Goal: Task Accomplishment & Management: Manage account settings

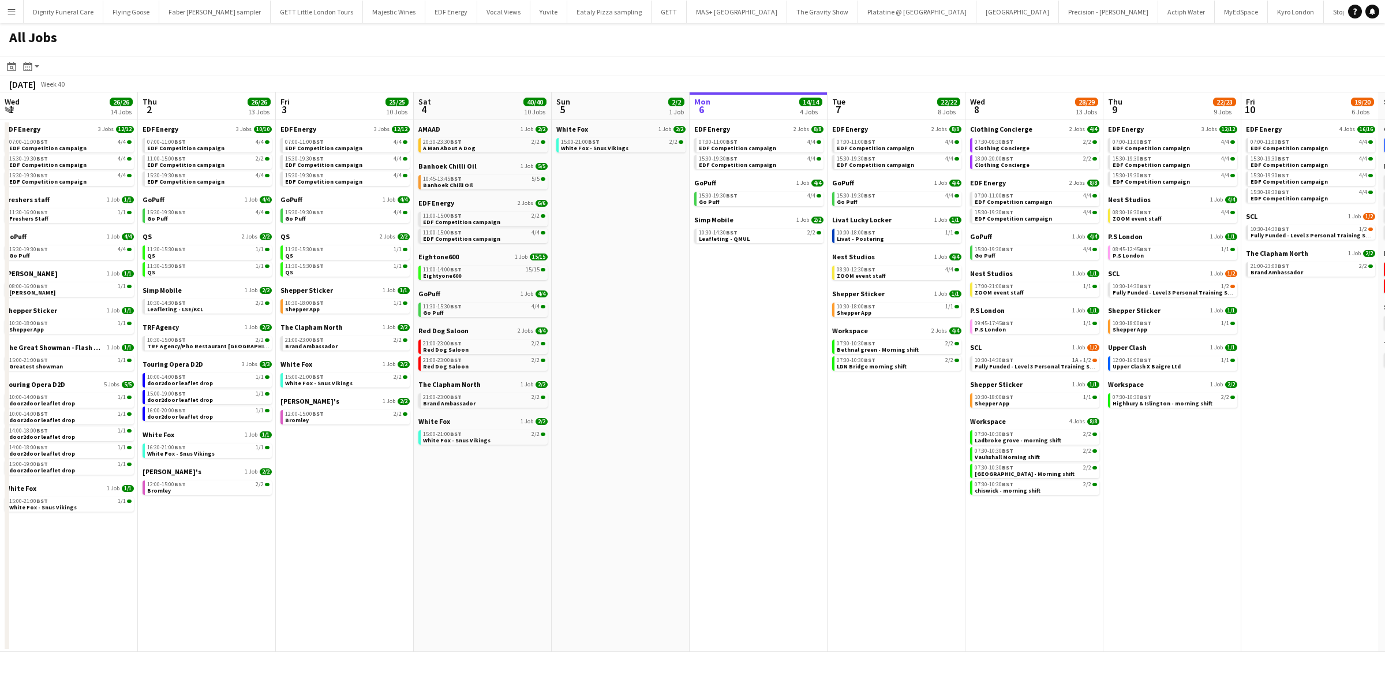
scroll to position [0, 322]
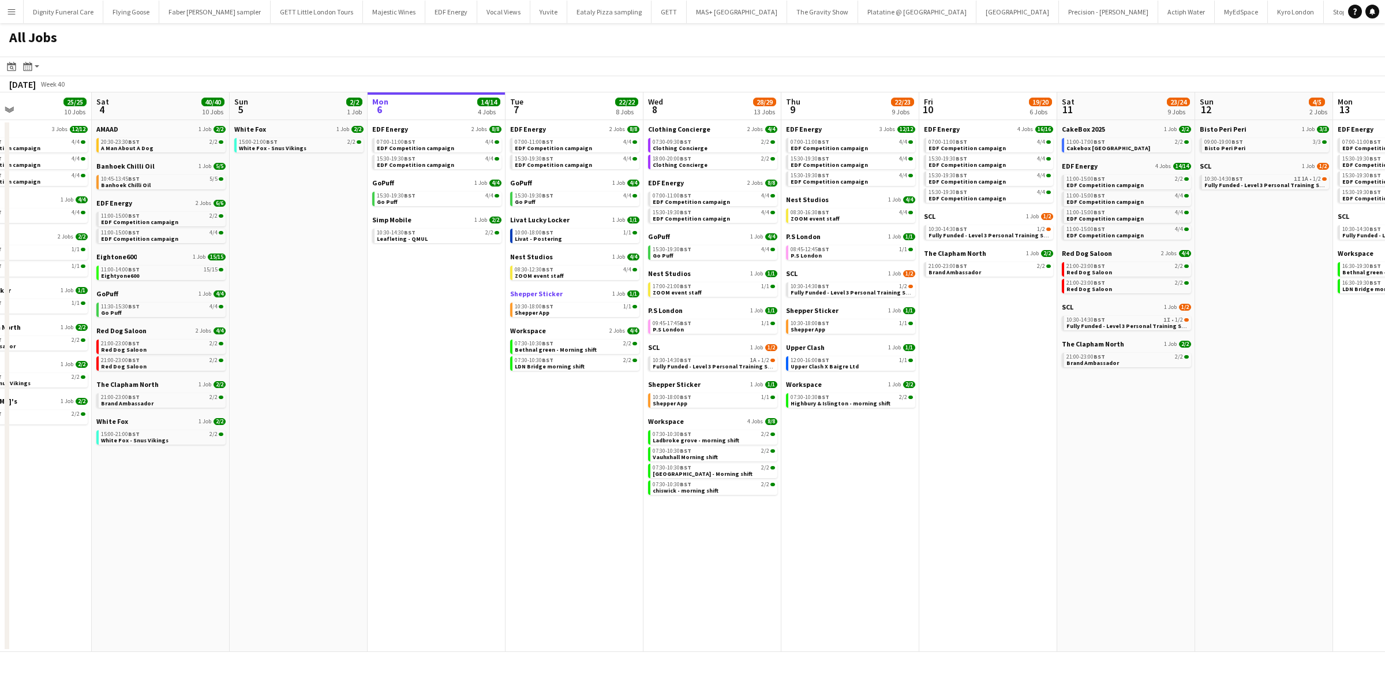
click at [534, 291] on span "Shepper Sticker" at bounding box center [536, 293] width 53 height 9
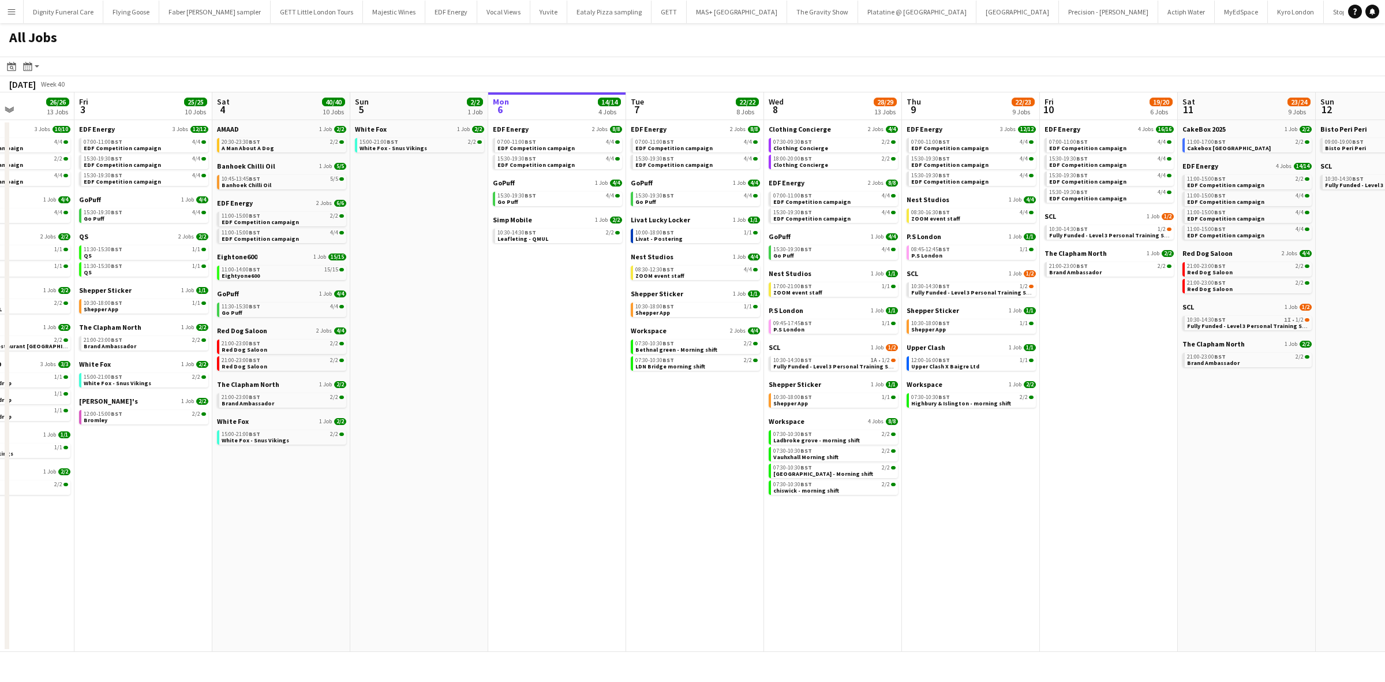
drag, startPoint x: 941, startPoint y: 436, endPoint x: 1013, endPoint y: 439, distance: 71.6
click at [1052, 439] on app-calendar-viewport "Tue 30 23/24 11 Jobs Wed 1 26/26 14 Jobs Thu 2 26/26 13 Jobs Fri 3 25/25 10 Job…" at bounding box center [692, 371] width 1385 height 559
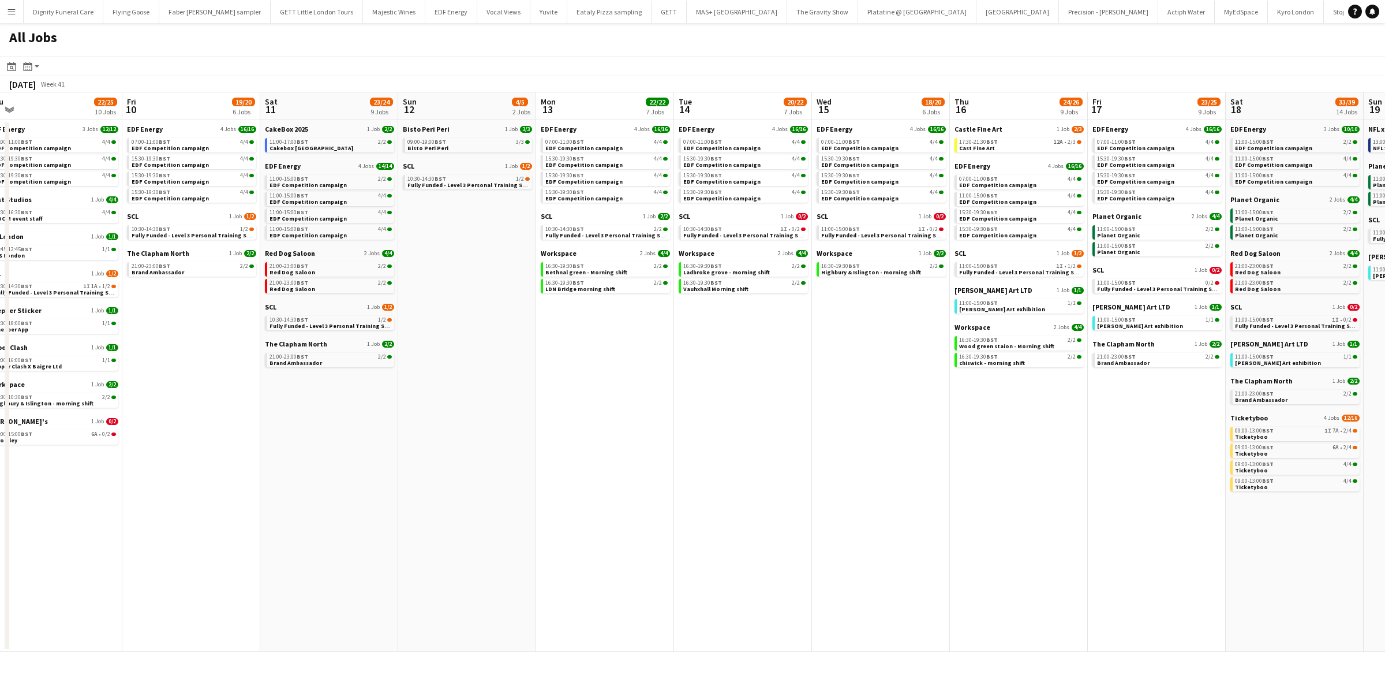
scroll to position [0, 336]
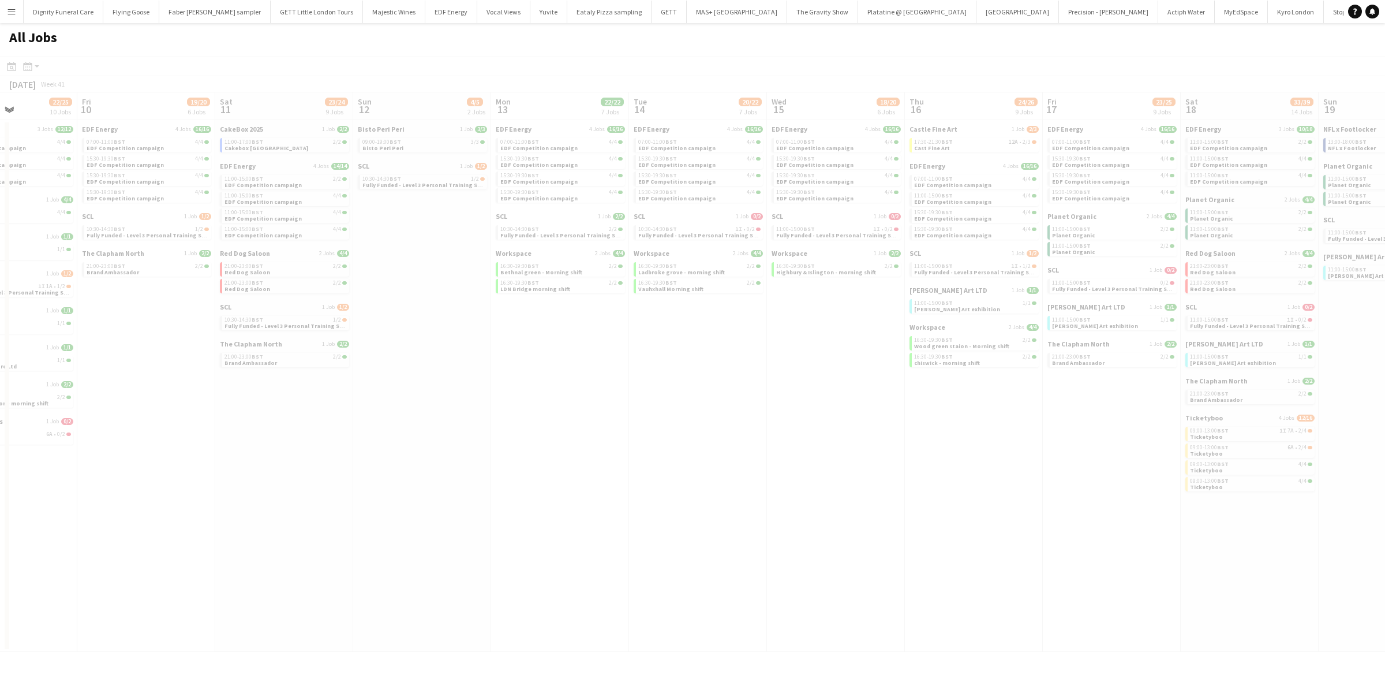
drag, startPoint x: 1134, startPoint y: 434, endPoint x: 142, endPoint y: 370, distance: 994.1
click at [142, 370] on app-all-jobs "All Jobs Date picker [DATE] [DATE] [DATE] M [DATE] T [DATE] W [DATE] T [DATE] F…" at bounding box center [692, 337] width 1385 height 628
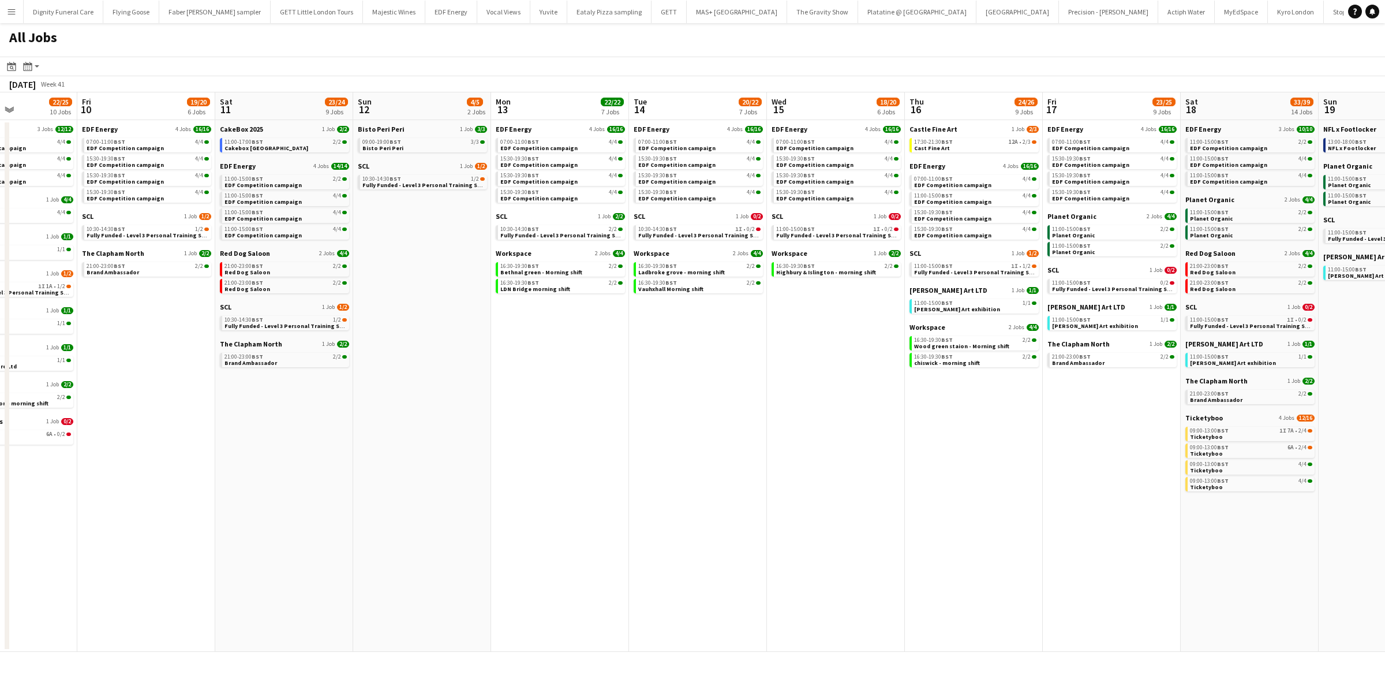
drag, startPoint x: 881, startPoint y: 423, endPoint x: 687, endPoint y: 433, distance: 194.2
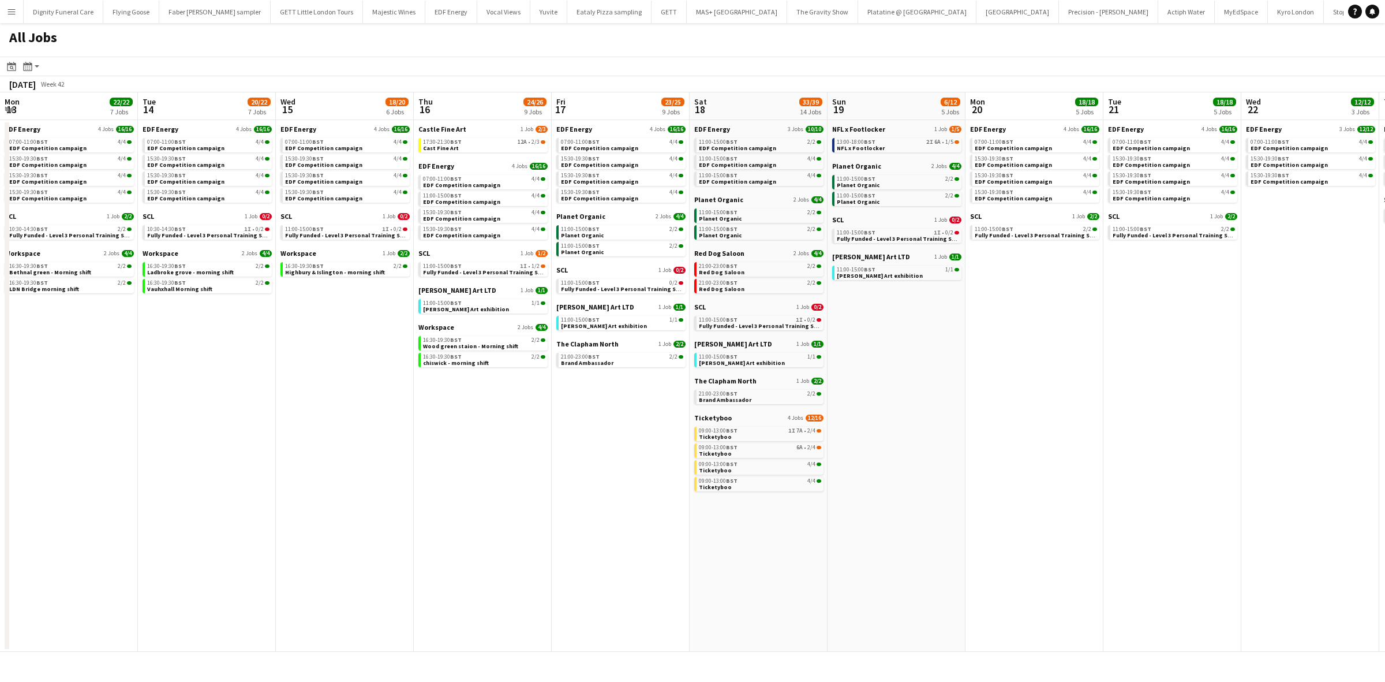
drag, startPoint x: 986, startPoint y: 449, endPoint x: 482, endPoint y: 447, distance: 503.2
click at [492, 448] on app-calendar-viewport "Thu 9 22/25 10 Jobs Fri 10 19/20 6 Jobs Sat 11 23/24 9 Jobs Sun 12 4/5 2 Jobs M…" at bounding box center [692, 371] width 1385 height 559
click at [859, 132] on span "NFL x Footlocker" at bounding box center [855, 129] width 53 height 9
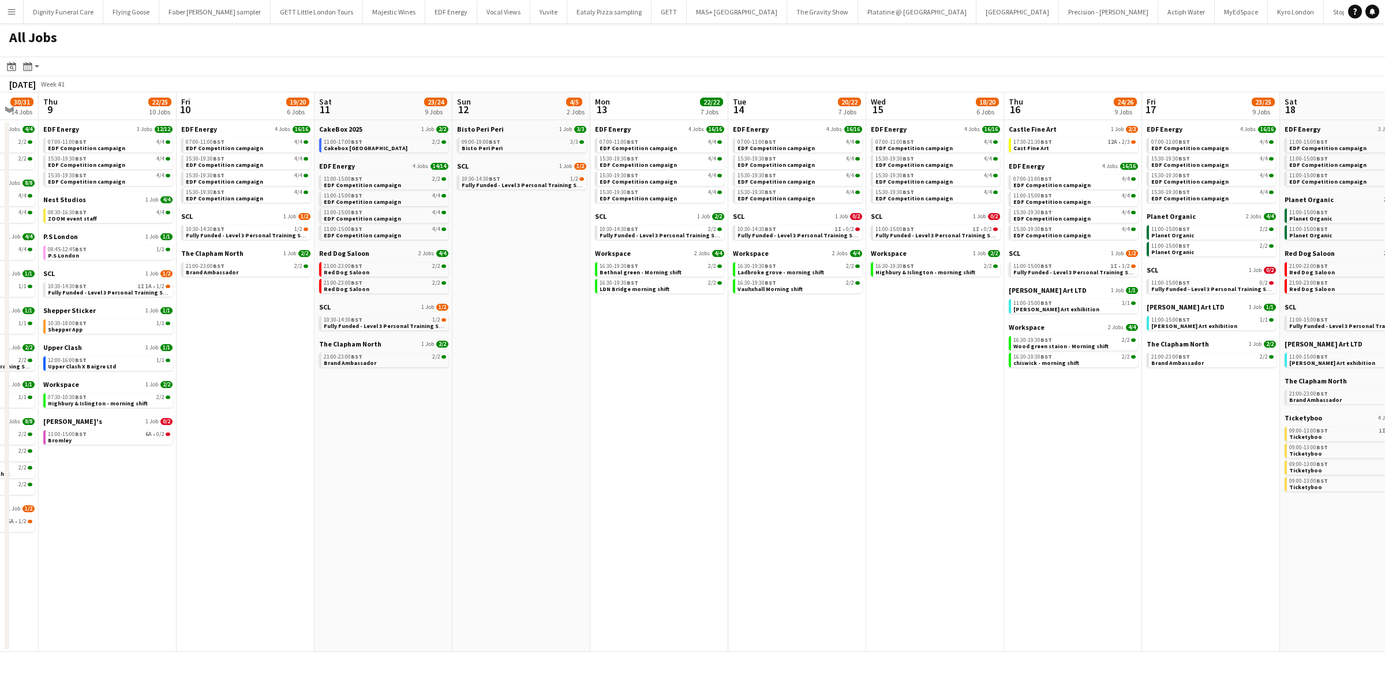
drag, startPoint x: 846, startPoint y: 384, endPoint x: 991, endPoint y: 384, distance: 145.4
click at [991, 384] on app-calendar-viewport "Tue 7 22/22 8 Jobs Wed 8 30/31 14 Jobs Thu 9 22/25 10 Jobs Fri 10 19/20 6 Jobs …" at bounding box center [692, 371] width 1385 height 559
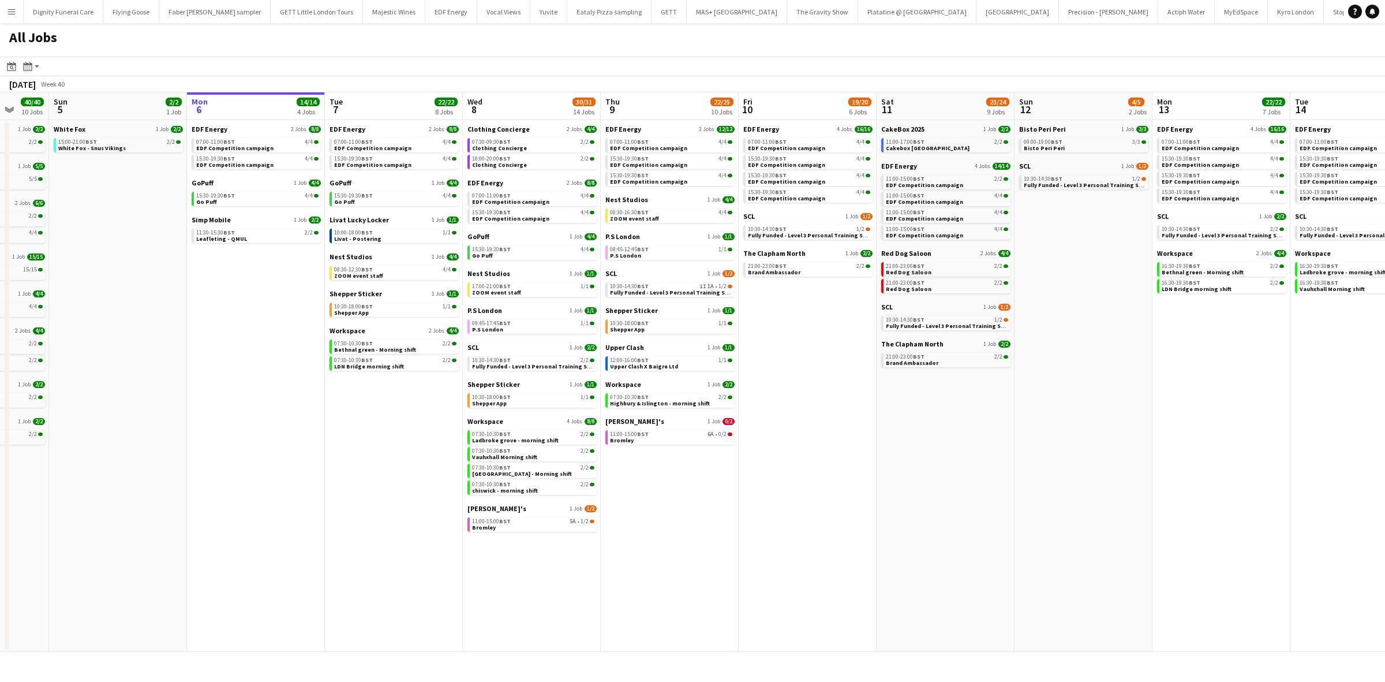
scroll to position [0, 290]
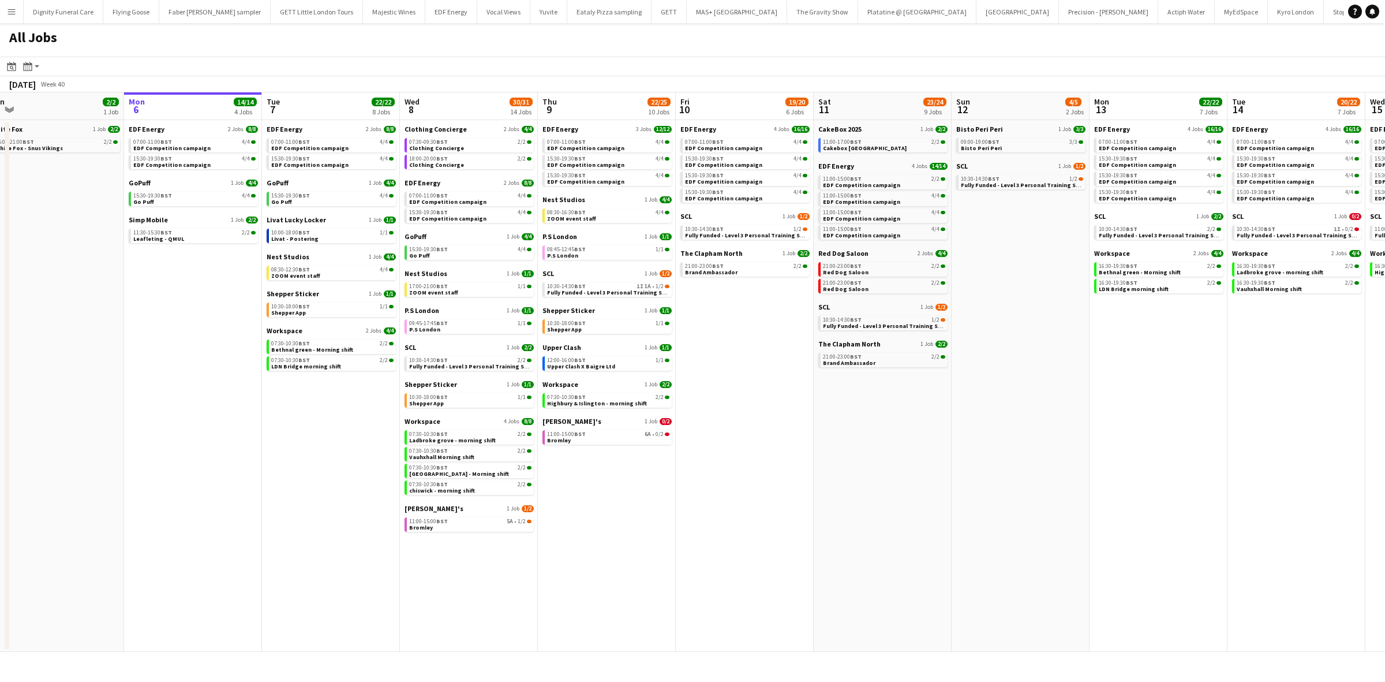
drag, startPoint x: 624, startPoint y: 514, endPoint x: 948, endPoint y: 470, distance: 326.1
click at [948, 470] on app-calendar-viewport "Fri 3 25/25 10 Jobs Sat 4 40/40 10 Jobs Sun 5 2/2 1 Job Mon 6 14/14 4 Jobs Tue …" at bounding box center [692, 371] width 1385 height 559
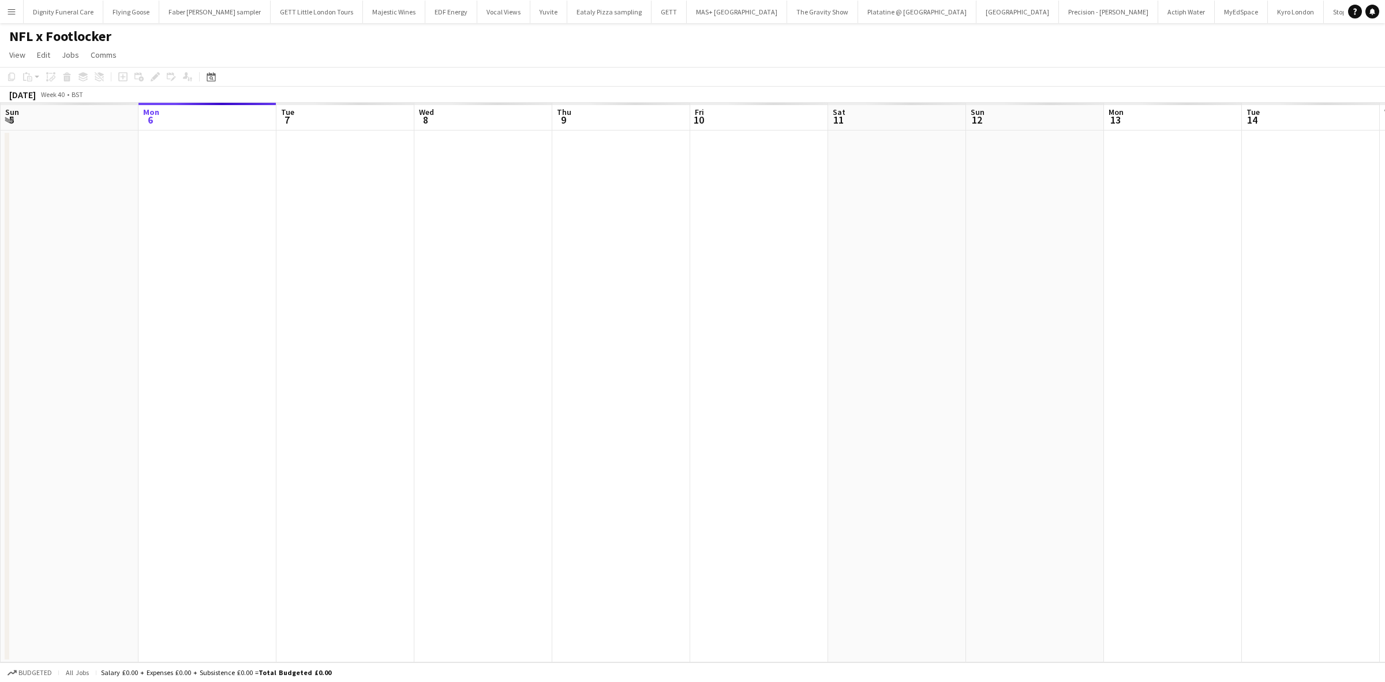
scroll to position [0, 1724]
drag, startPoint x: 933, startPoint y: 301, endPoint x: 425, endPoint y: 259, distance: 509.6
click at [382, 268] on app-calendar-viewport "Sun 5 Mon 6 Tue 7 Wed 8 Thu 9 Fri 10 Sat 11 Sun 12 Mon 13 Tue 14 Wed 15 Thu 16 …" at bounding box center [692, 382] width 1385 height 559
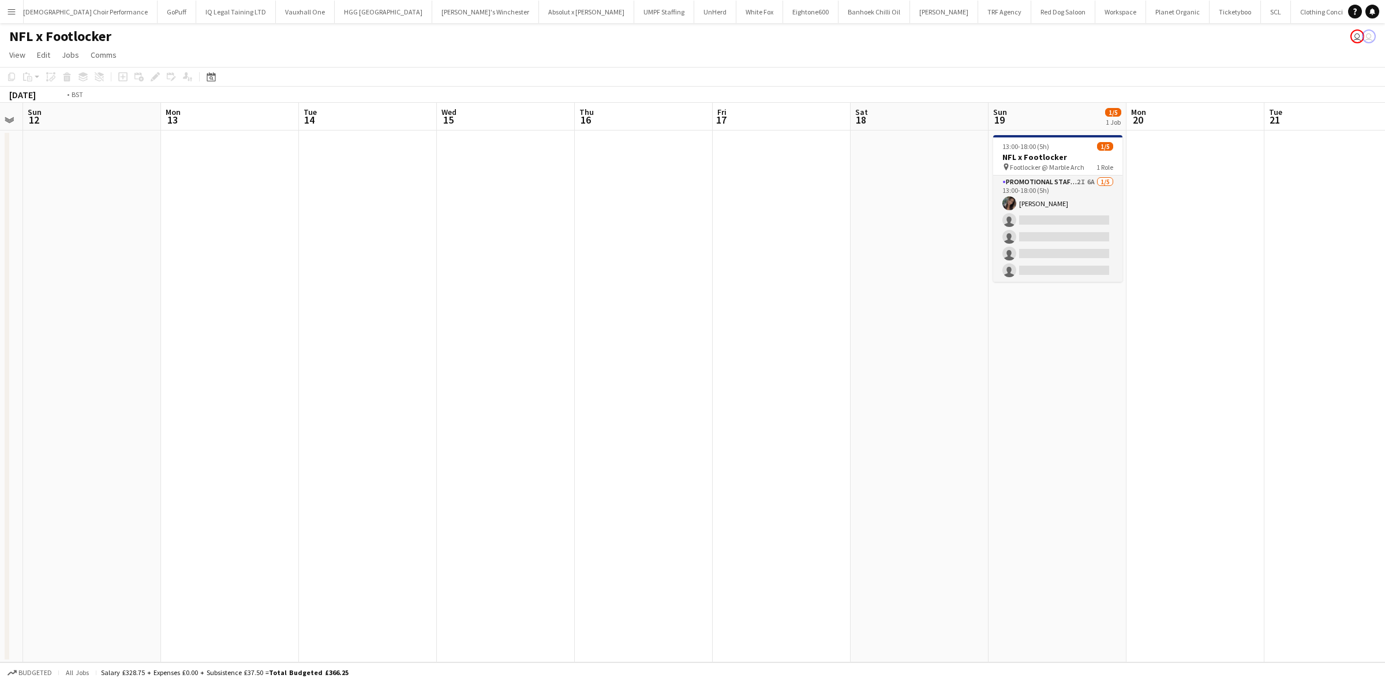
drag, startPoint x: 504, startPoint y: 248, endPoint x: 291, endPoint y: 237, distance: 212.7
click at [289, 238] on app-calendar-viewport "Thu 9 Fri 10 Sat 11 Sun 12 Mon 13 Tue 14 Wed 15 Thu 16 Fri 17 Sat 18 Sun 19 1/5…" at bounding box center [692, 382] width 1385 height 559
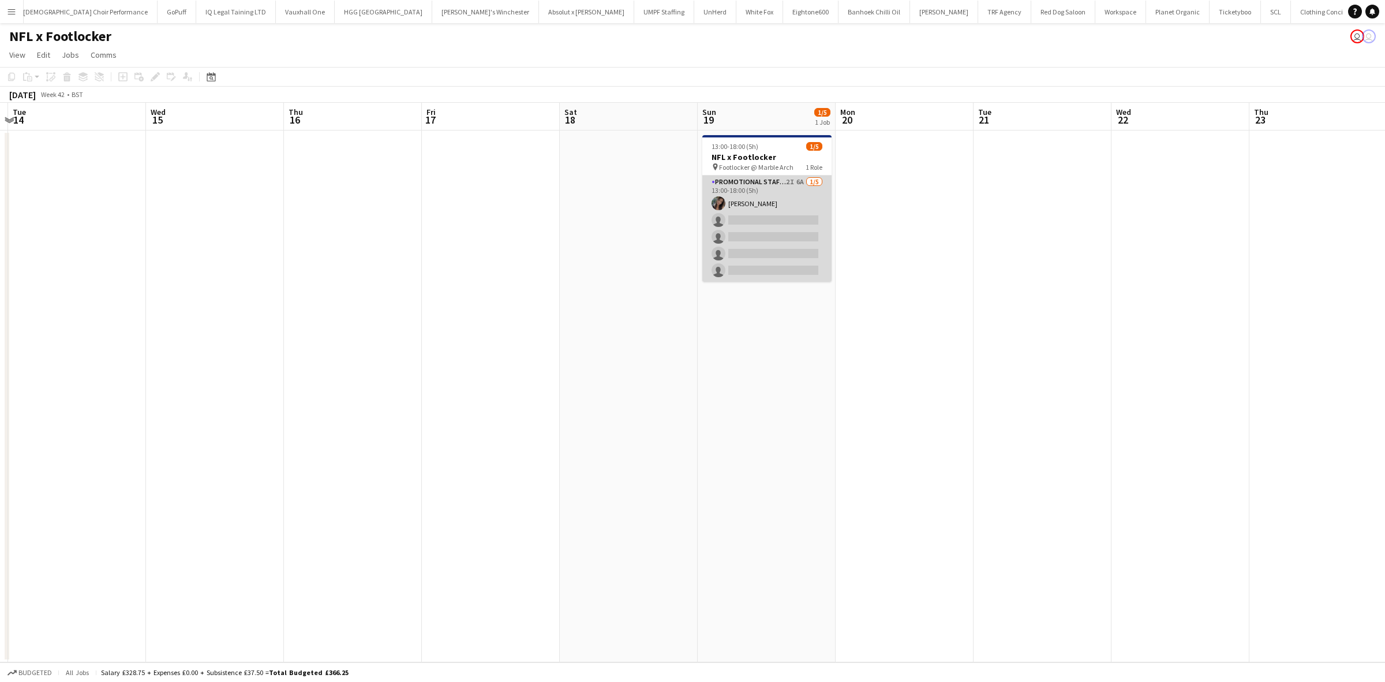
click at [740, 199] on app-card-role "Promotional Staffing (Brand Ambassadors) 2I 6A 1/5 13:00-18:00 (5h) Mariia Kopt…" at bounding box center [766, 228] width 129 height 106
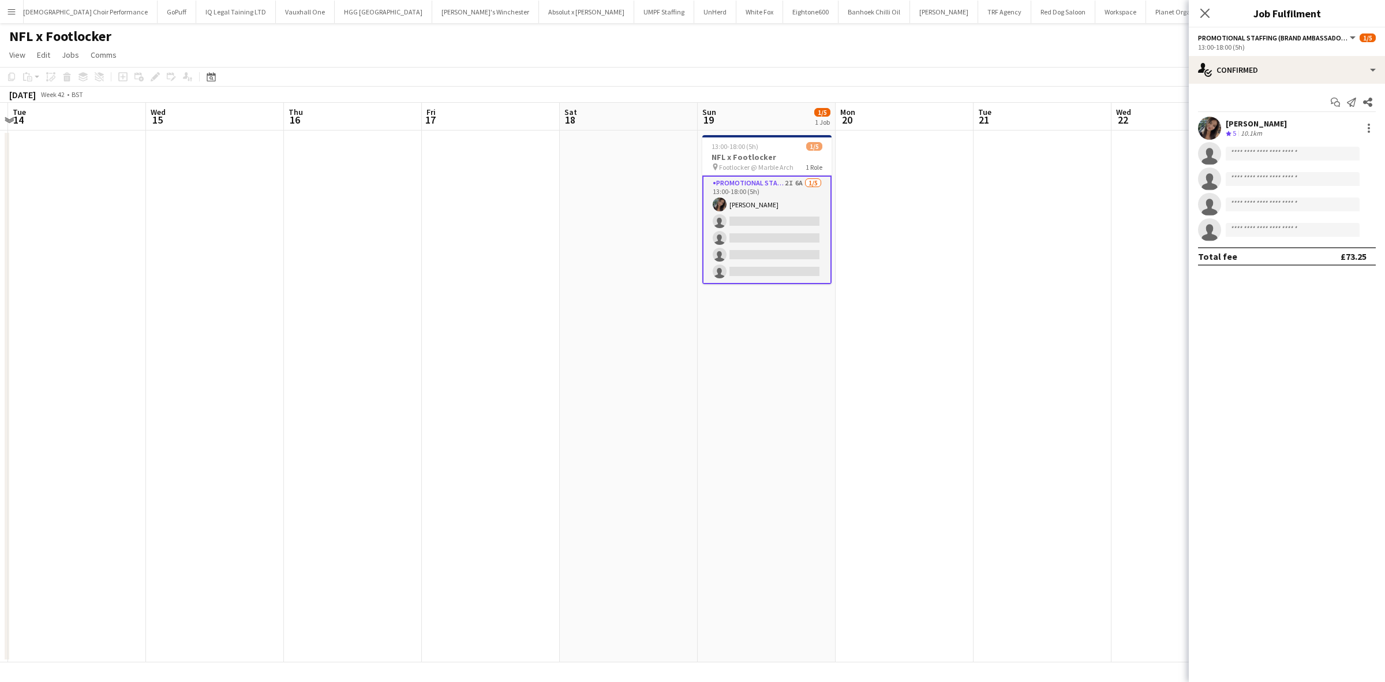
click at [1247, 125] on div "Mariia Koptieva" at bounding box center [1256, 123] width 61 height 10
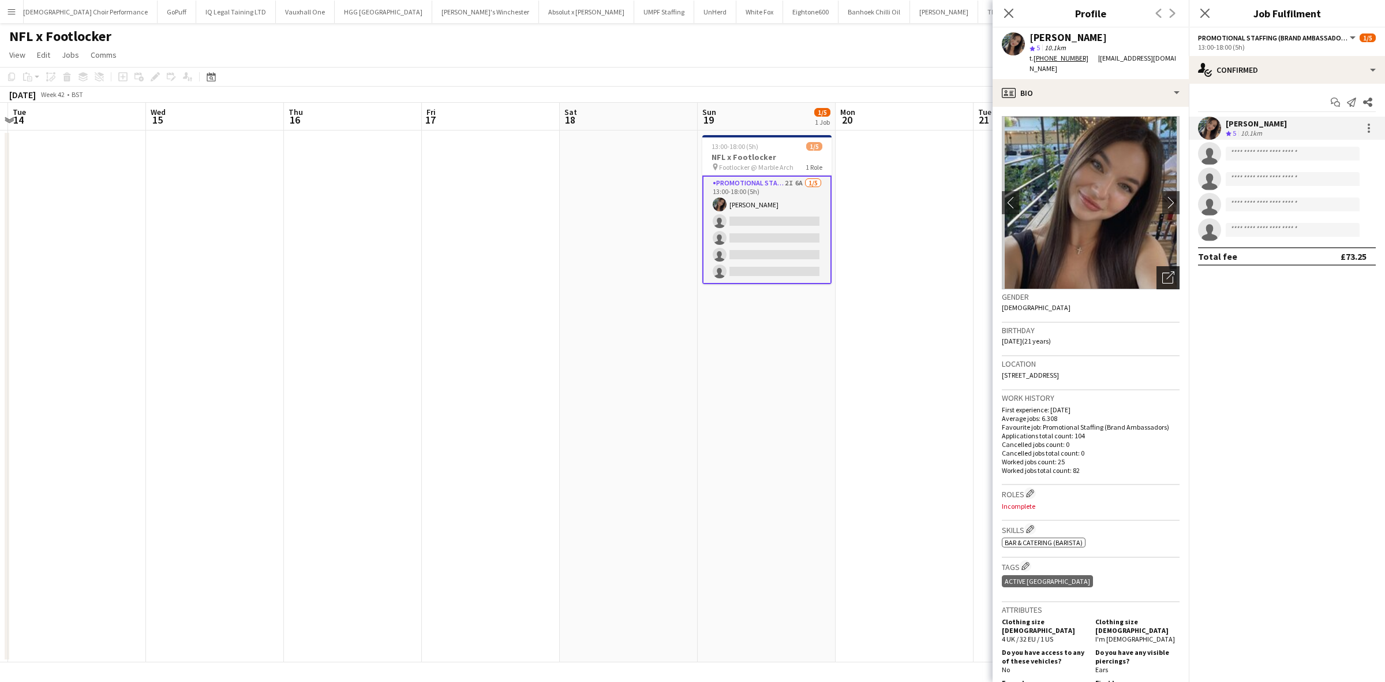
click at [1162, 271] on icon "Open photos pop-in" at bounding box center [1168, 277] width 12 height 12
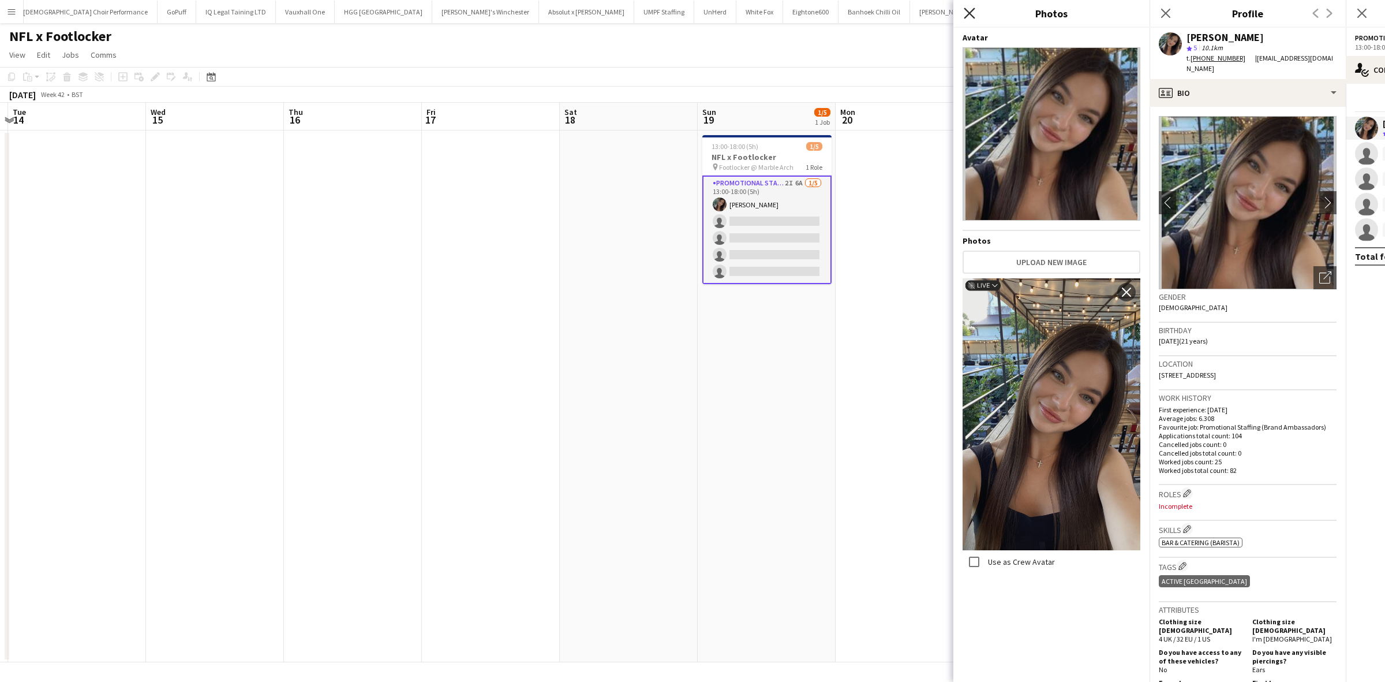
click at [972, 10] on icon at bounding box center [969, 13] width 11 height 11
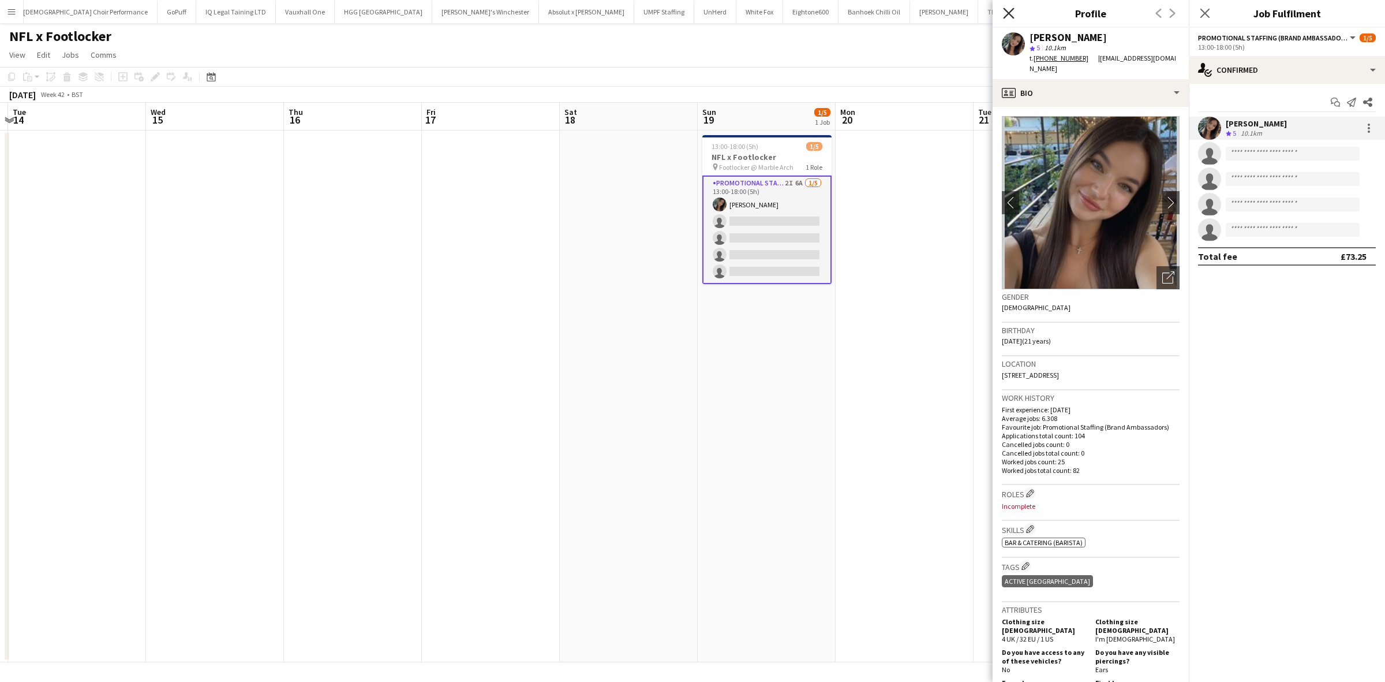
click at [1008, 10] on icon "Close pop-in" at bounding box center [1008, 13] width 11 height 11
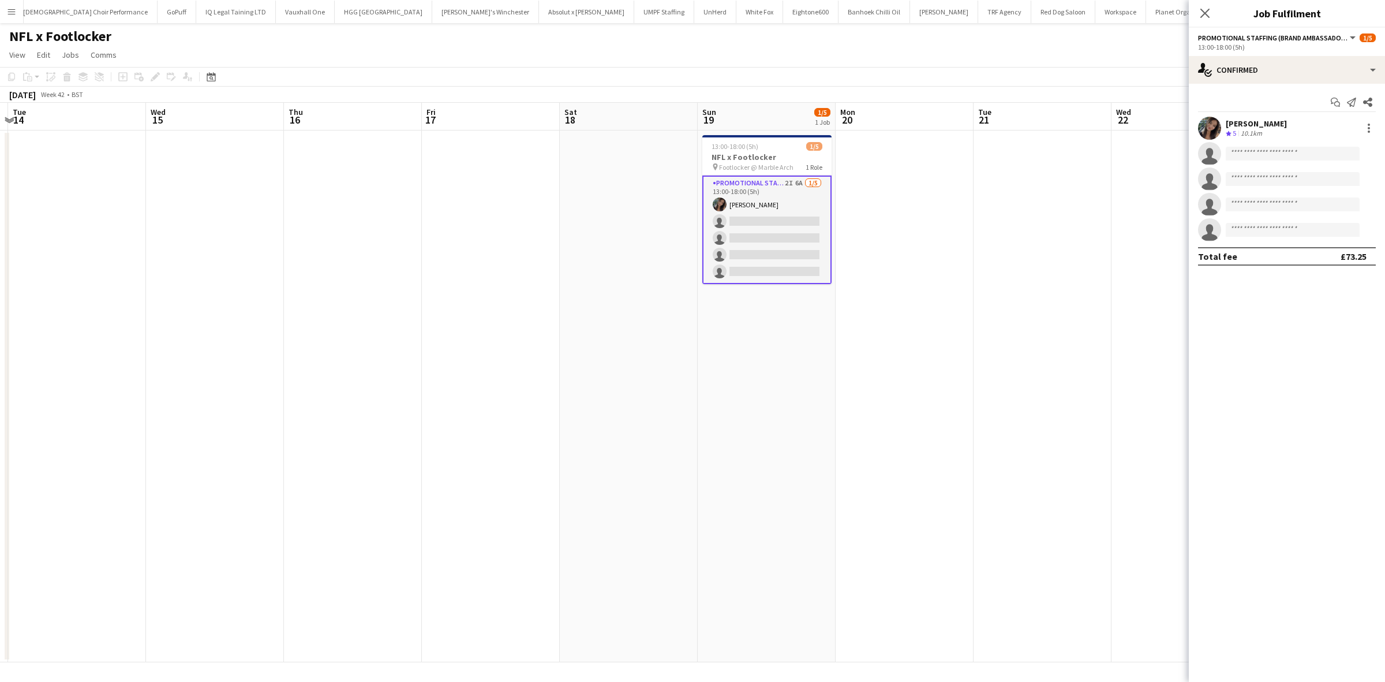
click at [783, 217] on app-card-role "Promotional Staffing (Brand Ambassadors) 2I 6A 1/5 13:00-18:00 (5h) Mariia Kopt…" at bounding box center [766, 229] width 129 height 108
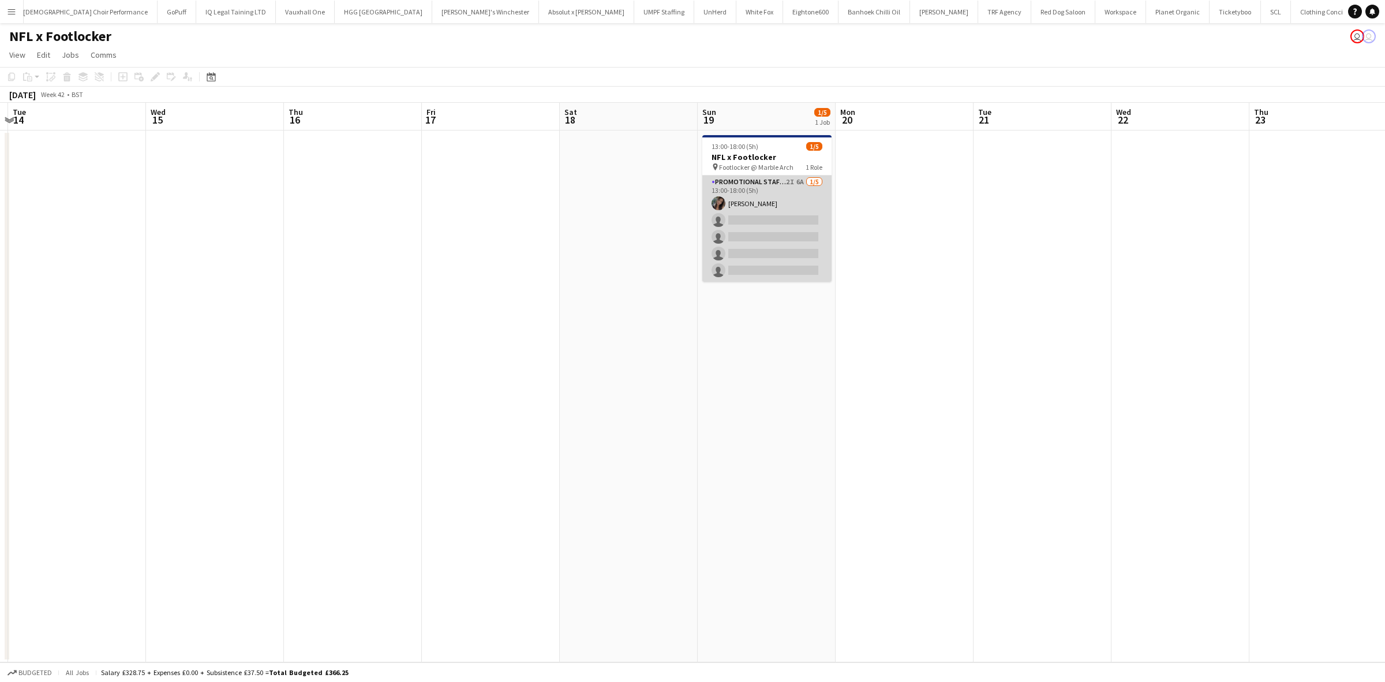
click at [770, 222] on app-card-role "Promotional Staffing (Brand Ambassadors) 2I 6A 1/5 13:00-18:00 (5h) Mariia Kopt…" at bounding box center [766, 228] width 129 height 106
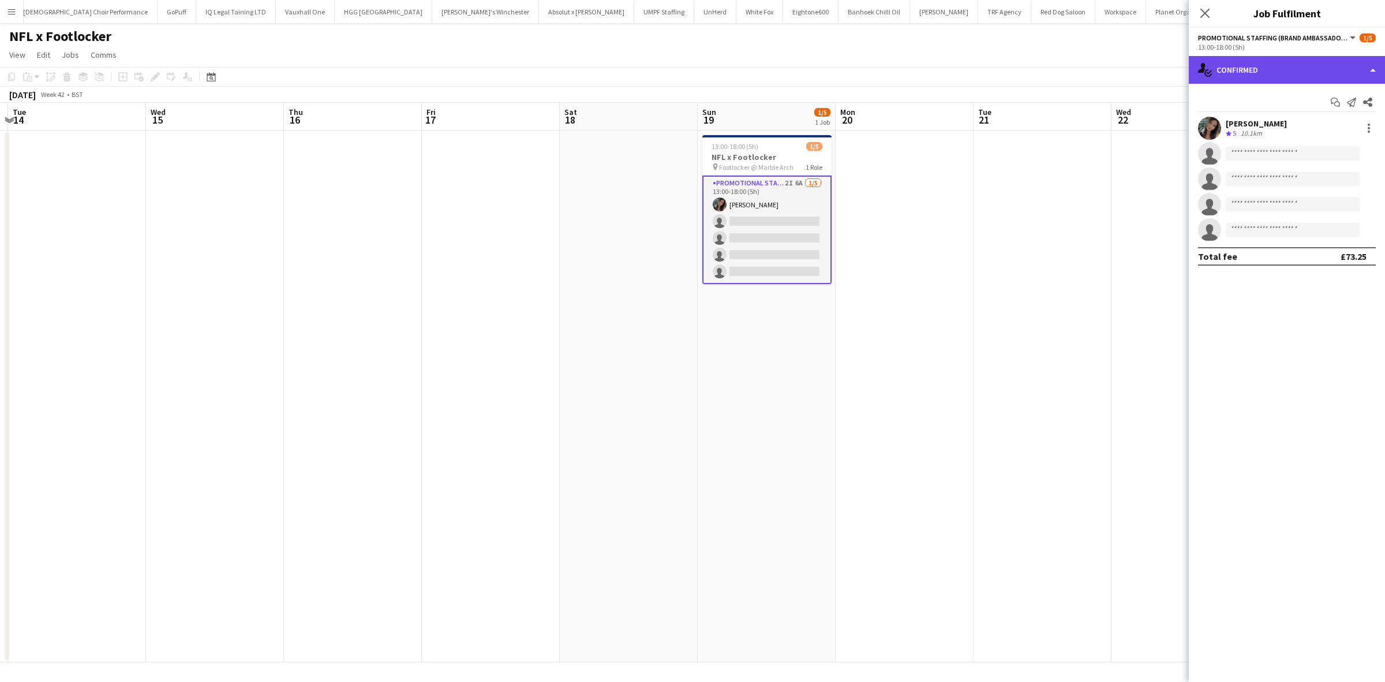
click at [1256, 63] on div "single-neutral-actions-check-2 Confirmed" at bounding box center [1287, 70] width 196 height 28
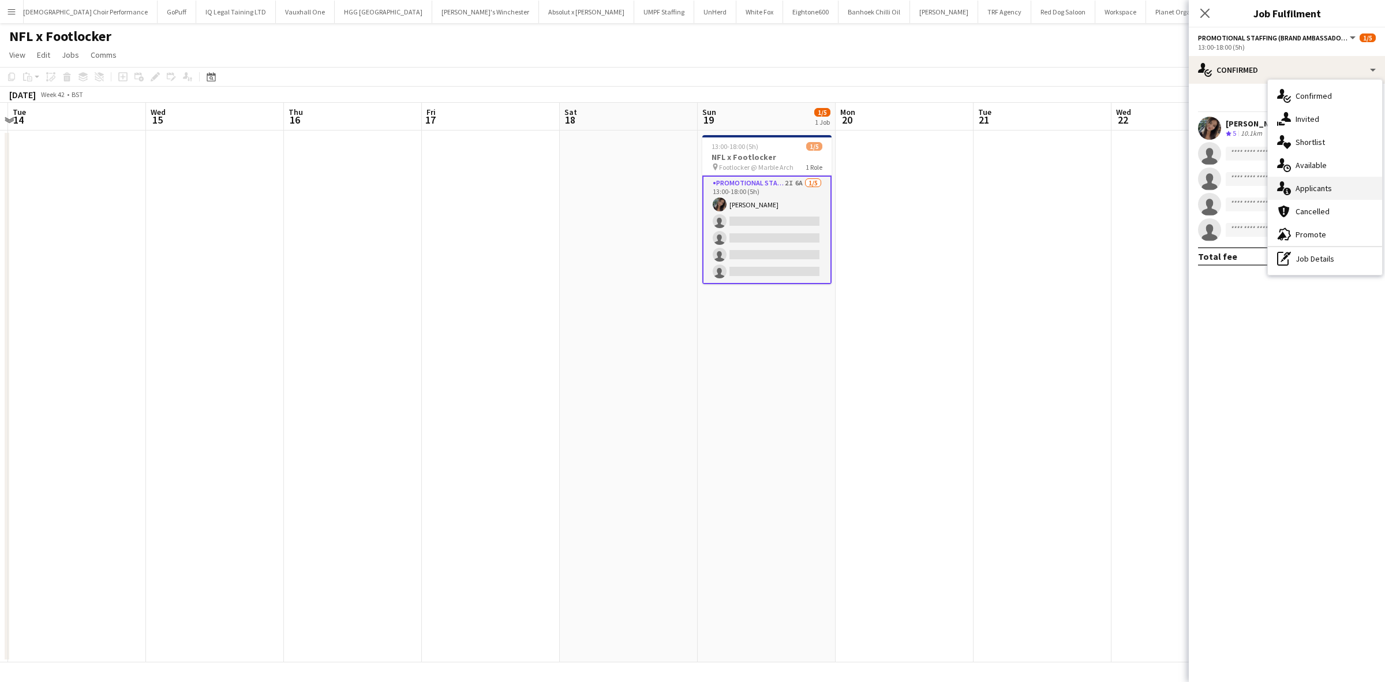
click at [1305, 189] on span "Applicants" at bounding box center [1314, 188] width 36 height 10
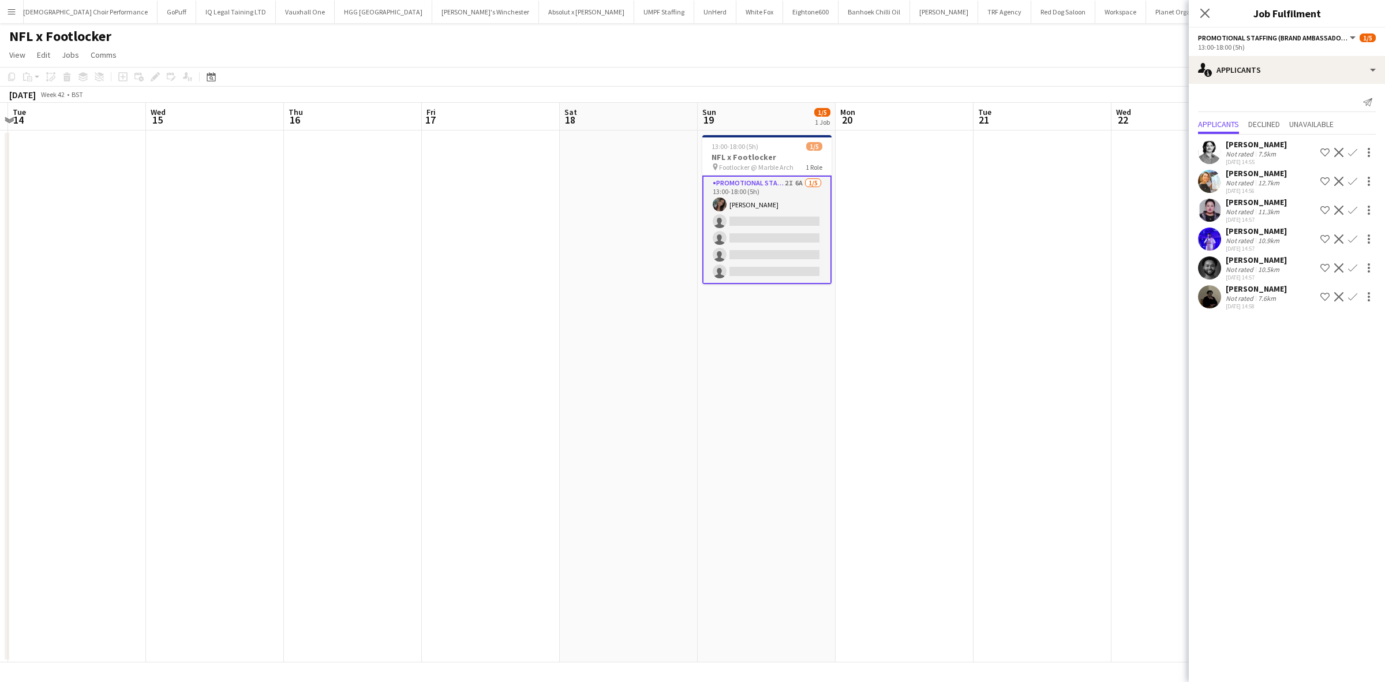
click at [1244, 261] on div "Brima Fullah" at bounding box center [1256, 259] width 61 height 10
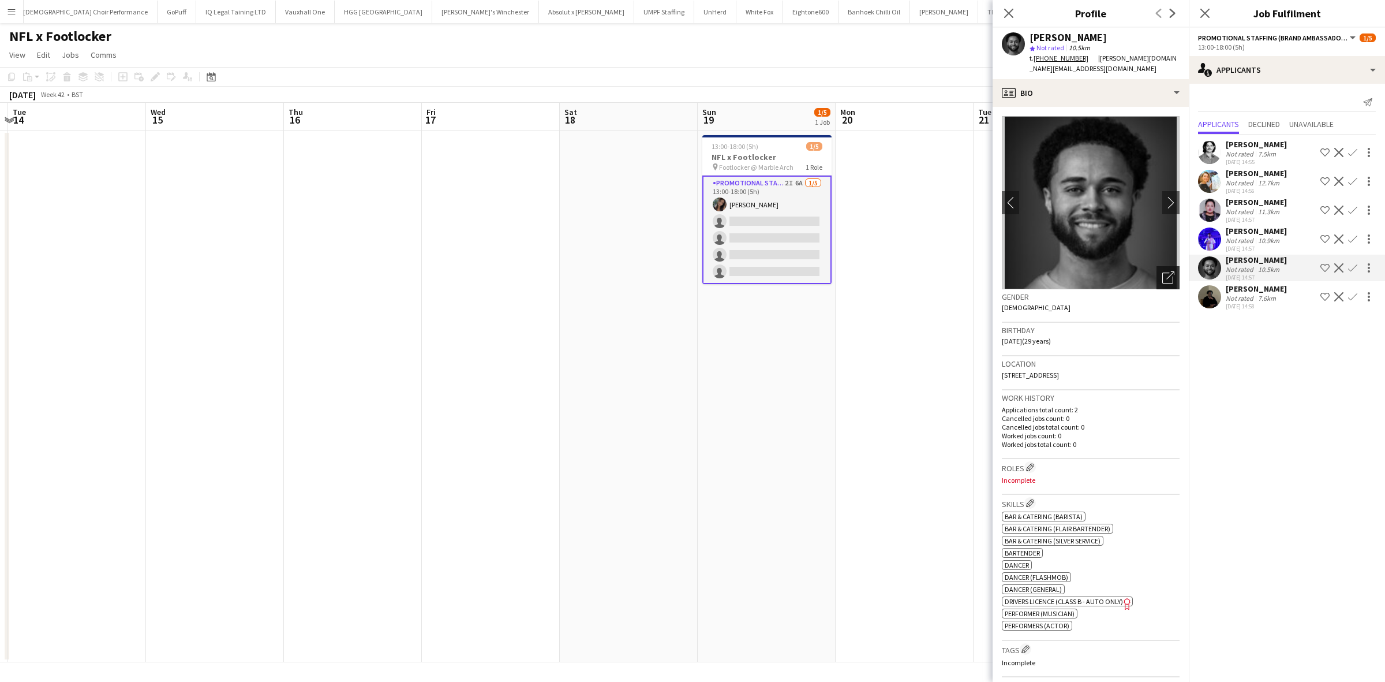
click at [1162, 271] on icon "Open photos pop-in" at bounding box center [1168, 277] width 12 height 12
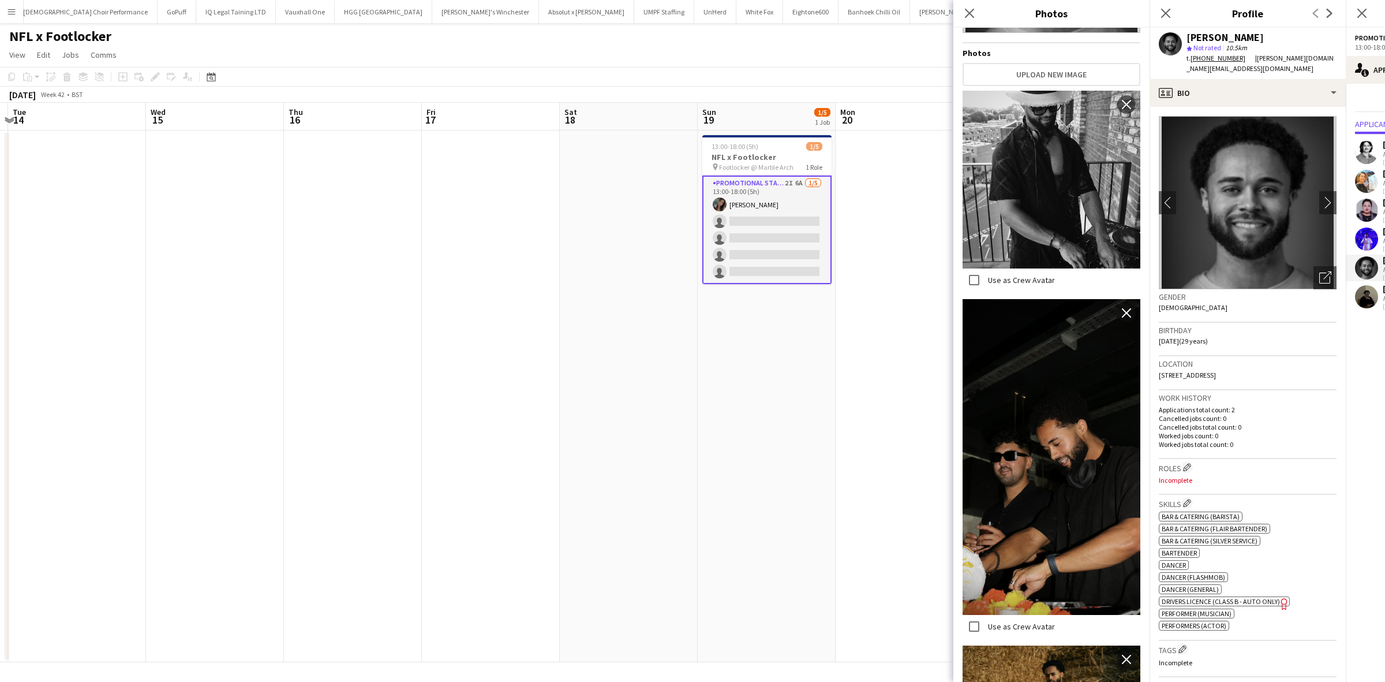
scroll to position [0, 0]
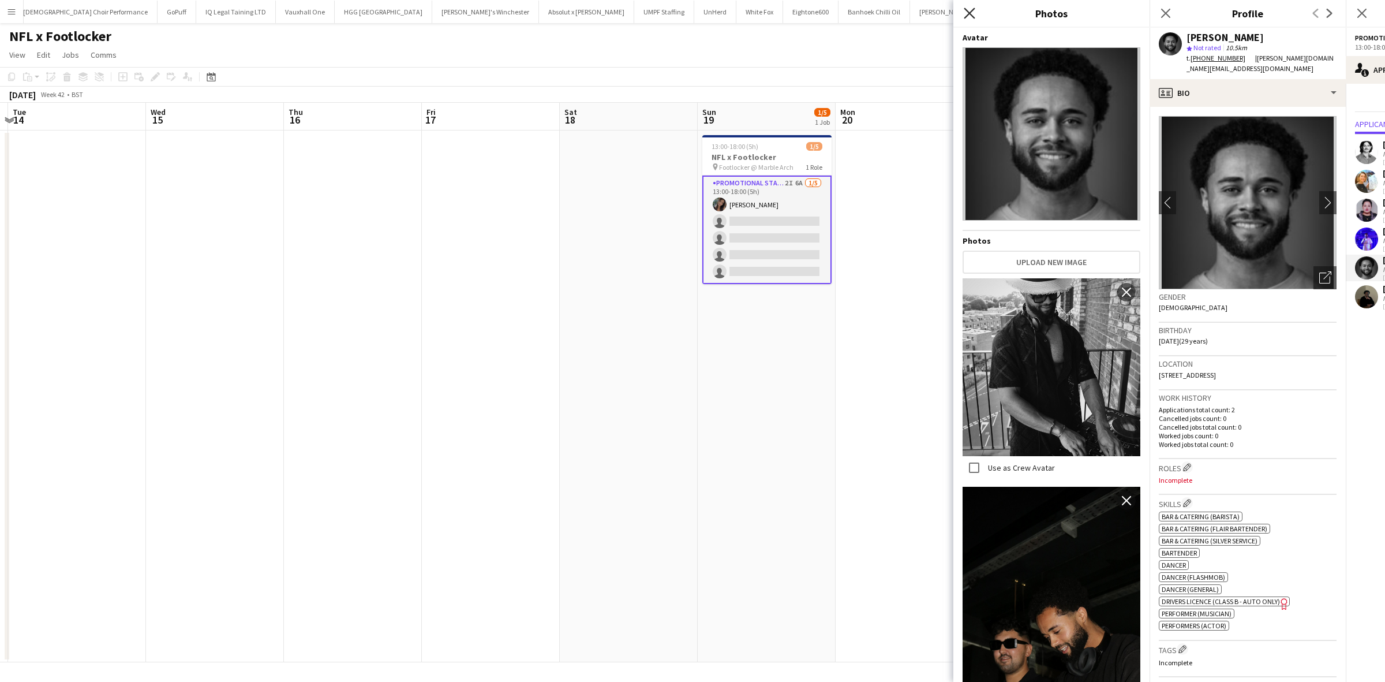
click at [968, 13] on icon "Close pop-in" at bounding box center [969, 13] width 11 height 11
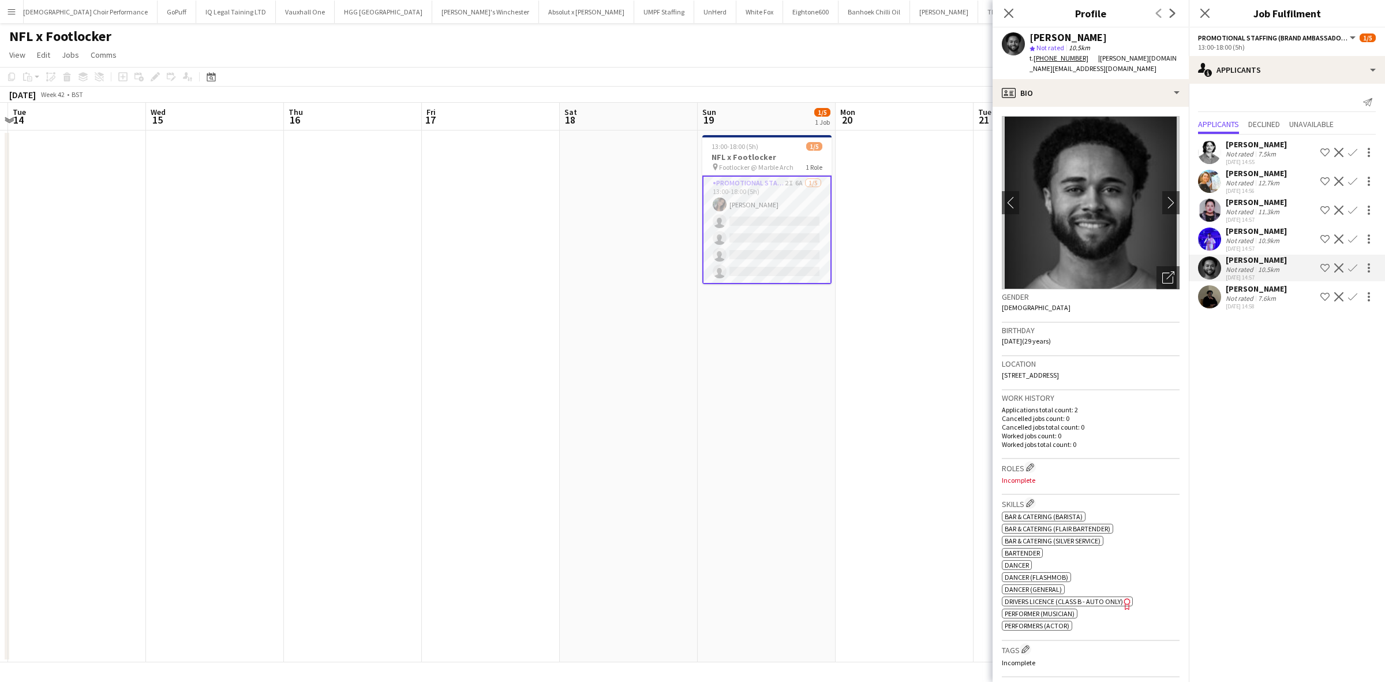
click at [1244, 229] on div "Ankit Oberoi" at bounding box center [1256, 231] width 61 height 10
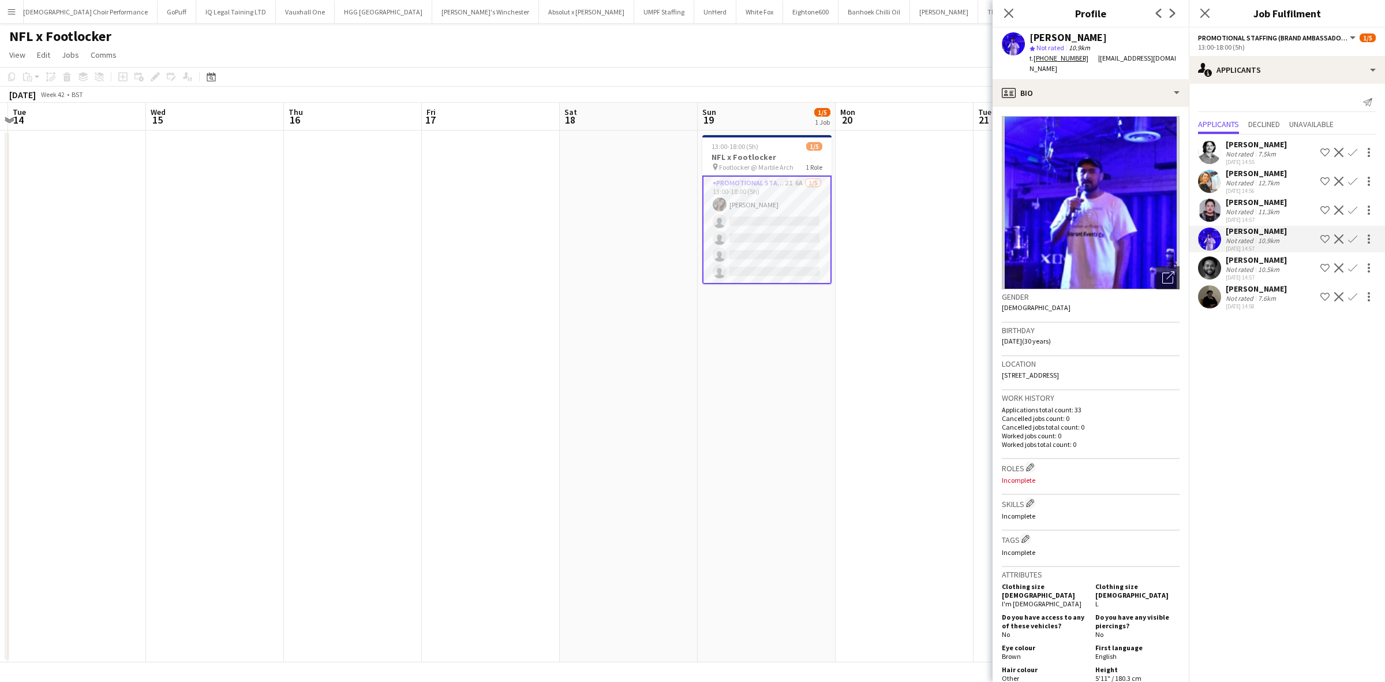
click at [1244, 194] on div "06-10-2025 14:56" at bounding box center [1256, 191] width 61 height 8
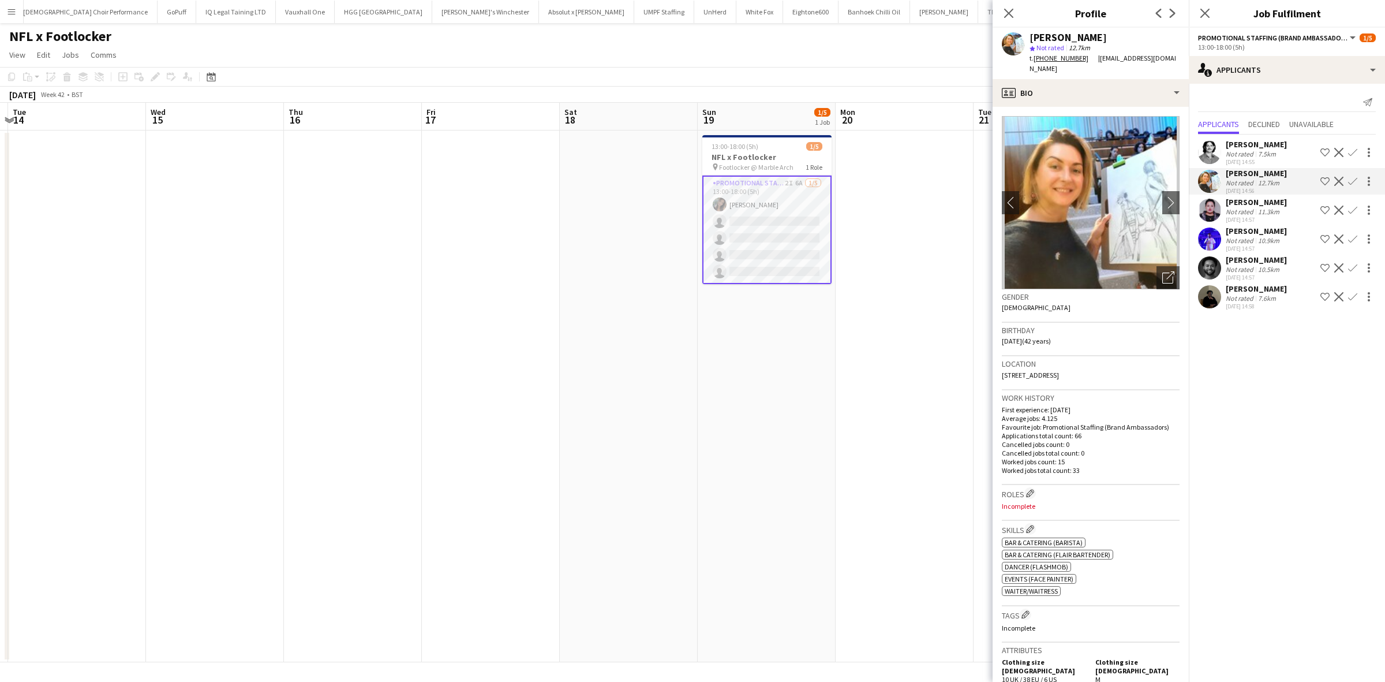
click at [1249, 205] on div "Pratibha Shrestha" at bounding box center [1256, 202] width 61 height 10
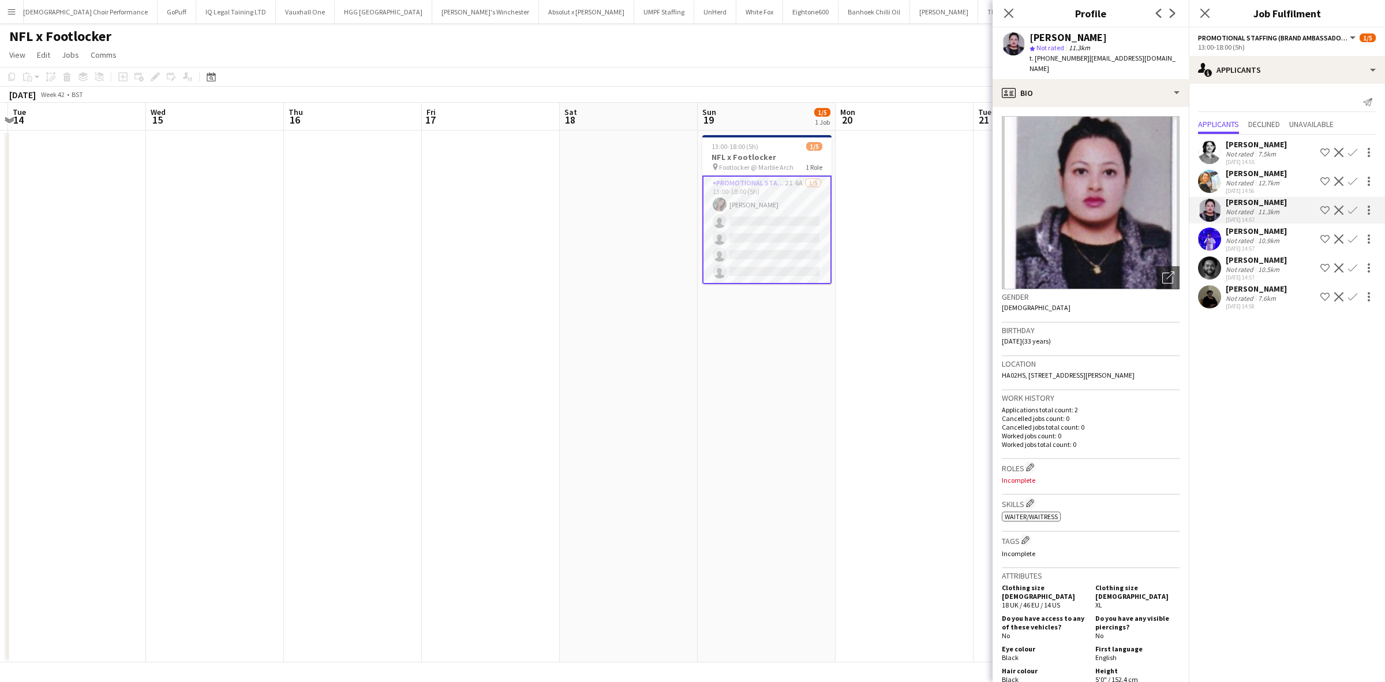
click at [1245, 287] on div "[PERSON_NAME]" at bounding box center [1256, 288] width 61 height 10
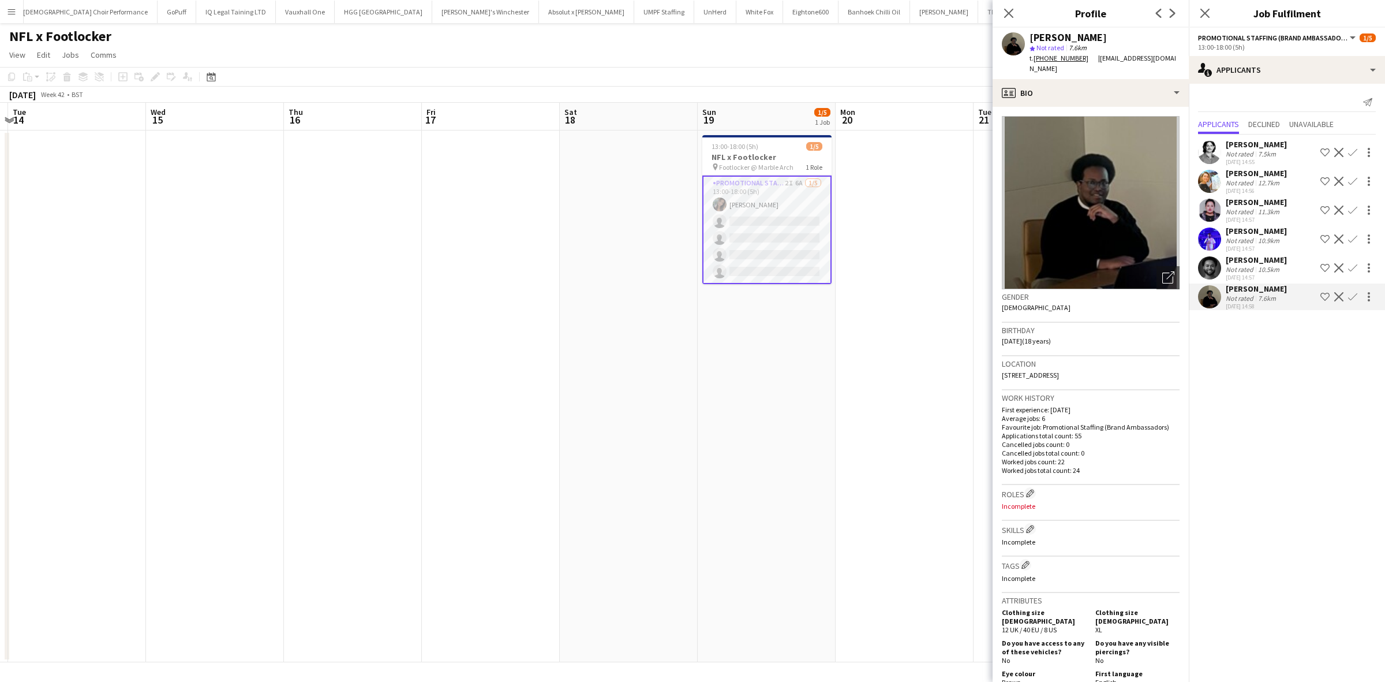
click at [882, 220] on app-date-cell at bounding box center [905, 395] width 138 height 531
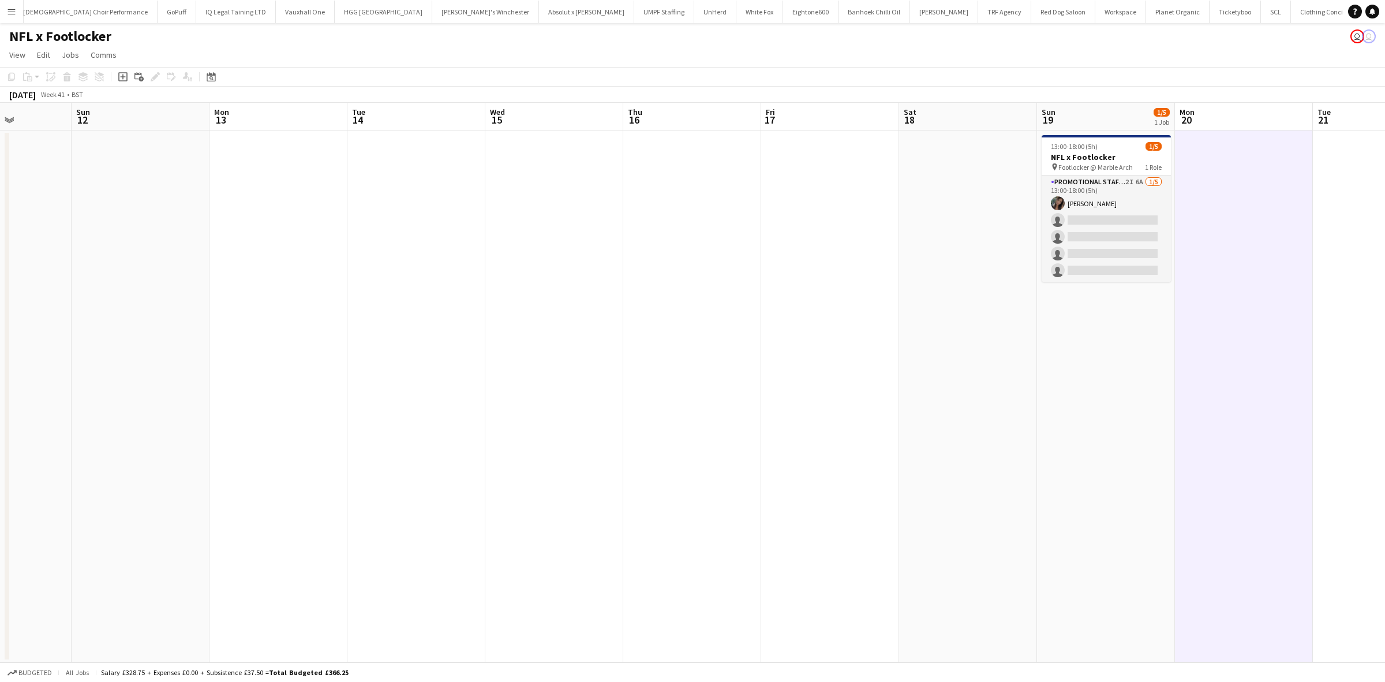
drag, startPoint x: 312, startPoint y: 209, endPoint x: 791, endPoint y: 215, distance: 478.4
click at [791, 215] on app-calendar-viewport "Thu 9 Fri 10 Sat 11 Sun 12 Mon 13 Tue 14 Wed 15 Thu 16 Fri 17 Sat 18 Sun 19 1/5…" at bounding box center [692, 382] width 1385 height 559
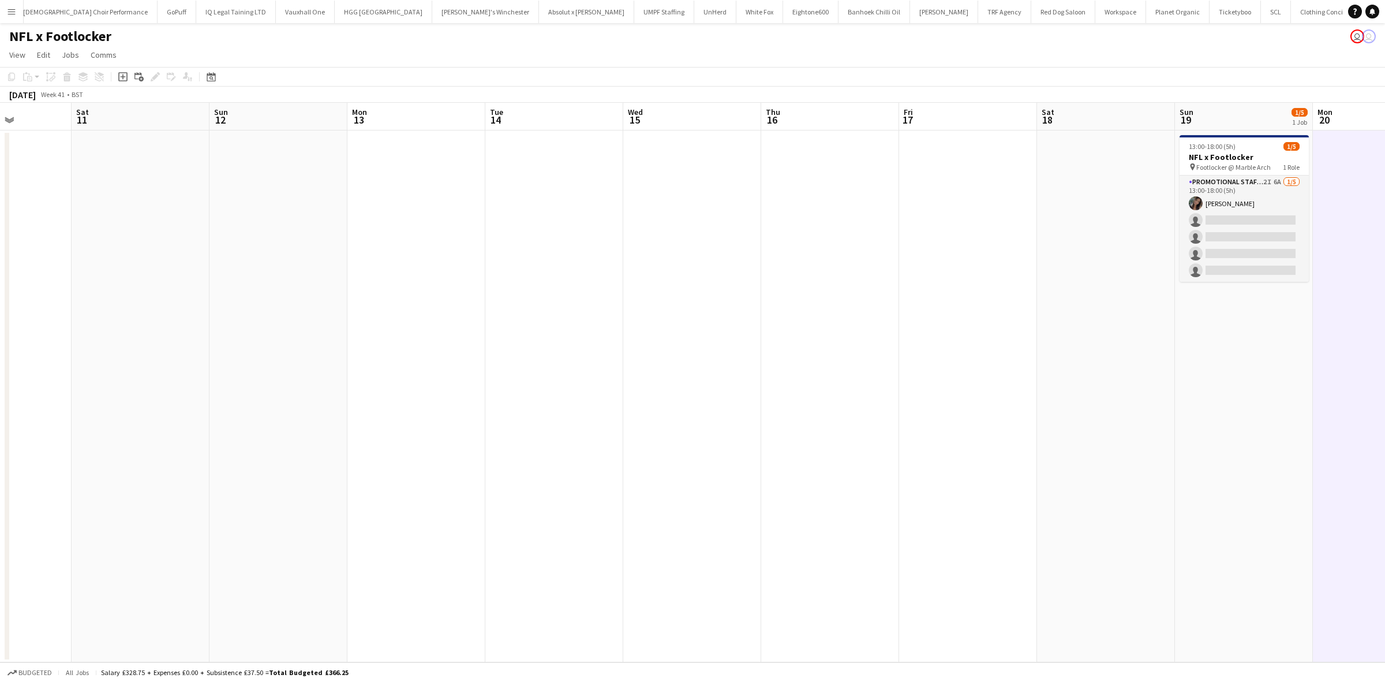
scroll to position [0, 341]
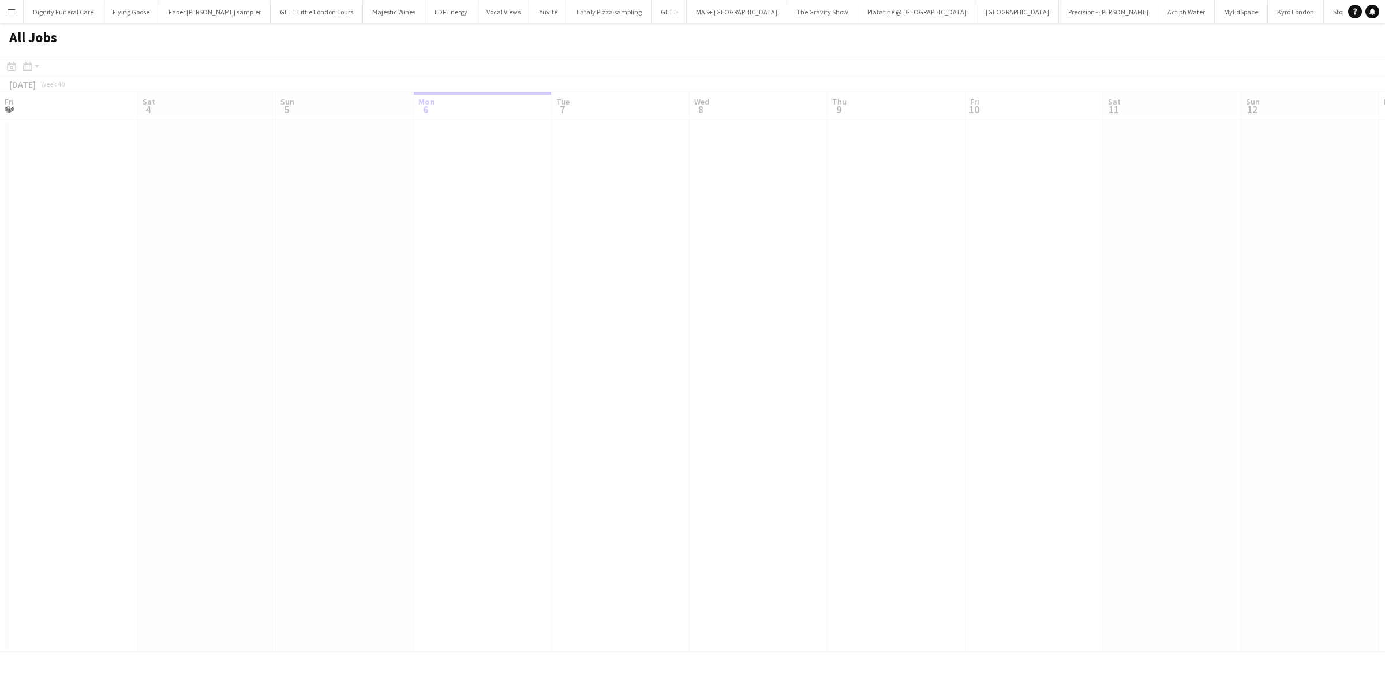
scroll to position [0, 275]
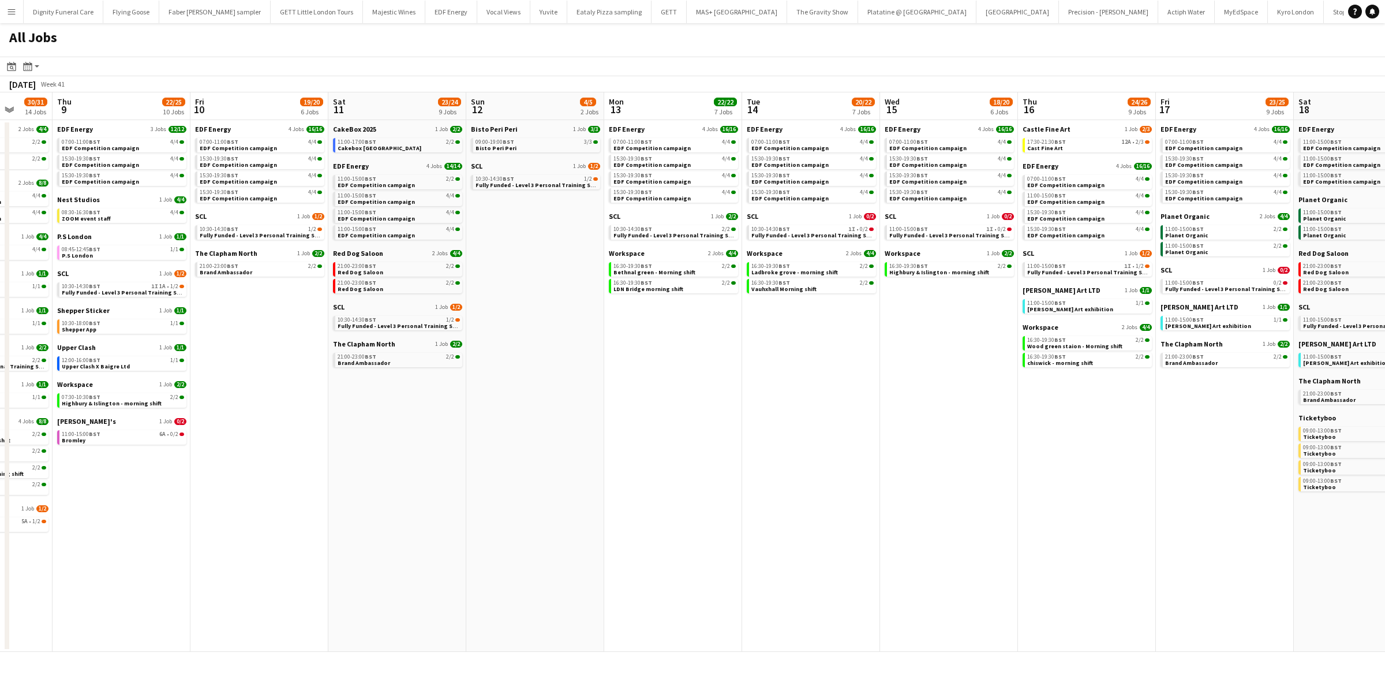
drag, startPoint x: 914, startPoint y: 434, endPoint x: 414, endPoint y: 432, distance: 499.8
click at [414, 432] on app-calendar-viewport "Sun 5 2/2 1 Job Mon 6 14/14 4 Jobs Tue 7 22/22 8 Jobs Wed 8 30/31 14 Jobs Thu 9…" at bounding box center [692, 371] width 1385 height 559
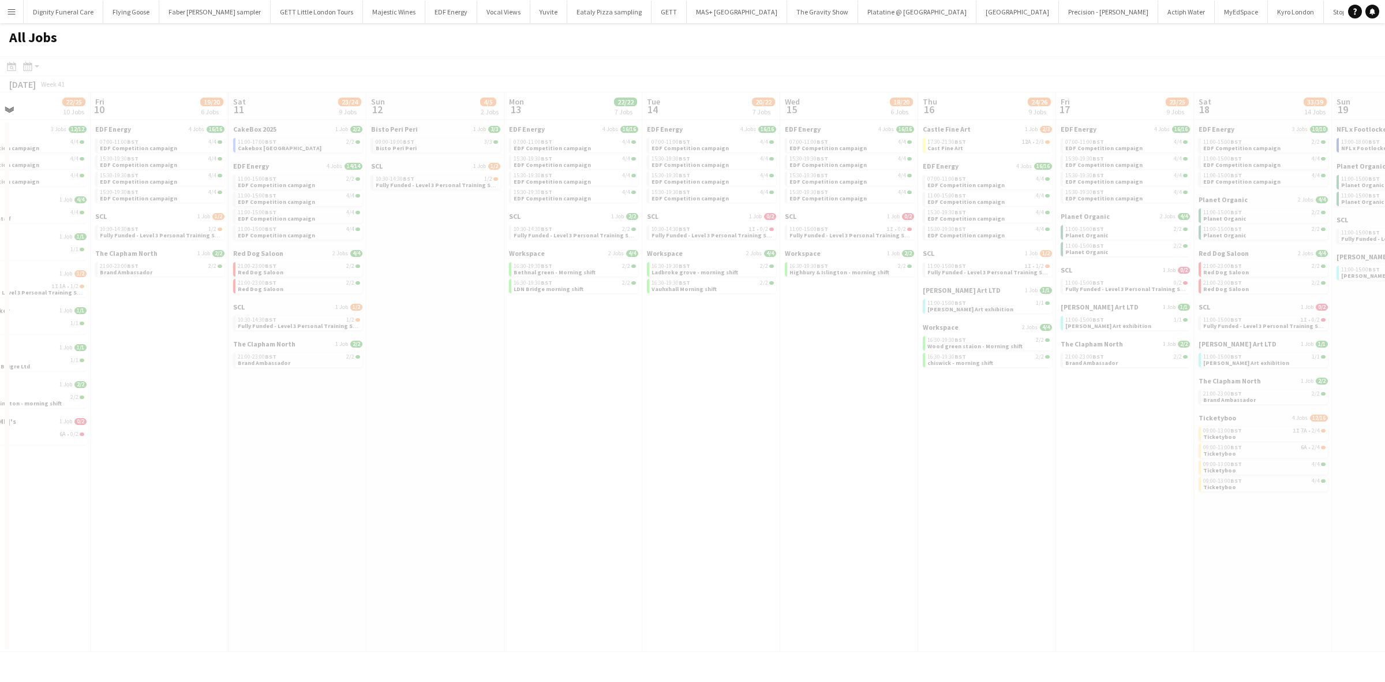
drag, startPoint x: 792, startPoint y: 452, endPoint x: 546, endPoint y: 453, distance: 245.3
click at [546, 453] on app-all-jobs "All Jobs Date picker OCT 2025 OCT 2025 Monday M Tuesday T Wednesday W Thursday …" at bounding box center [692, 337] width 1385 height 628
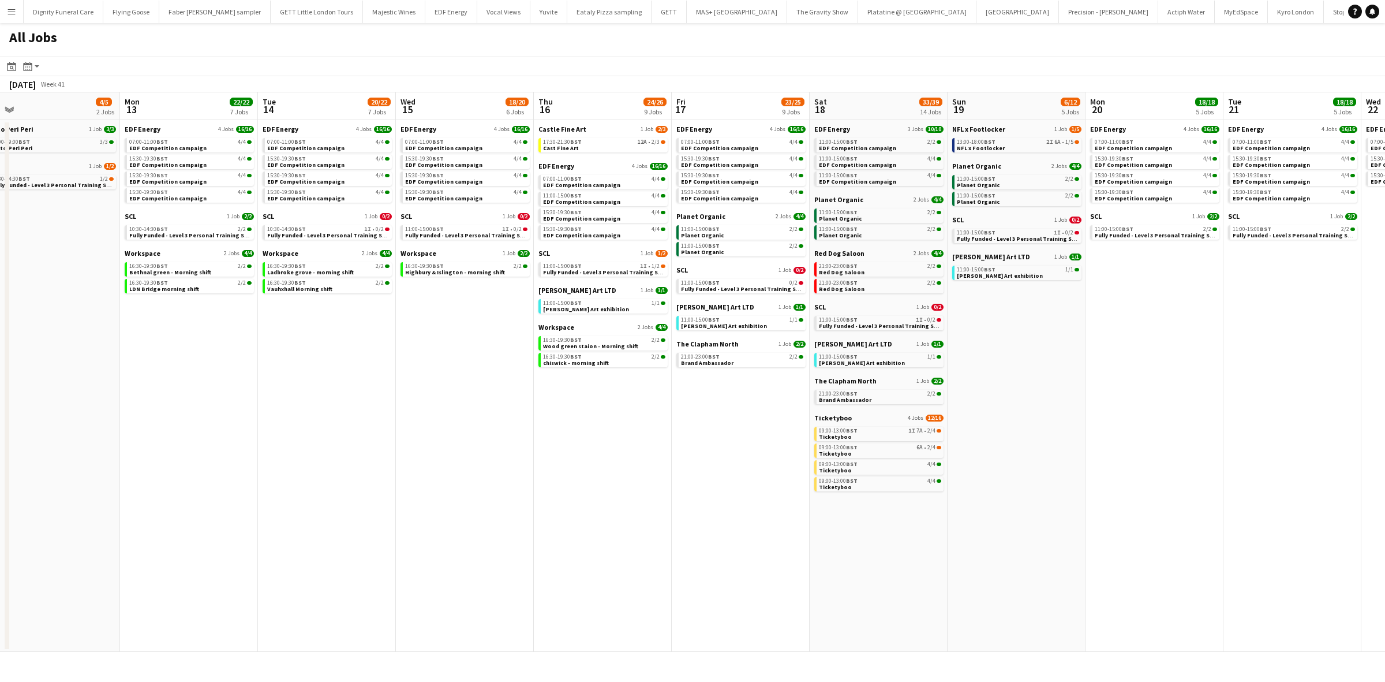
drag, startPoint x: 738, startPoint y: 455, endPoint x: 538, endPoint y: 454, distance: 199.7
click at [538, 454] on app-calendar-viewport "Thu 9 22/25 10 Jobs Fri 10 19/20 6 Jobs Sat 11 23/24 9 Jobs Sun 12 4/5 2 Jobs M…" at bounding box center [692, 371] width 1385 height 559
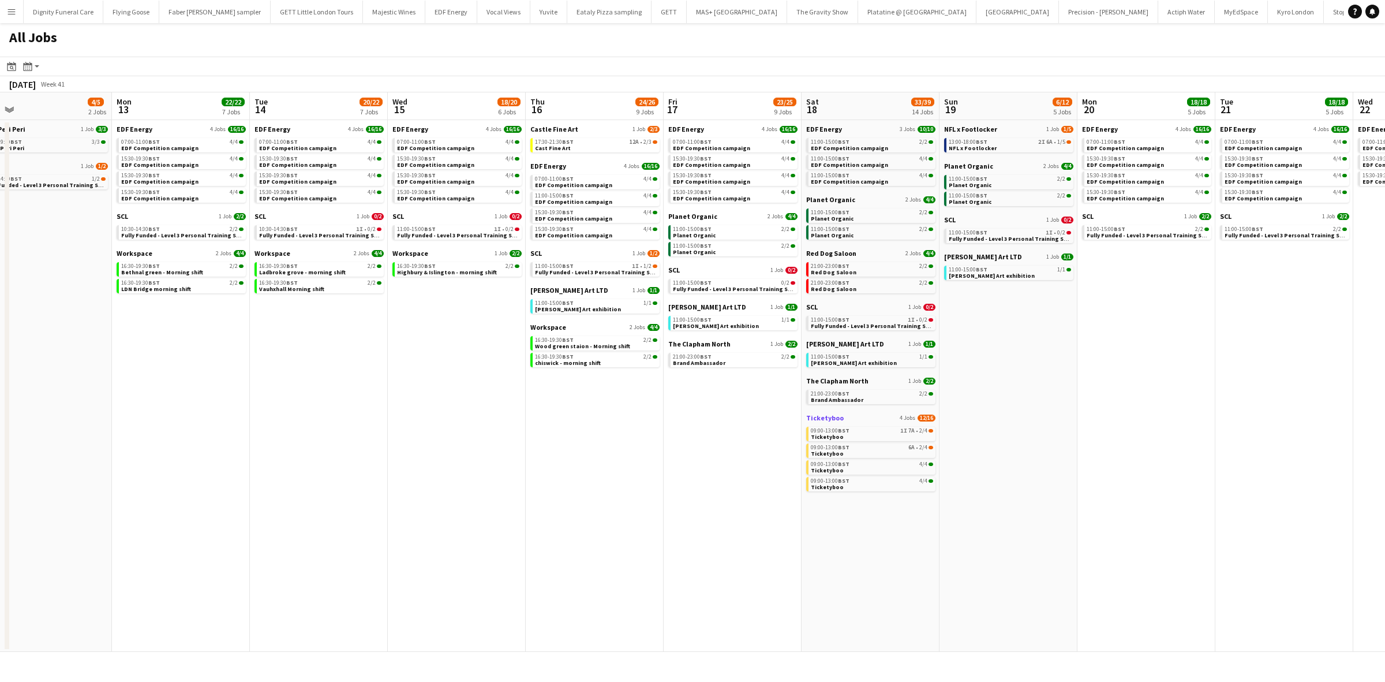
click at [826, 420] on span "Ticketyboo" at bounding box center [825, 417] width 38 height 9
click at [967, 163] on span "Planet Organic" at bounding box center [968, 166] width 49 height 9
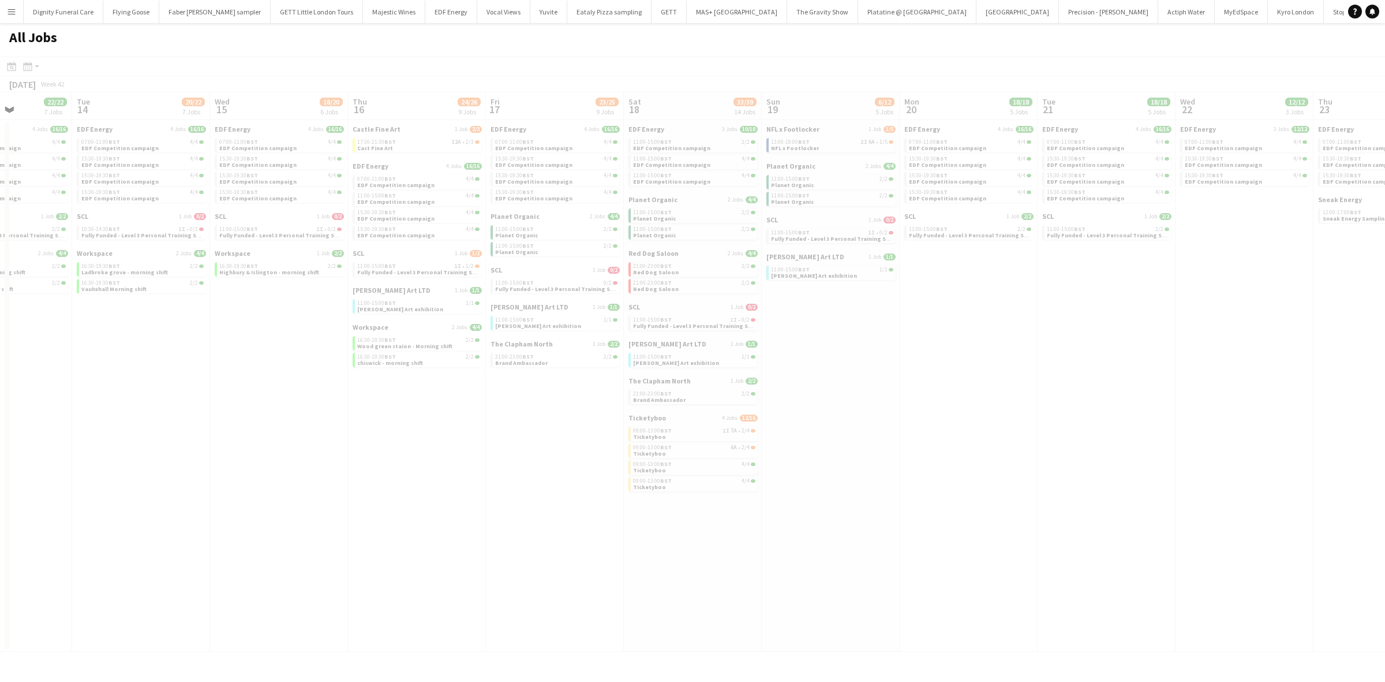
drag, startPoint x: 1028, startPoint y: 332, endPoint x: 504, endPoint y: 251, distance: 530.3
click at [647, 317] on app-all-jobs "All Jobs Date picker OCT 2025 OCT 2025 Monday M Tuesday T Wednesday W Thursday …" at bounding box center [692, 337] width 1385 height 628
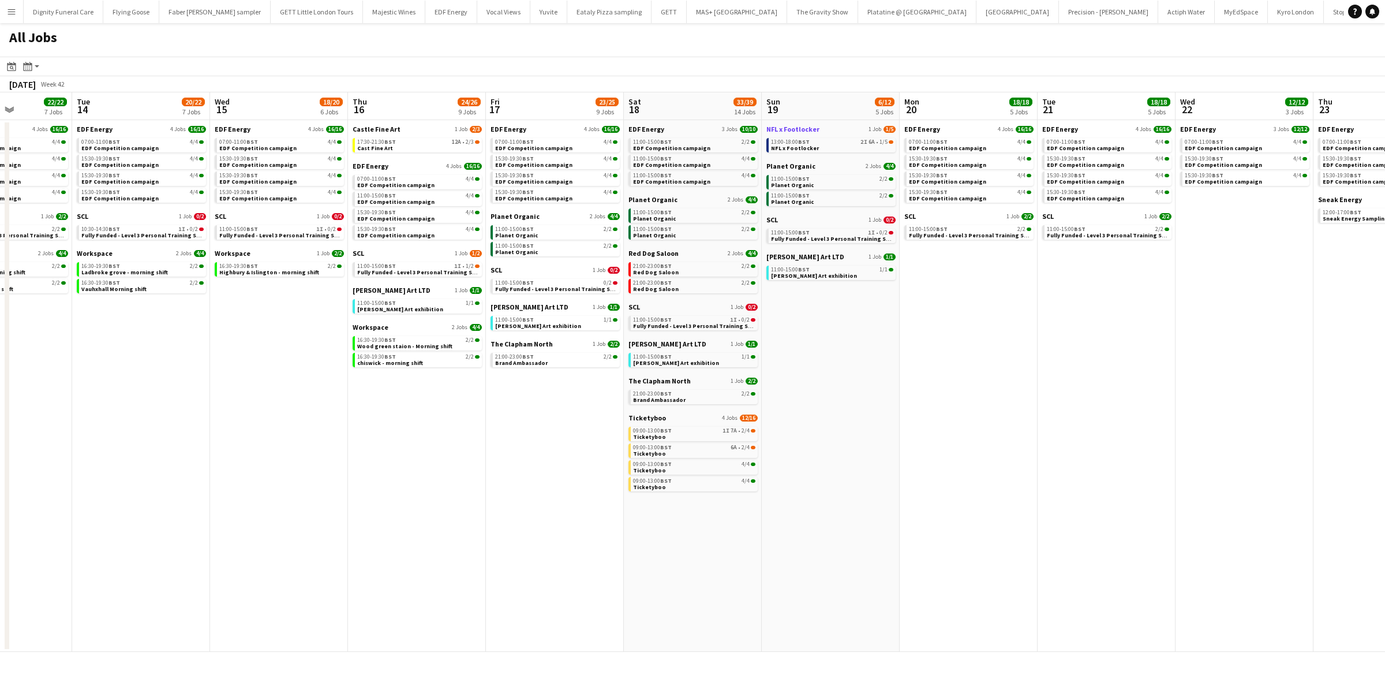
click at [795, 130] on span "NFL x Footlocker" at bounding box center [792, 129] width 53 height 9
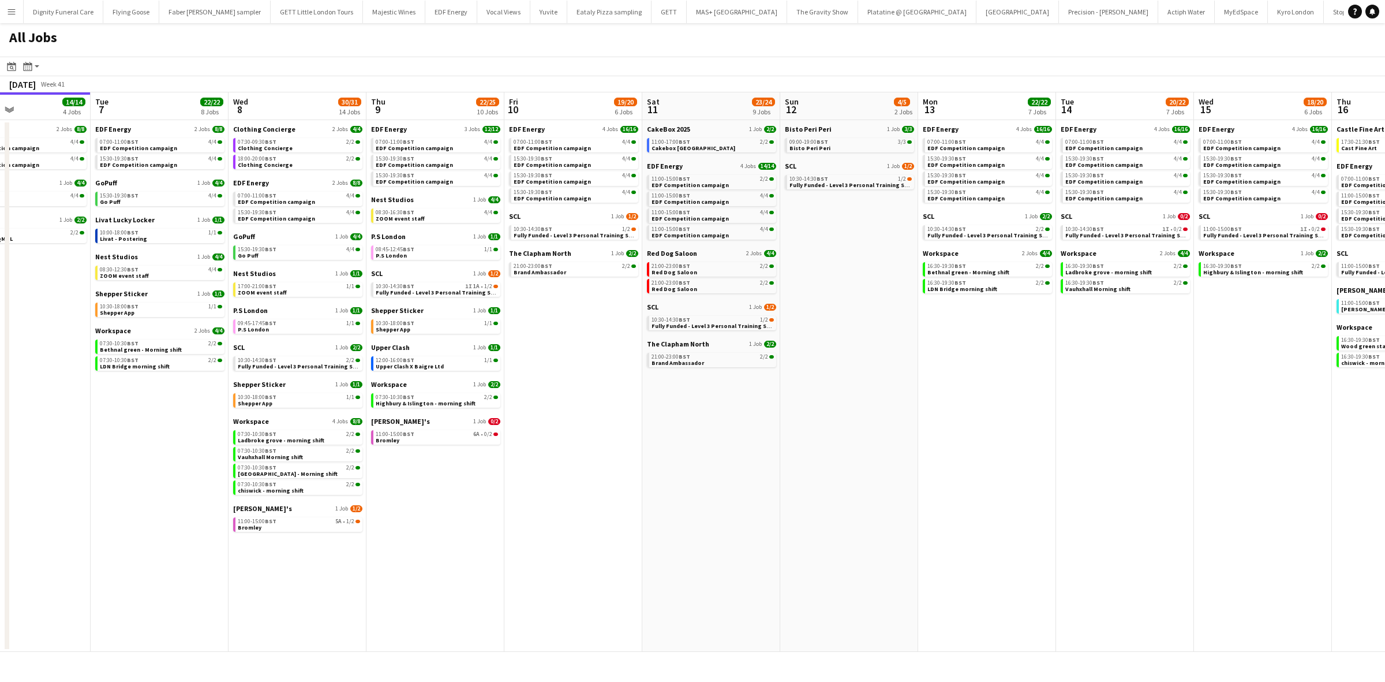
drag, startPoint x: 298, startPoint y: 338, endPoint x: 1264, endPoint y: 231, distance: 971.9
click at [1264, 231] on app-calendar-viewport "Sat 4 40/40 10 Jobs Sun 5 2/2 1 Job Mon 6 14/14 4 Jobs Tue 7 22/22 8 Jobs Wed 8…" at bounding box center [692, 371] width 1385 height 559
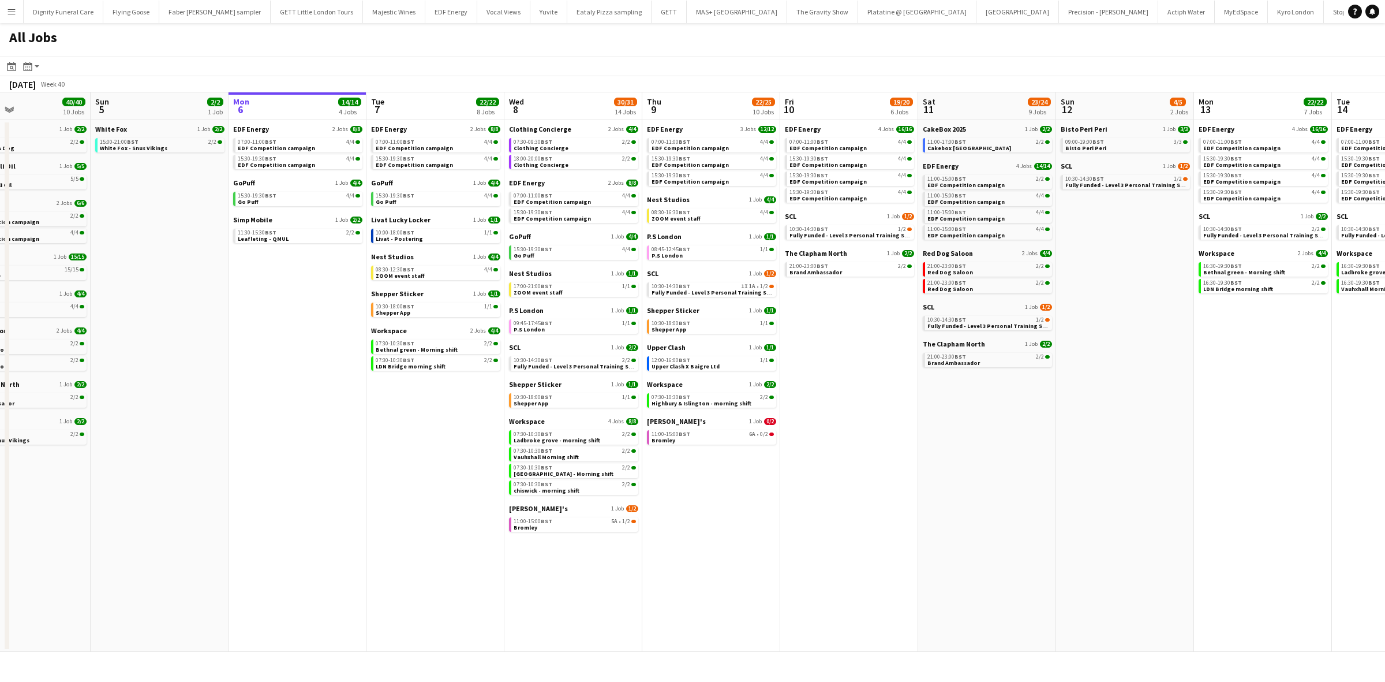
scroll to position [0, 335]
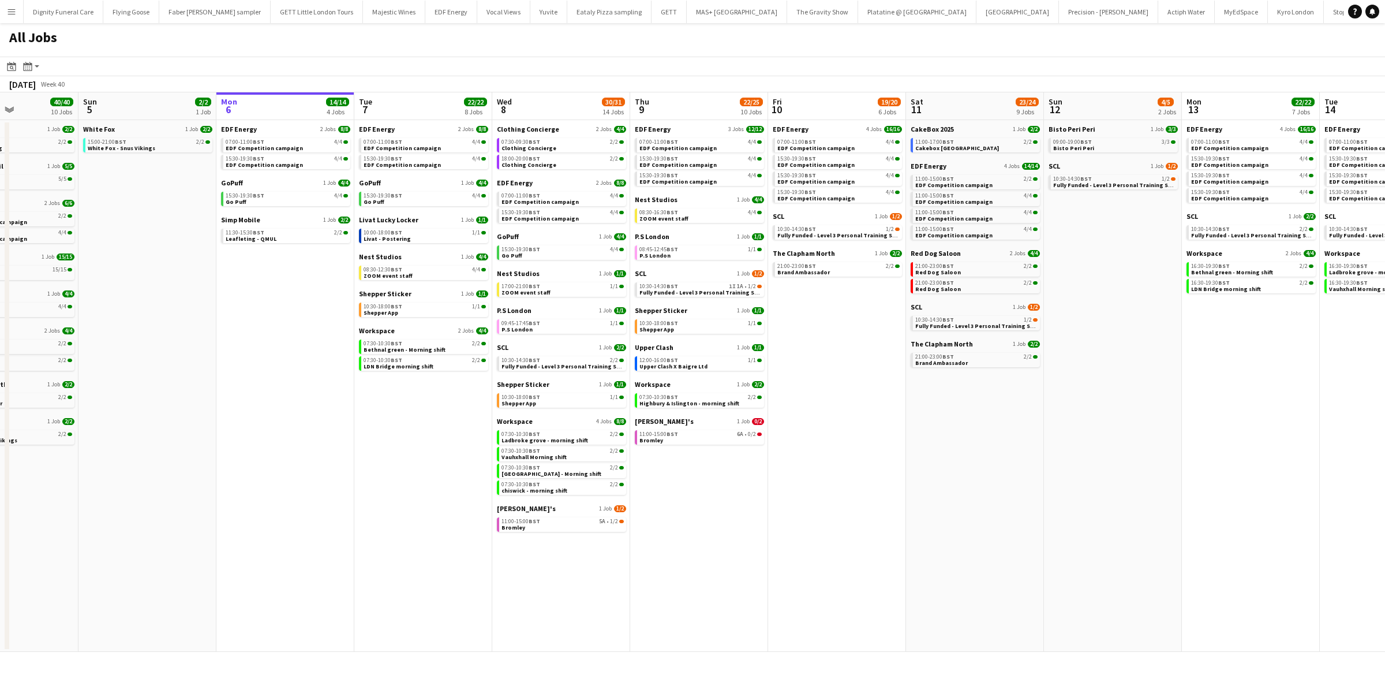
drag, startPoint x: 968, startPoint y: 420, endPoint x: 1102, endPoint y: 392, distance: 137.3
click at [1102, 392] on app-calendar-viewport "Thu 2 26/26 13 Jobs Fri 3 25/25 10 Jobs Sat 4 40/40 10 Jobs Sun 5 2/2 1 Job Mon…" at bounding box center [692, 371] width 1385 height 559
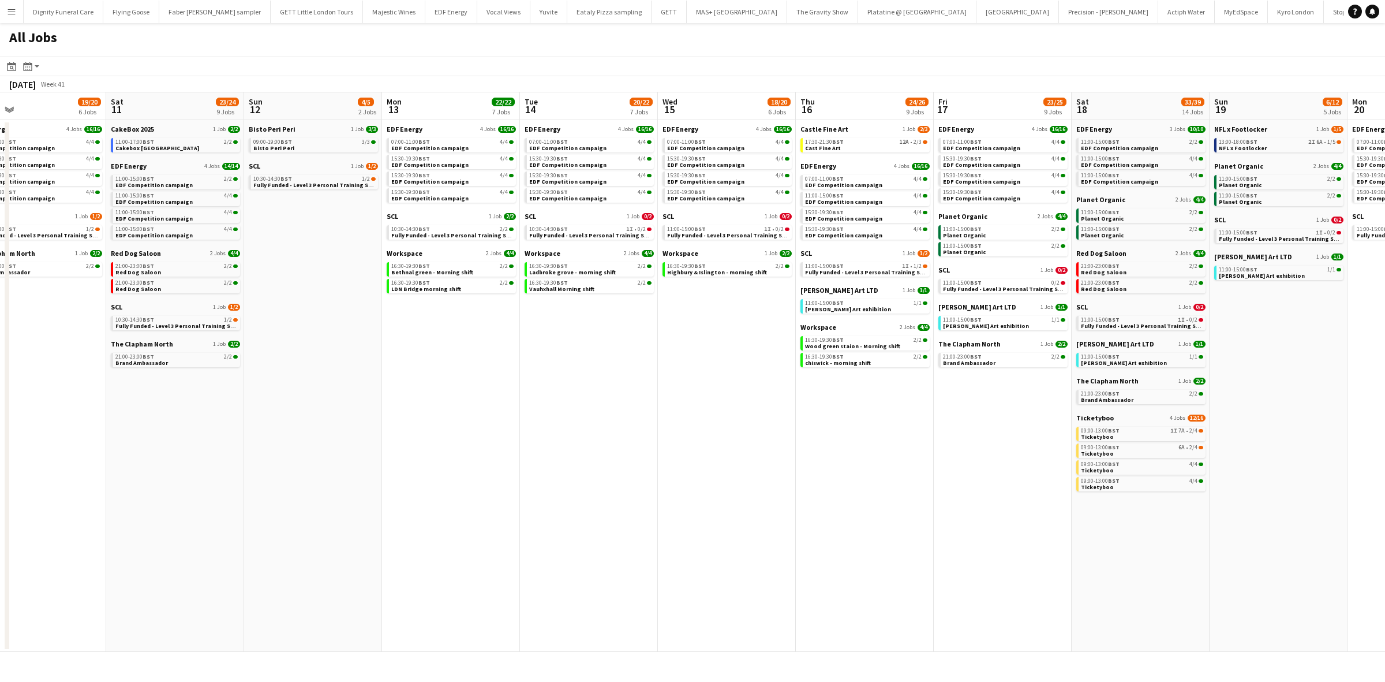
drag, startPoint x: 965, startPoint y: 385, endPoint x: 165, endPoint y: 379, distance: 799.9
click at [165, 379] on app-calendar-viewport "Mon 6 14/14 4 Jobs Tue 7 22/22 8 Jobs Wed 8 30/31 14 Jobs Thu 9 22/25 10 Jobs F…" at bounding box center [692, 371] width 1385 height 559
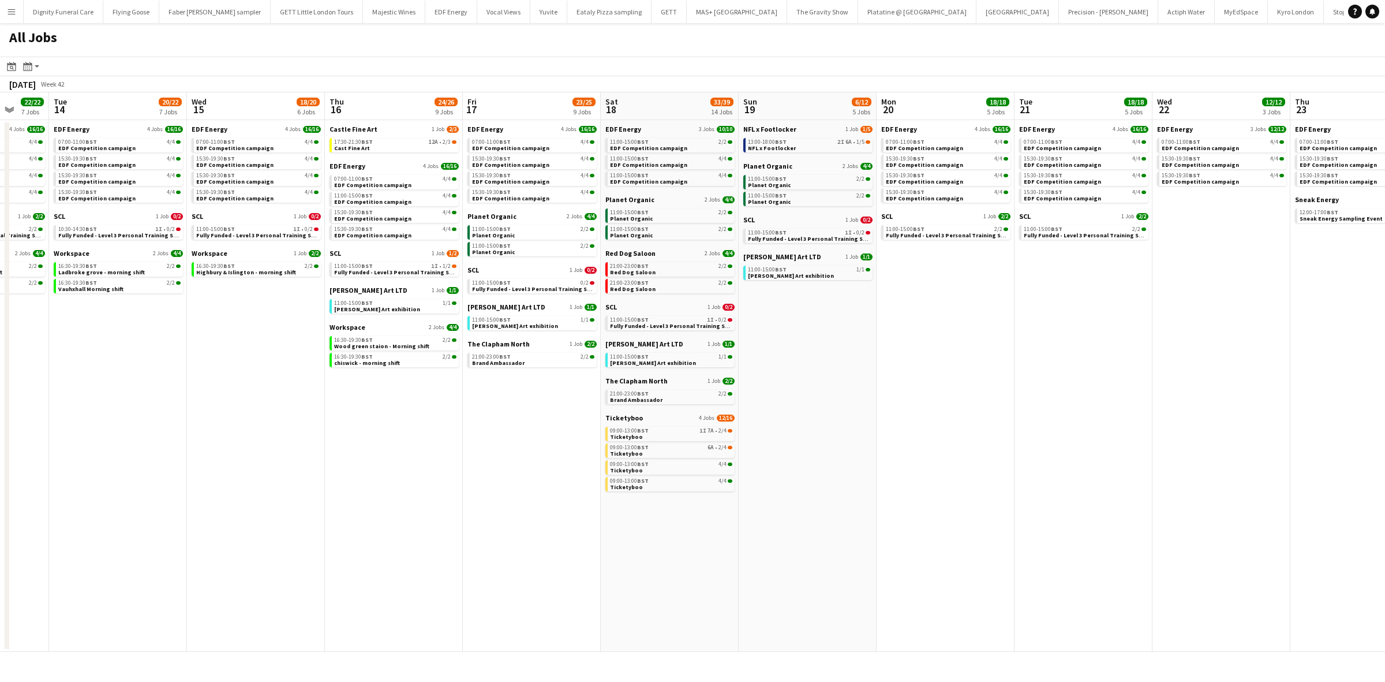
scroll to position [0, 503]
drag, startPoint x: 723, startPoint y: 385, endPoint x: 252, endPoint y: 385, distance: 471.5
click at [252, 385] on app-calendar-viewport "Fri 10 19/20 6 Jobs Sat 11 23/24 9 Jobs Sun 12 4/5 2 Jobs Mon 13 22/22 7 Jobs T…" at bounding box center [692, 371] width 1385 height 559
click at [772, 127] on span "NFL x Footlocker" at bounding box center [769, 129] width 53 height 9
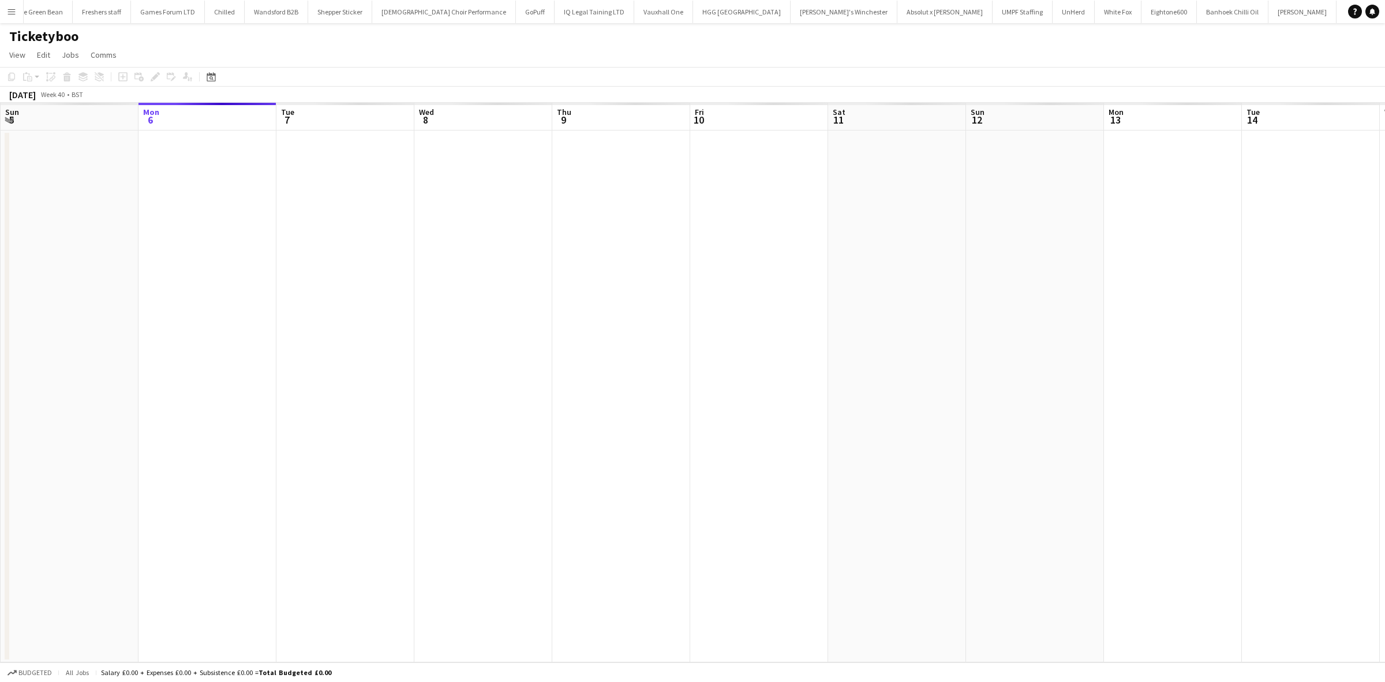
scroll to position [0, 1367]
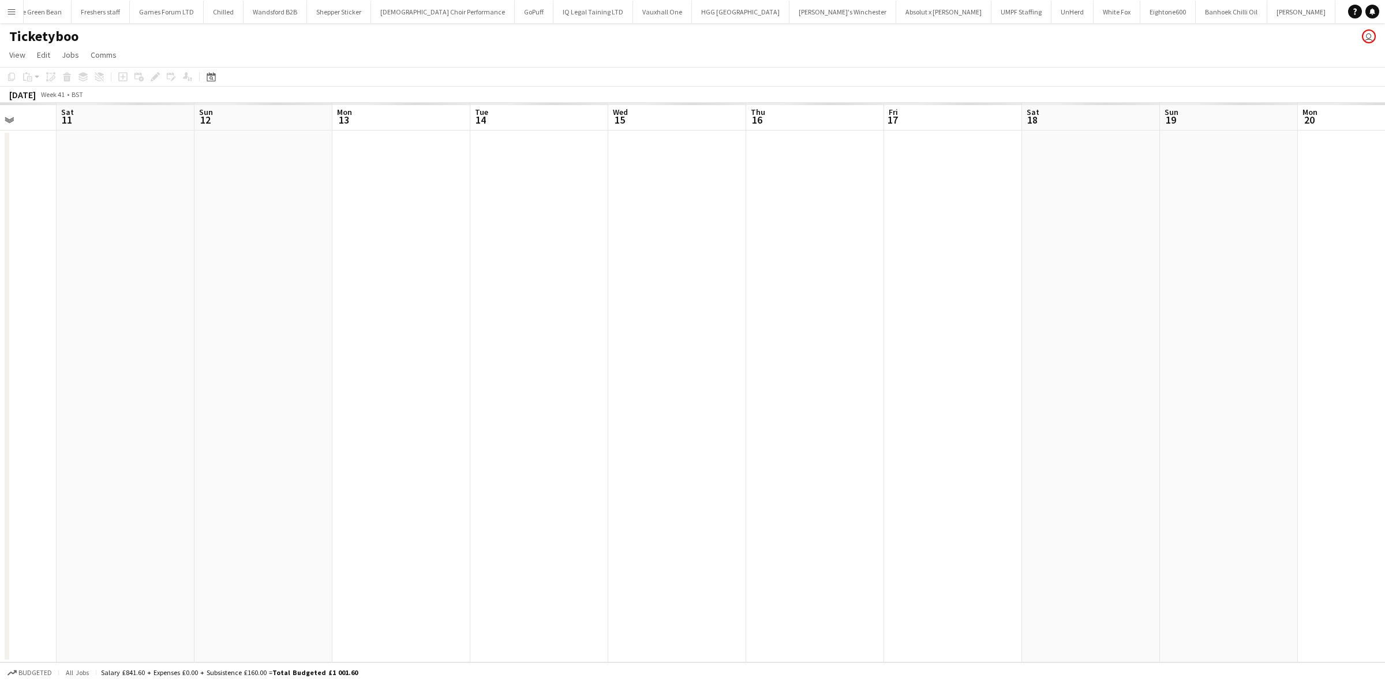
drag, startPoint x: 550, startPoint y: 296, endPoint x: 682, endPoint y: 322, distance: 134.1
click at [220, 294] on app-calendar-viewport "Tue 7 Wed 8 Thu 9 Fri 10 Sat 11 Sun 12 Mon 13 Tue 14 Wed 15 Thu 16 Fri 17 Sat 1…" at bounding box center [692, 382] width 1385 height 559
drag, startPoint x: 801, startPoint y: 327, endPoint x: 81, endPoint y: 258, distance: 722.9
click at [25, 267] on app-calendar-viewport "Thu 9 Fri 10 Sat 11 Sun 12 Mon 13 Tue 14 Wed 15 Thu 16 Fri 17 Sat 18 Sun 19 Mon…" at bounding box center [692, 382] width 1385 height 559
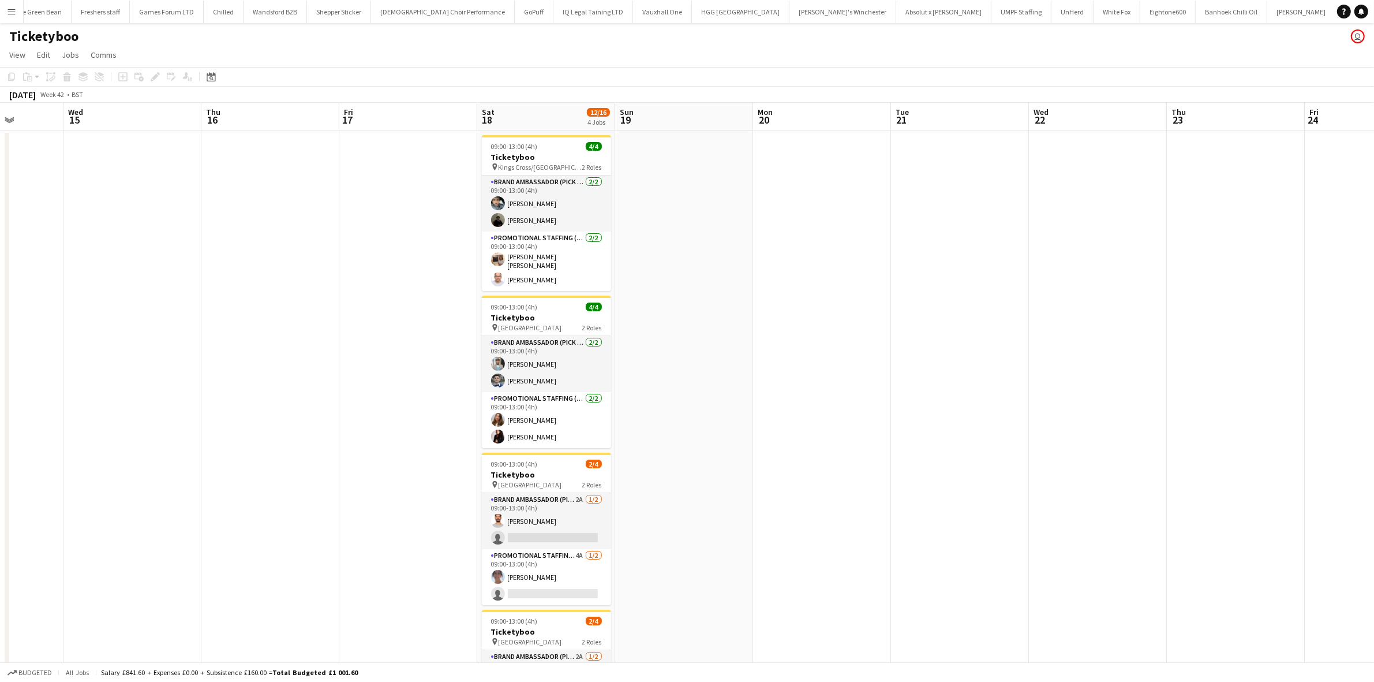
scroll to position [0, 301]
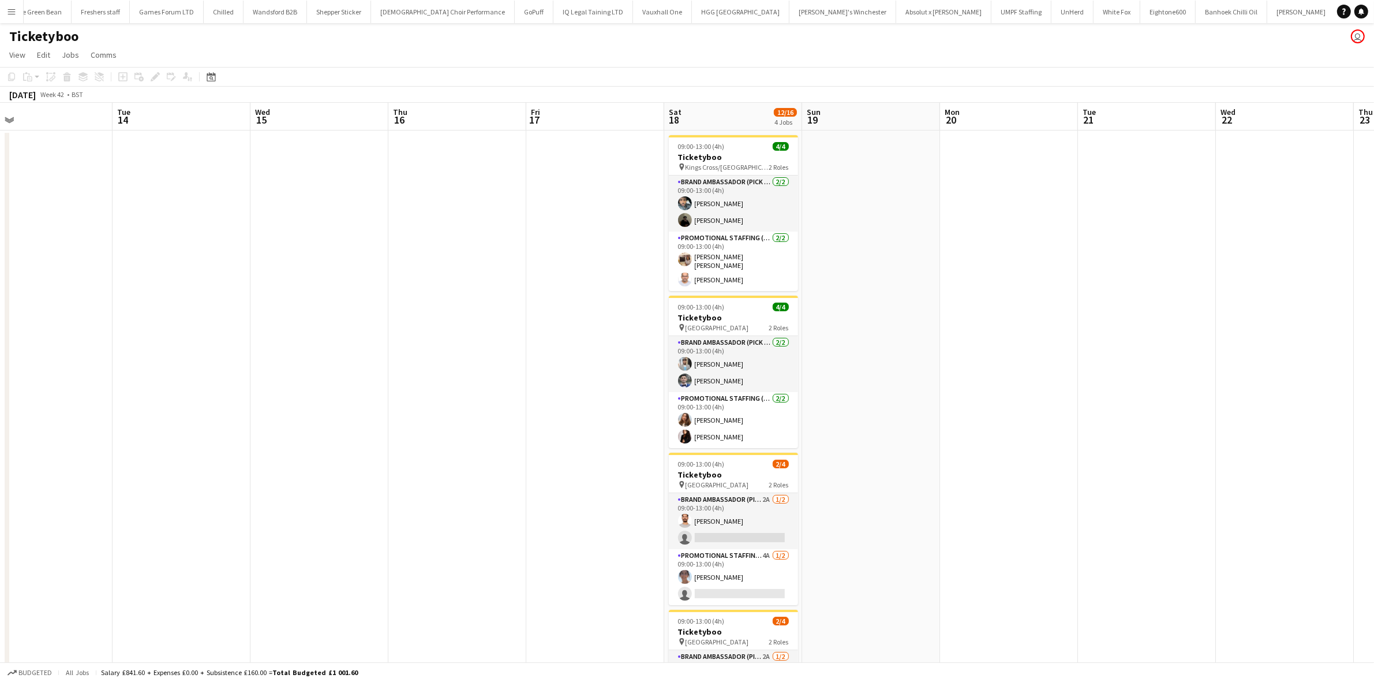
drag, startPoint x: 511, startPoint y: 370, endPoint x: 928, endPoint y: 345, distance: 417.4
click at [928, 345] on app-calendar-viewport "Sat 11 Sun 12 Mon 13 Tue 14 Wed 15 Thu 16 Fri 17 Sat 18 12/16 4 Jobs Sun 19 Mon…" at bounding box center [687, 444] width 1374 height 682
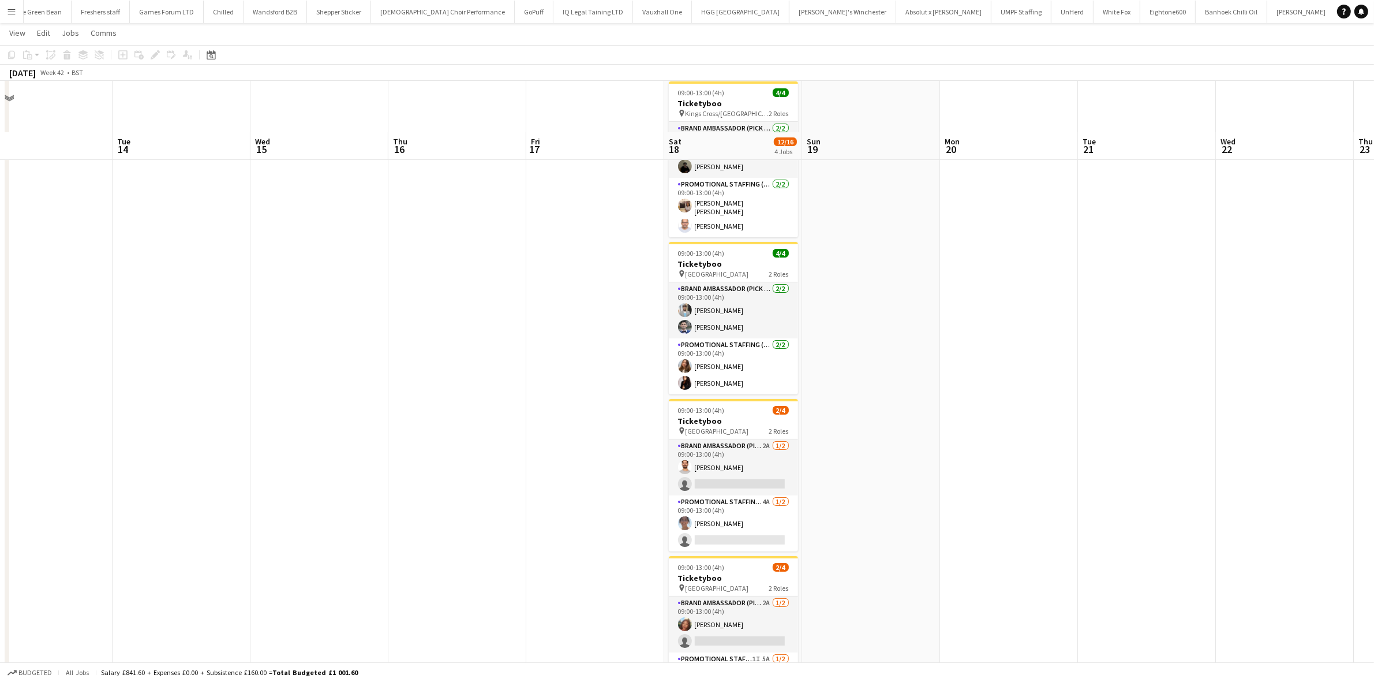
scroll to position [122, 0]
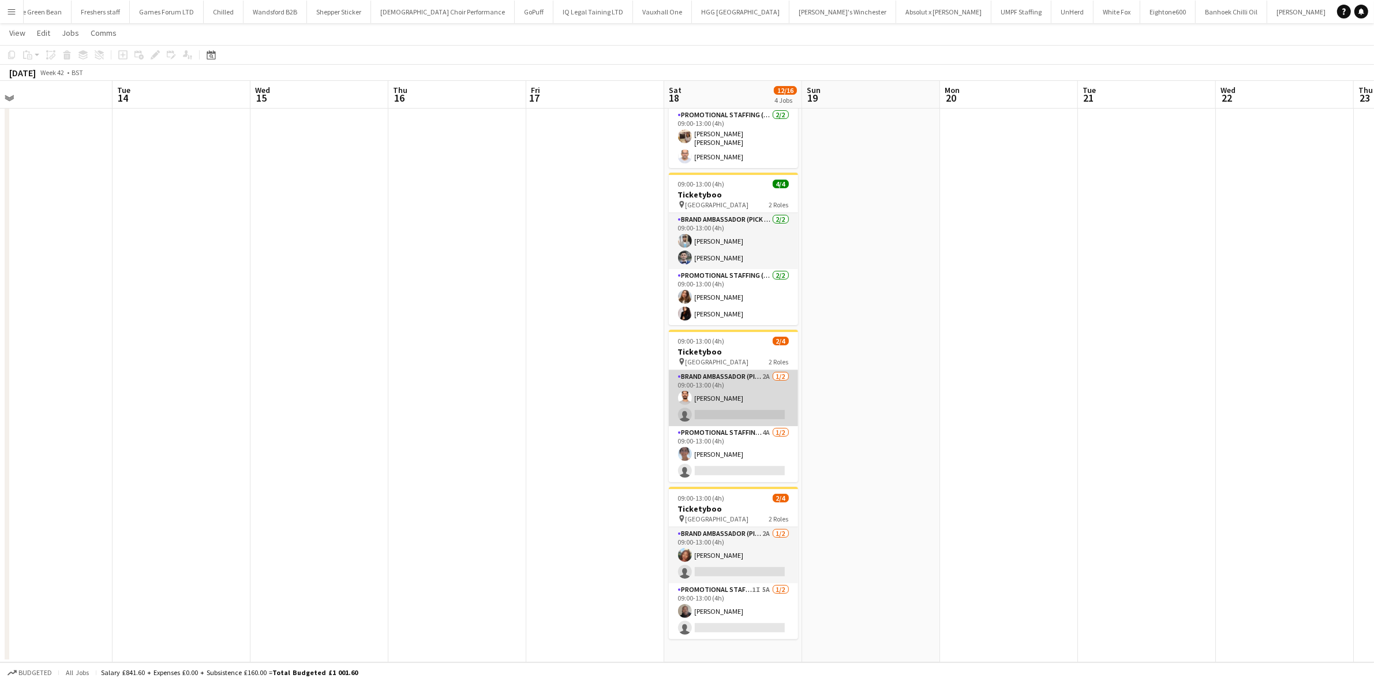
click at [724, 408] on app-card-role "Brand Ambassador (Pick up) 2A 1/2 09:00-13:00 (4h) Arjun Varma single-neutral-a…" at bounding box center [733, 398] width 129 height 56
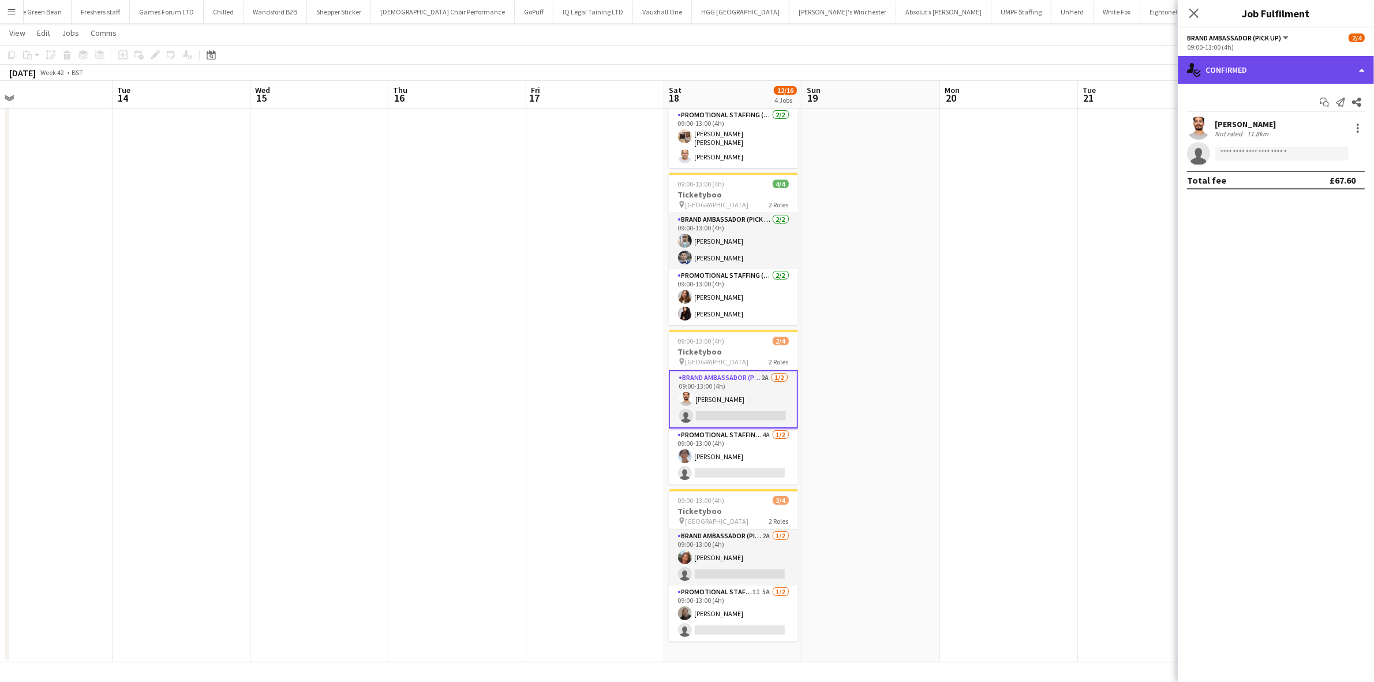
click at [1305, 76] on div "single-neutral-actions-check-2 Confirmed" at bounding box center [1276, 70] width 196 height 28
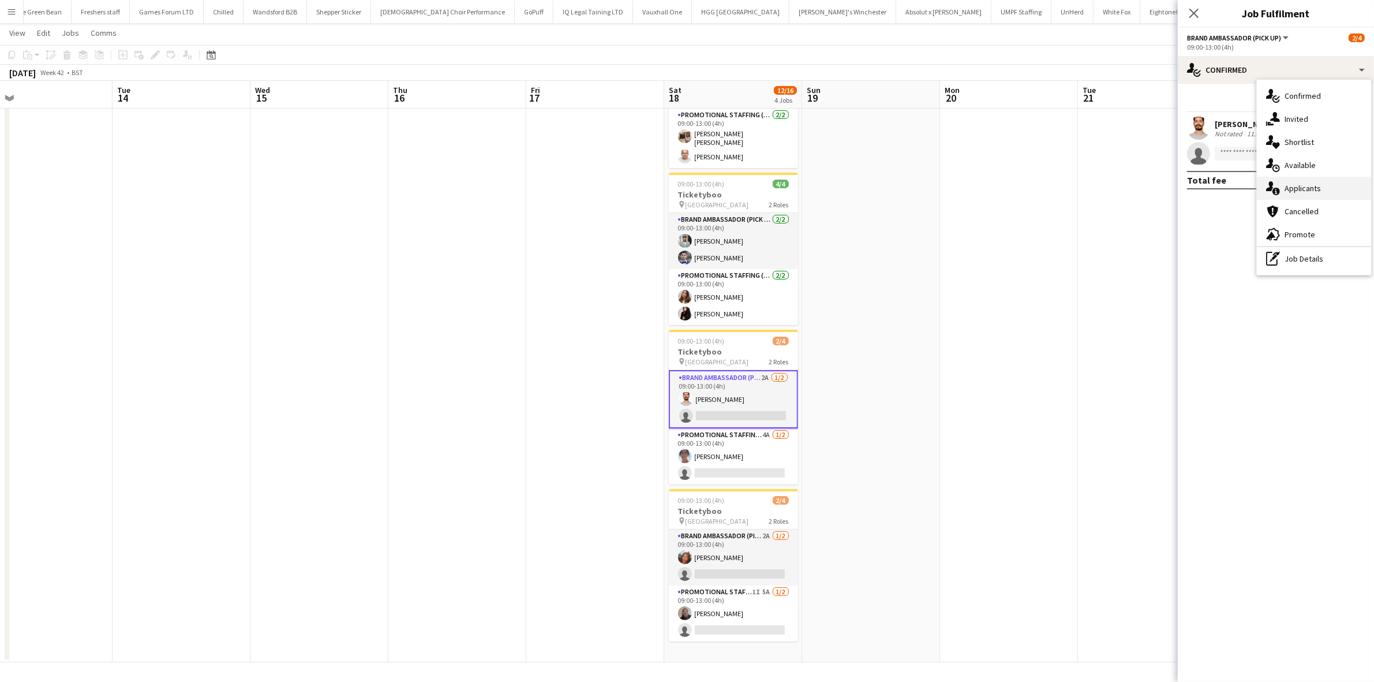
click at [1300, 188] on span "Applicants" at bounding box center [1303, 188] width 36 height 10
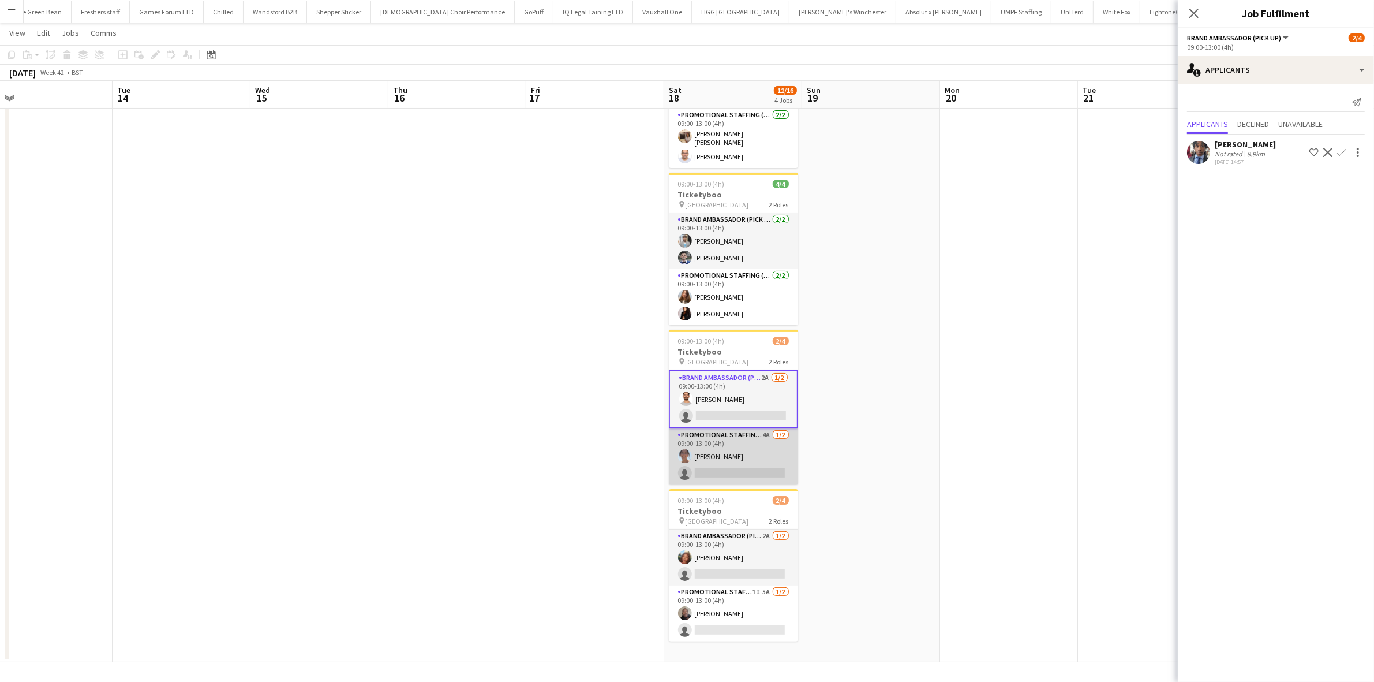
drag, startPoint x: 739, startPoint y: 459, endPoint x: 744, endPoint y: 462, distance: 6.5
click at [742, 461] on app-calendar-viewport "Sat 11 Sun 12 Mon 13 Tue 14 Wed 15 Thu 16 Fri 17 Sat 18 12/16 4 Jobs Sun 19 Mon…" at bounding box center [687, 292] width 1374 height 739
click at [745, 470] on app-card-role "Promotional Staffing (Brand Ambassadors) 4A 1/2 09:00-13:00 (4h) Emer Wood sing…" at bounding box center [736, 456] width 129 height 56
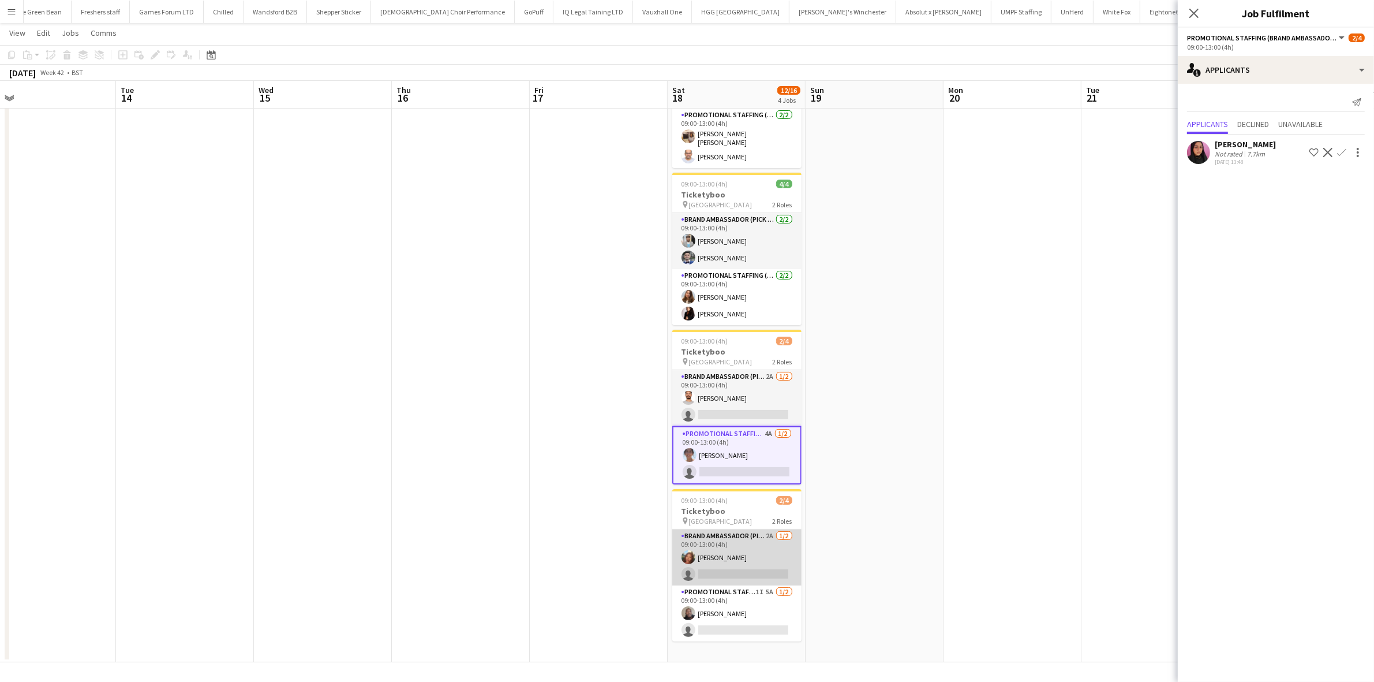
click at [760, 571] on app-card-role "Brand Ambassador (Pick up) 2A 1/2 09:00-13:00 (4h) Lianna Smith-Prince single-n…" at bounding box center [736, 557] width 129 height 56
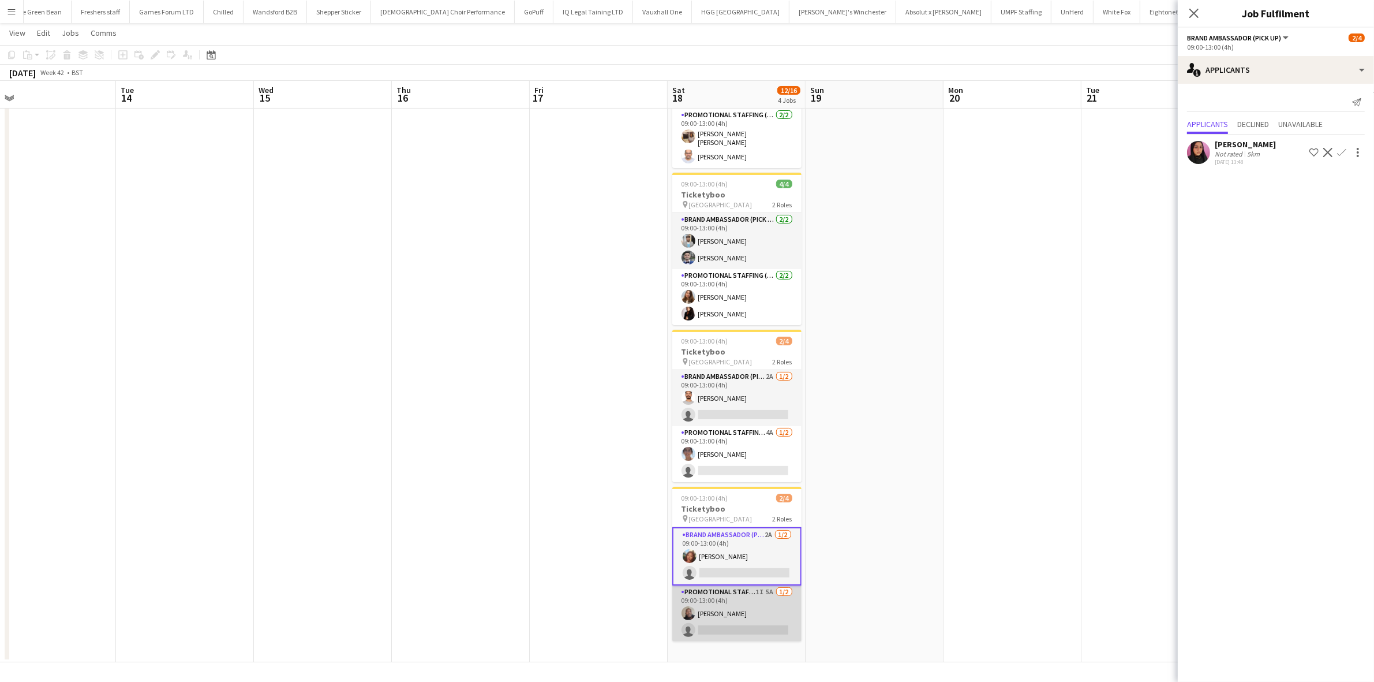
click at [755, 626] on app-card-role "Promotional Staffing (Brand Ambassadors) 1I 5A 1/2 09:00-13:00 (4h) Joseph Mesi…" at bounding box center [736, 613] width 129 height 56
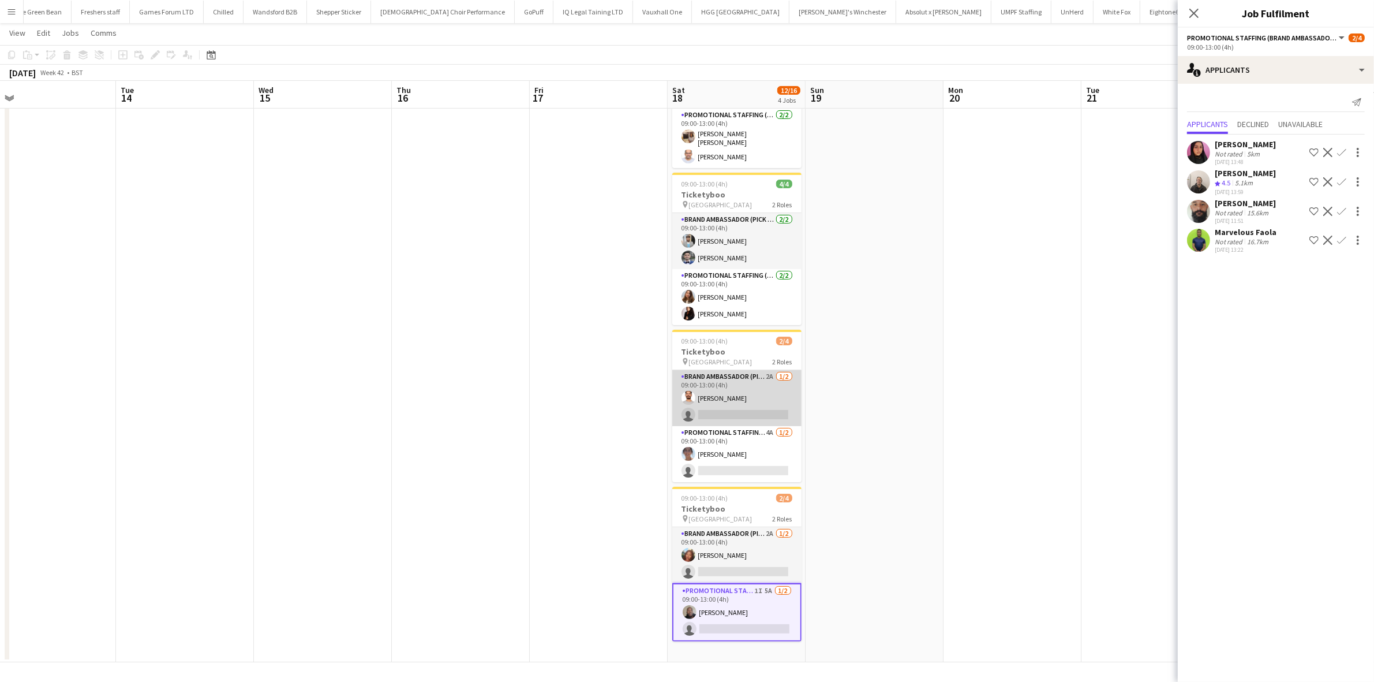
click at [729, 413] on app-card-role "Brand Ambassador (Pick up) 2A 1/2 09:00-13:00 (4h) Arjun Varma single-neutral-a…" at bounding box center [736, 398] width 129 height 56
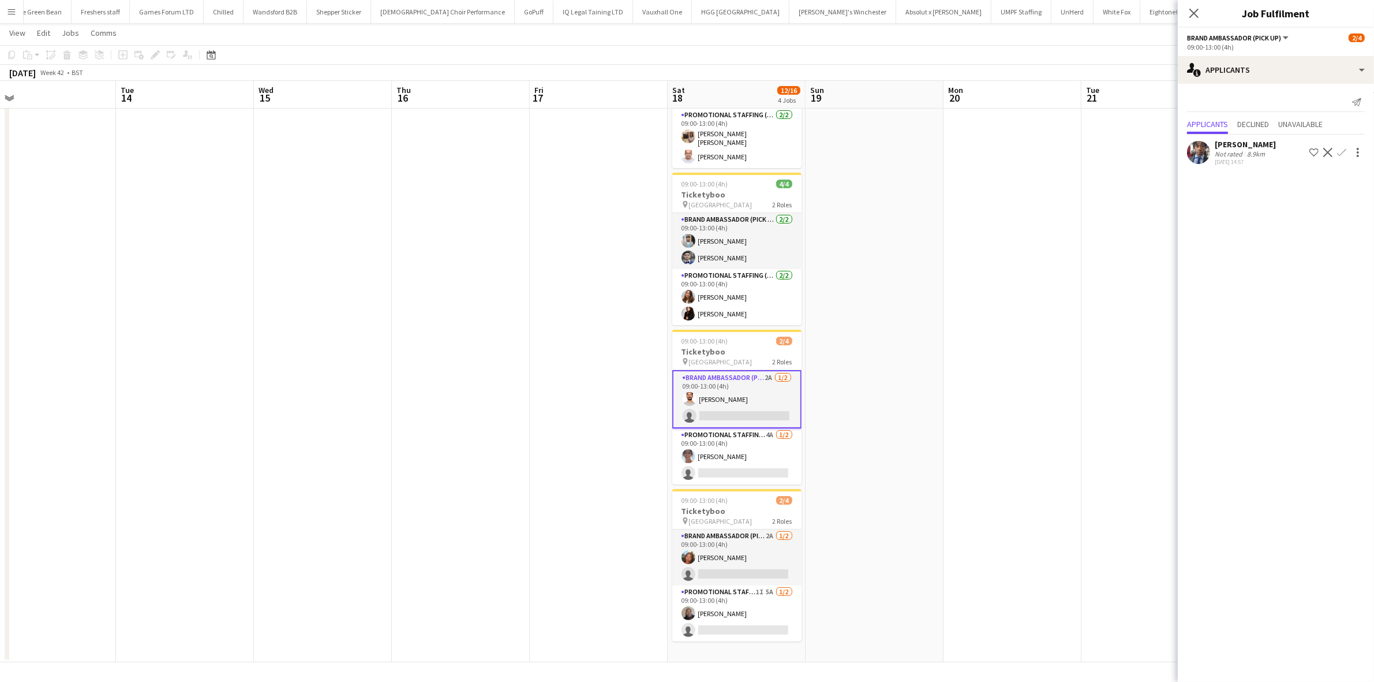
click at [1342, 146] on button "Confirm" at bounding box center [1342, 152] width 14 height 14
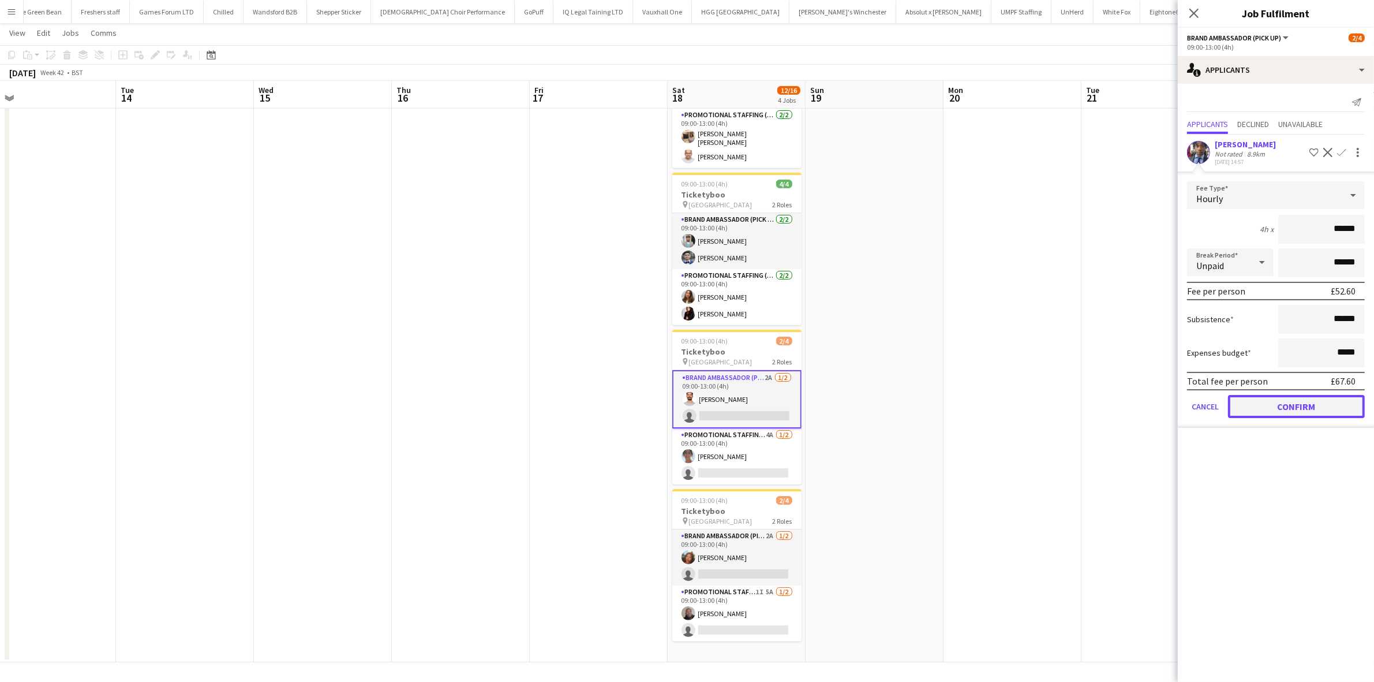
click at [1303, 405] on button "Confirm" at bounding box center [1296, 406] width 137 height 23
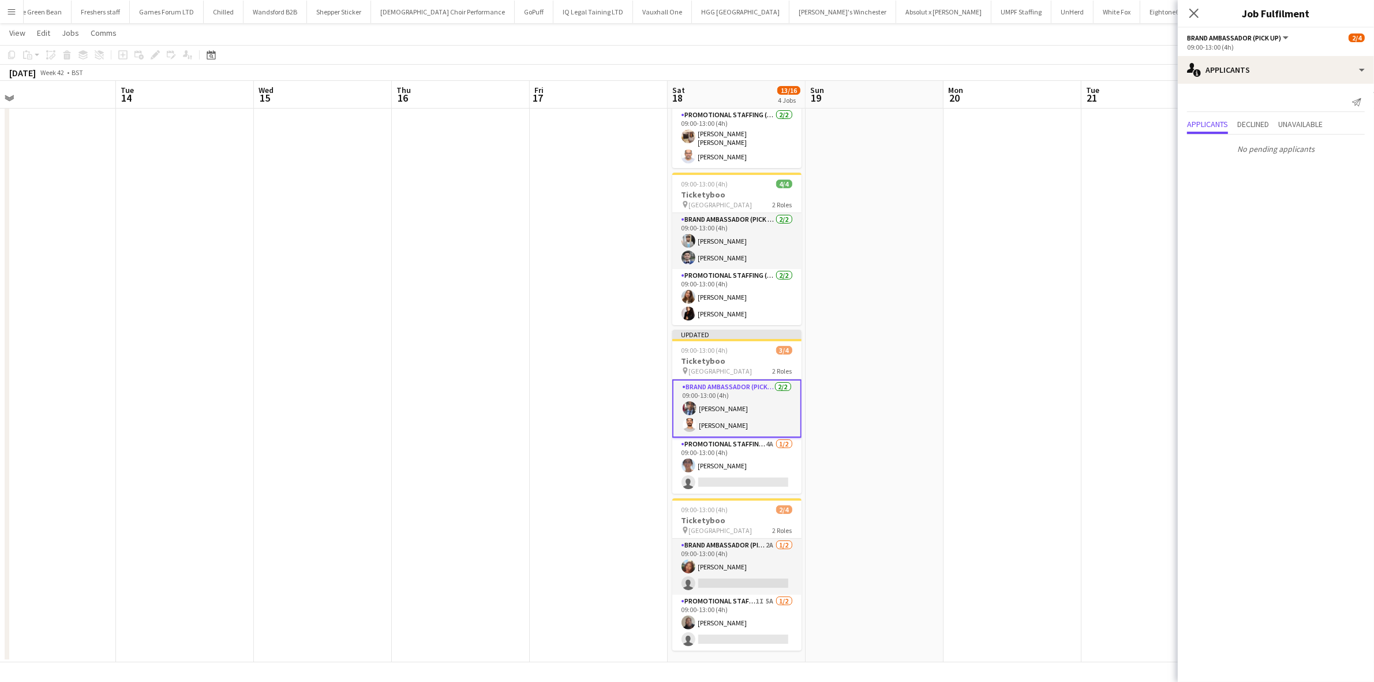
drag, startPoint x: 967, startPoint y: 351, endPoint x: 1000, endPoint y: 189, distance: 165.5
click at [967, 350] on app-date-cell at bounding box center [1013, 335] width 138 height 654
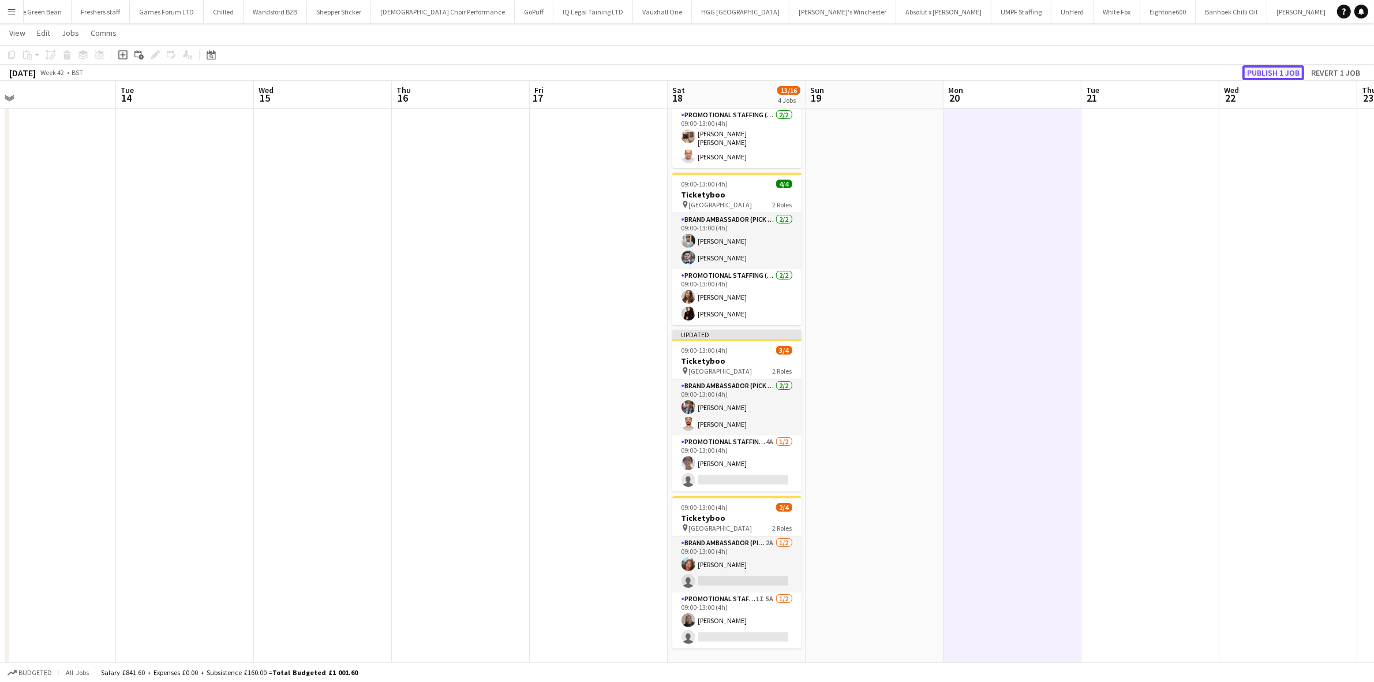
click at [1270, 76] on button "Publish 1 job" at bounding box center [1273, 72] width 62 height 15
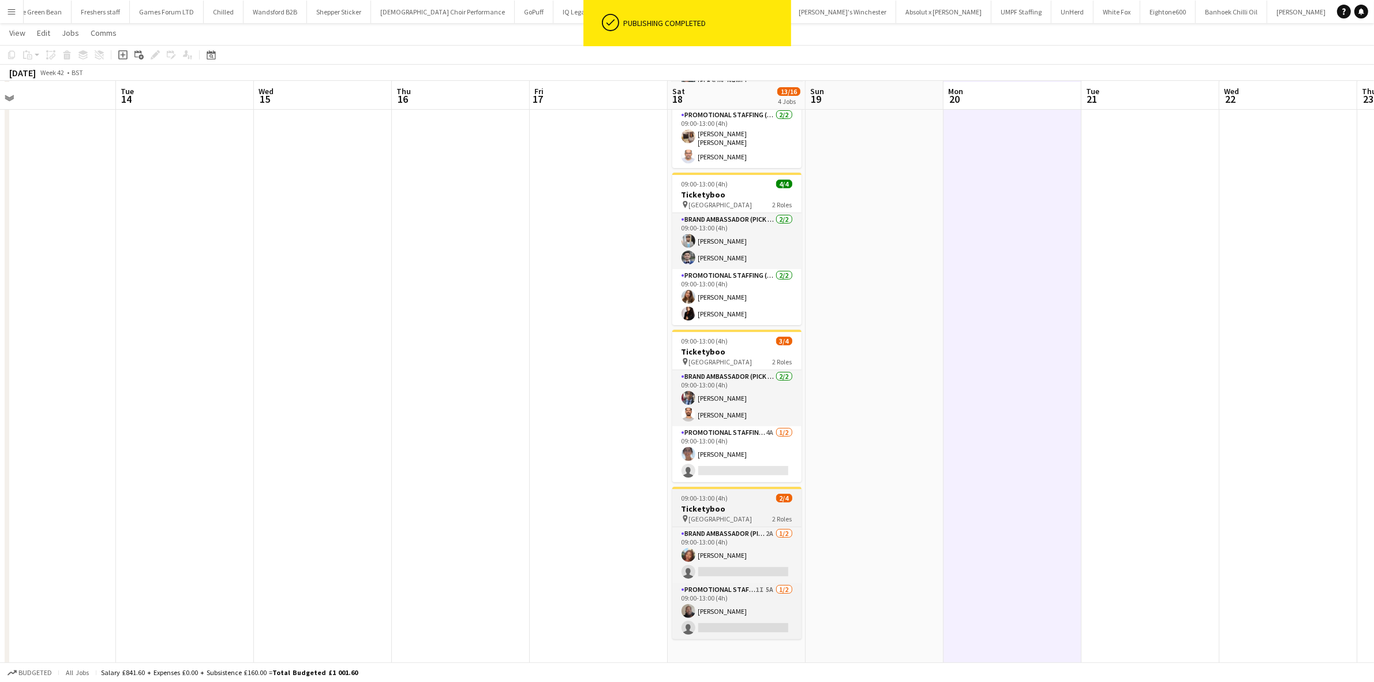
scroll to position [130, 0]
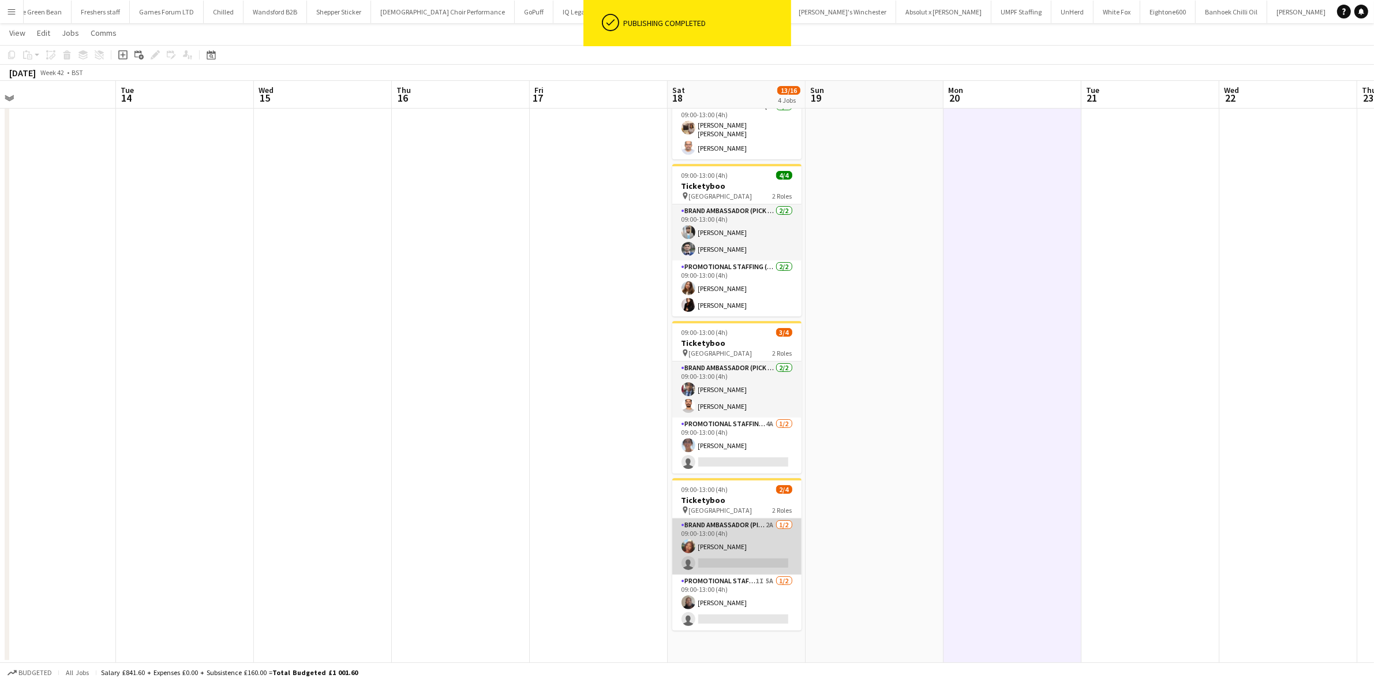
click at [730, 555] on app-card-role "Brand Ambassador (Pick up) 2A 1/2 09:00-13:00 (4h) Lianna Smith-Prince single-n…" at bounding box center [736, 546] width 129 height 56
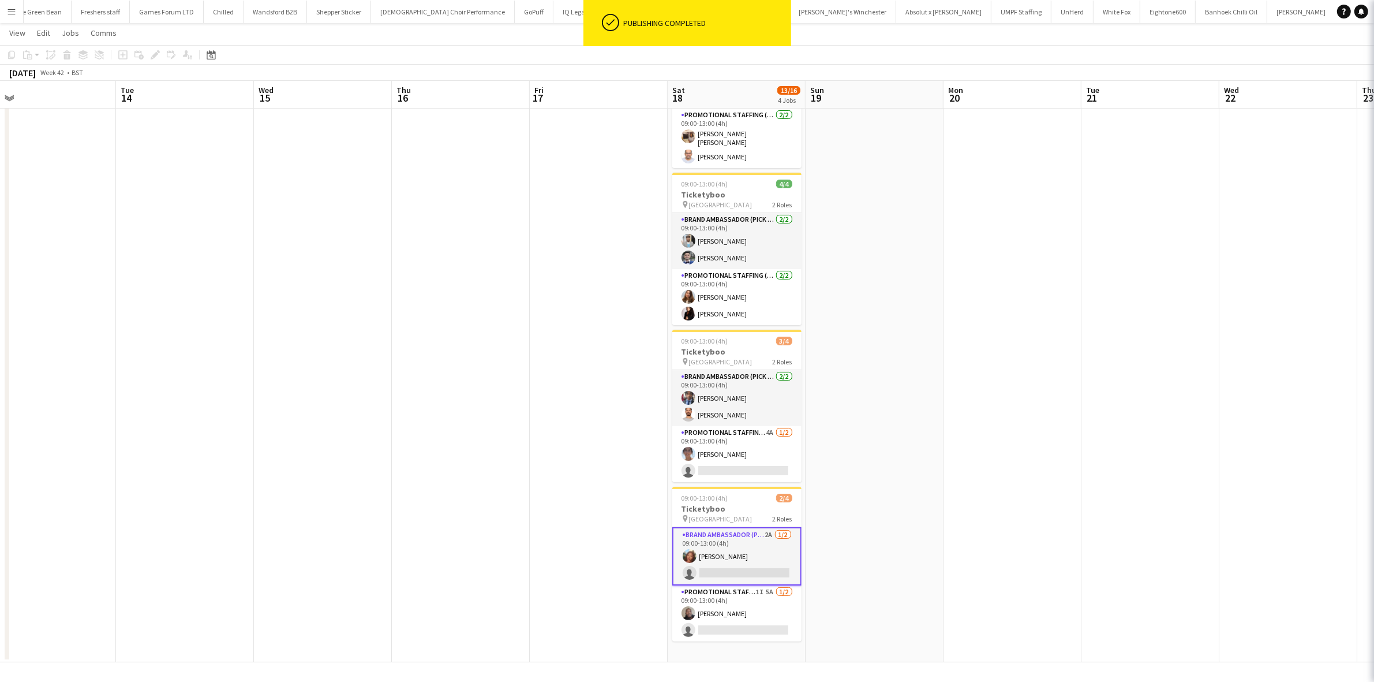
scroll to position [122, 0]
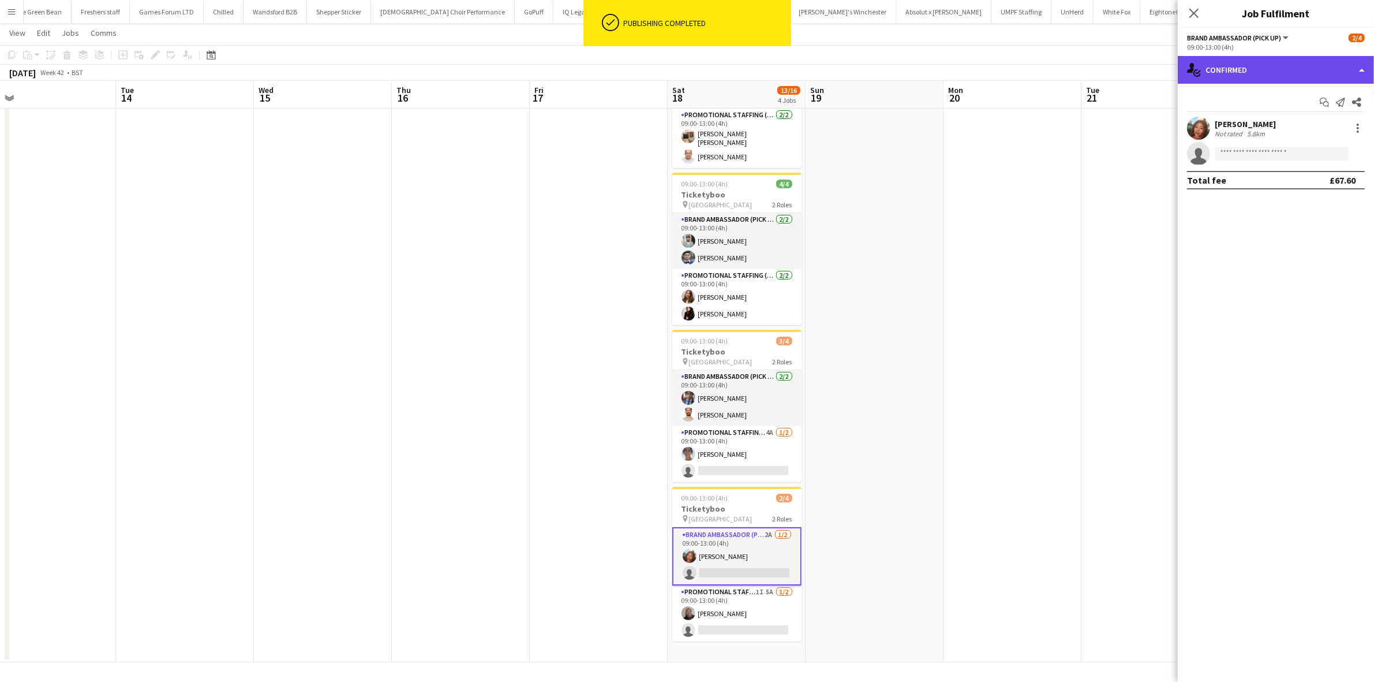
click at [1267, 68] on div "single-neutral-actions-check-2 Confirmed" at bounding box center [1276, 70] width 196 height 28
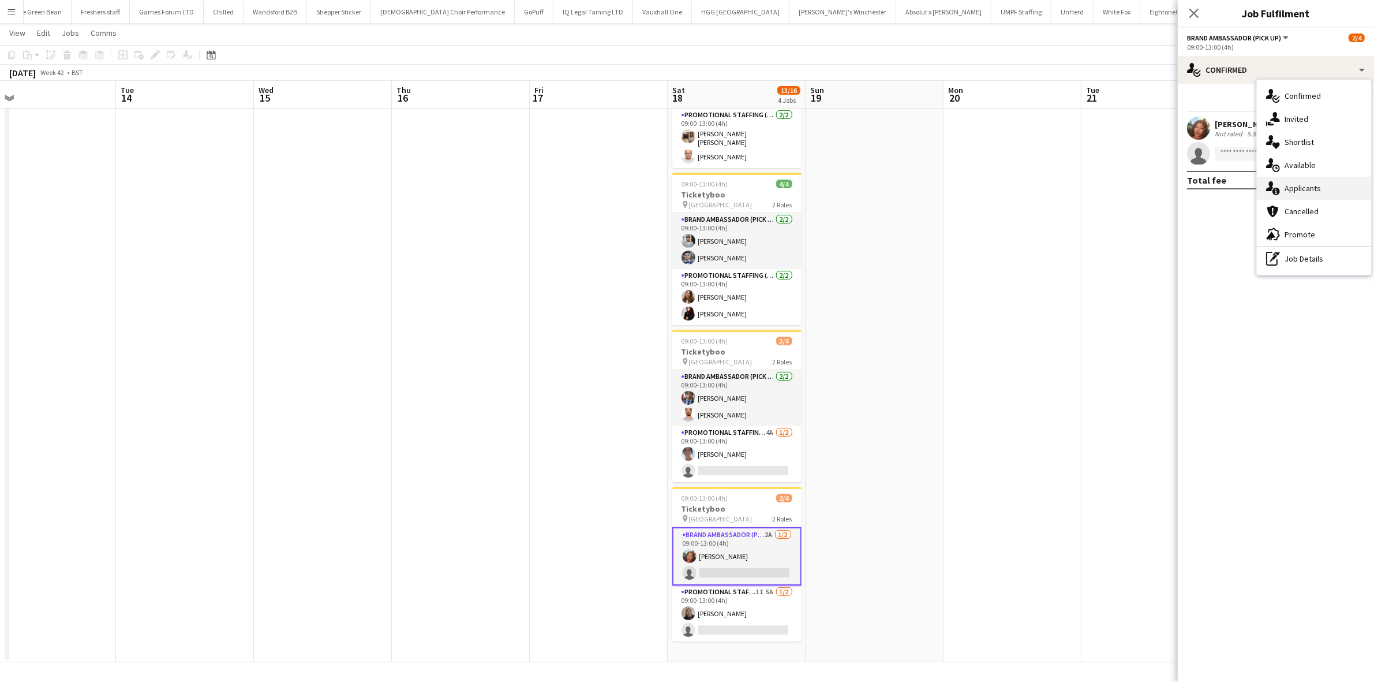
click at [1304, 185] on span "Applicants" at bounding box center [1303, 188] width 36 height 10
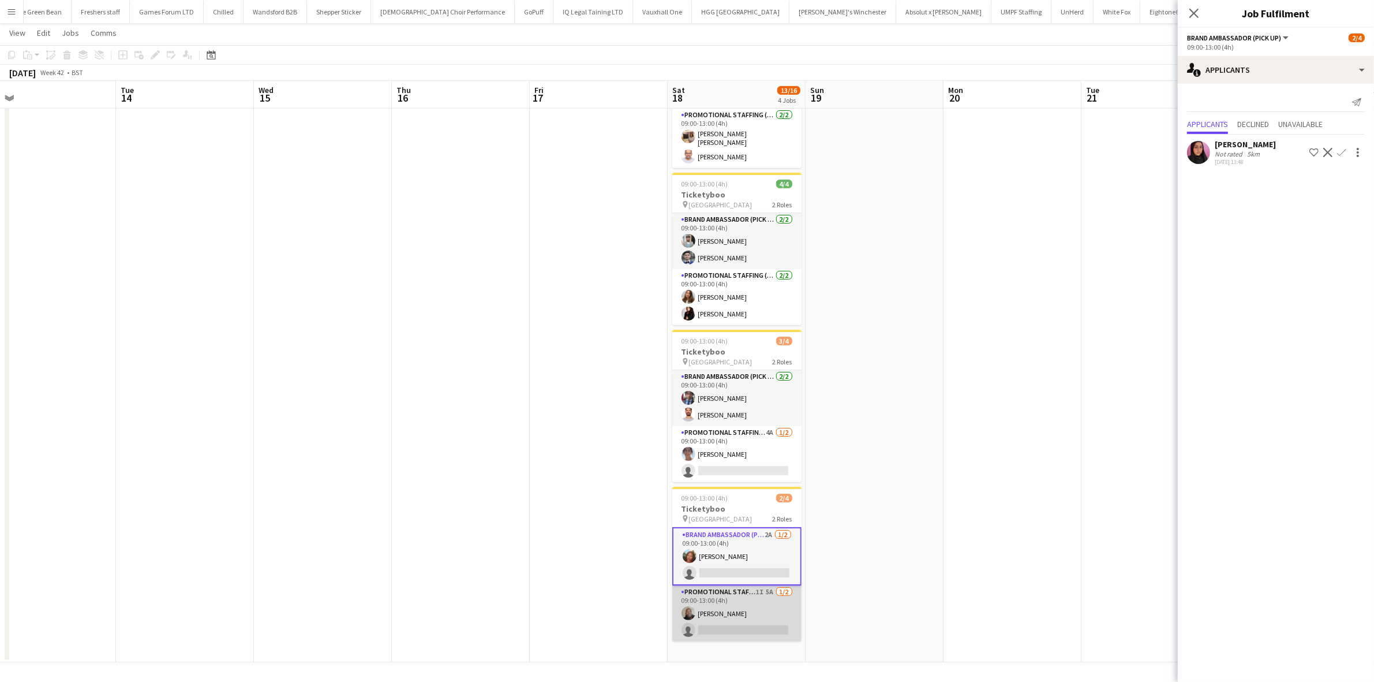
click at [760, 619] on app-card-role "Promotional Staffing (Brand Ambassadors) 1I 5A 1/2 09:00-13:00 (4h) Joseph Mesi…" at bounding box center [736, 613] width 129 height 56
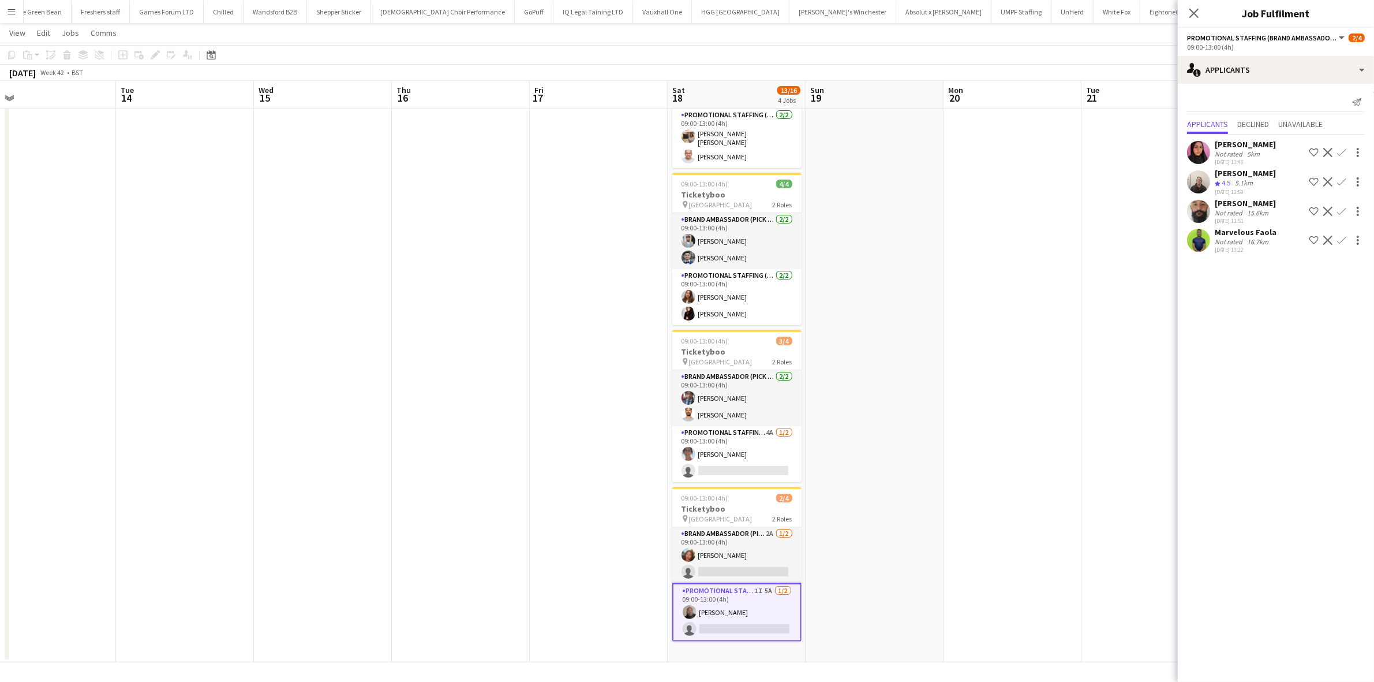
click at [1233, 229] on div "Marvelous Faola" at bounding box center [1246, 232] width 62 height 10
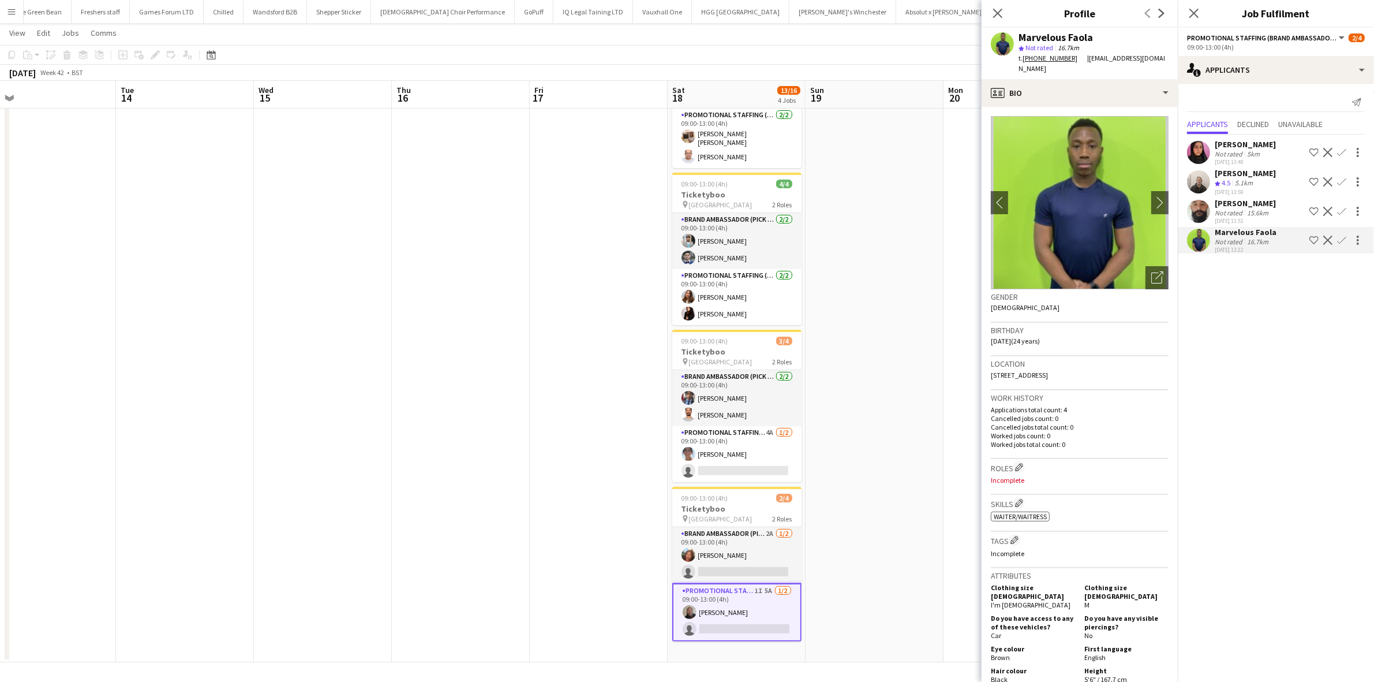
click at [1231, 200] on div "Lanier Bullen-Manson" at bounding box center [1245, 203] width 61 height 10
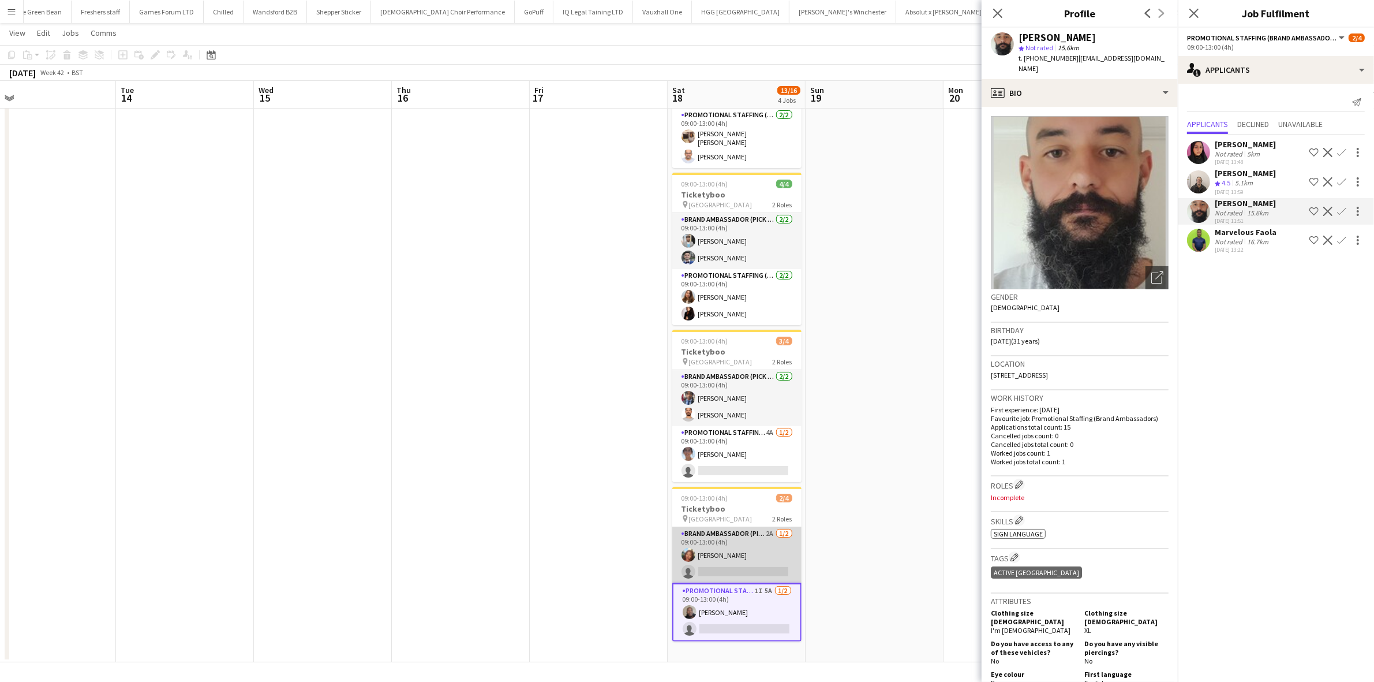
click at [735, 564] on app-card-role "Brand Ambassador (Pick up) 2A 1/2 09:00-13:00 (4h) Lianna Smith-Prince single-n…" at bounding box center [736, 555] width 129 height 56
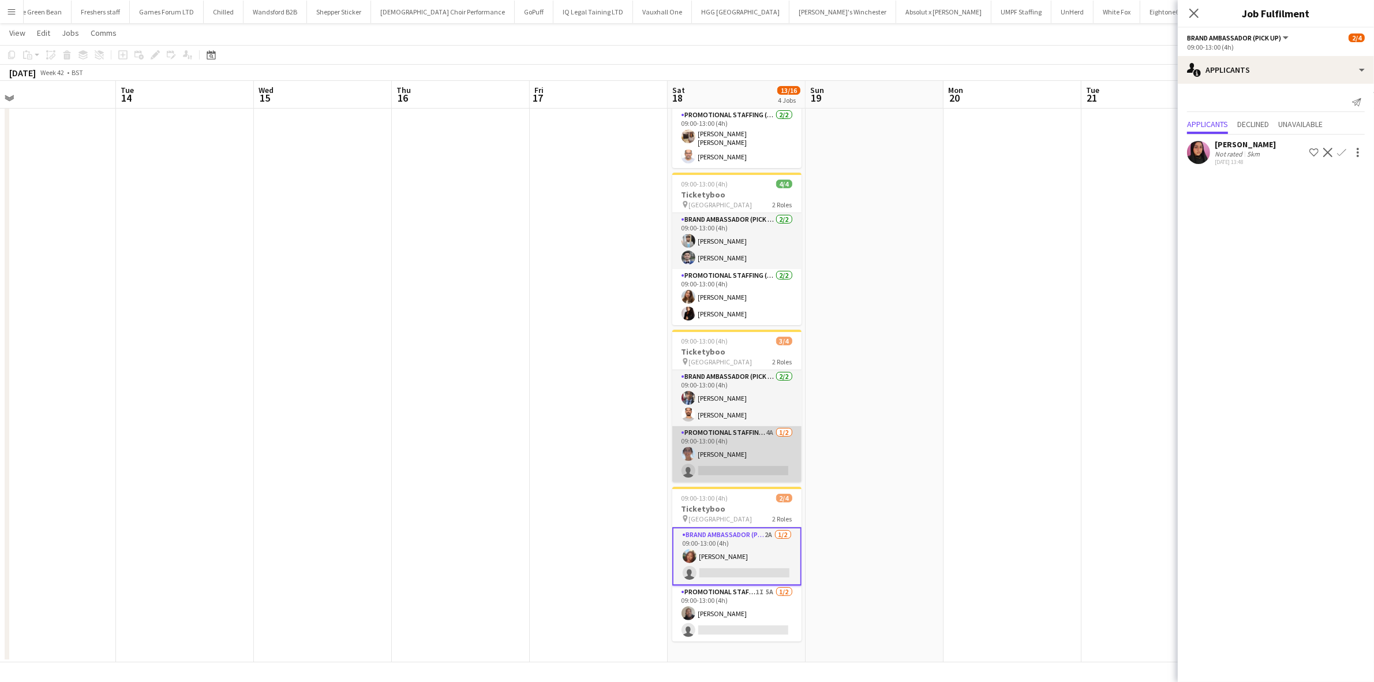
click at [714, 469] on app-card-role "Promotional Staffing (Brand Ambassadors) 4A 1/2 09:00-13:00 (4h) Emer Wood sing…" at bounding box center [736, 454] width 129 height 56
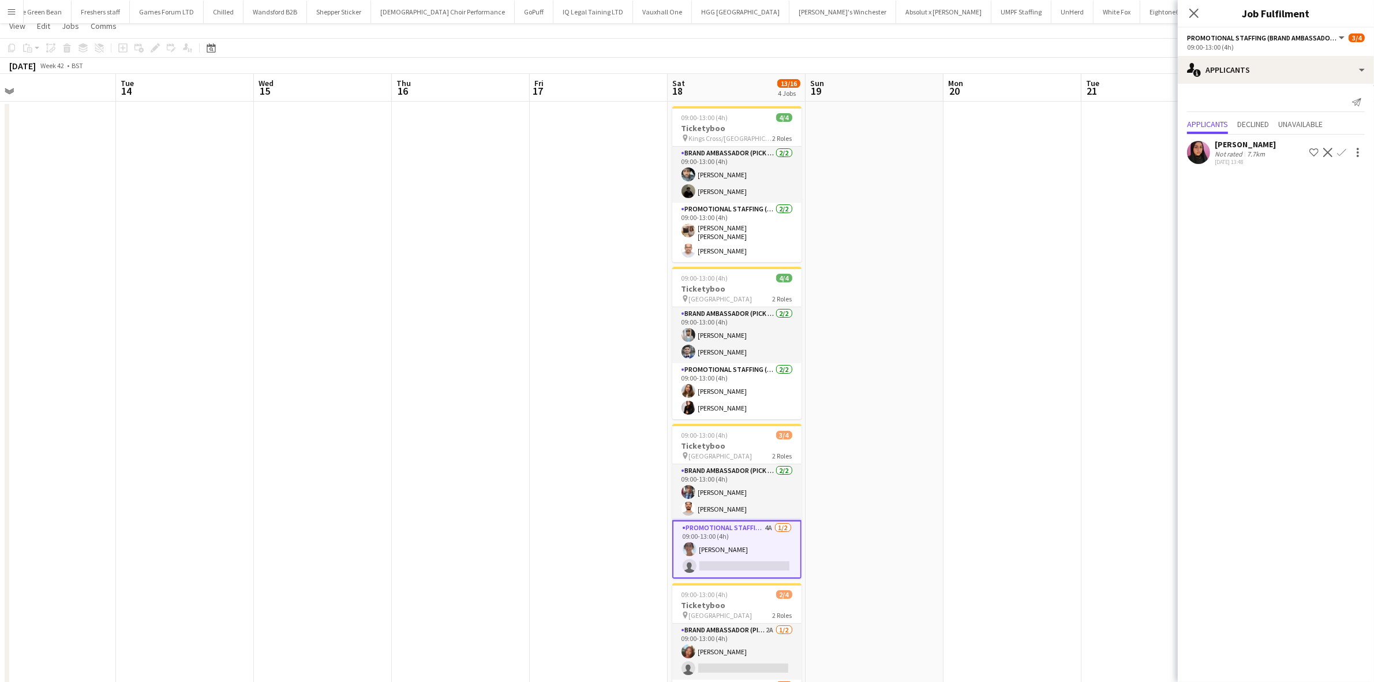
scroll to position [0, 0]
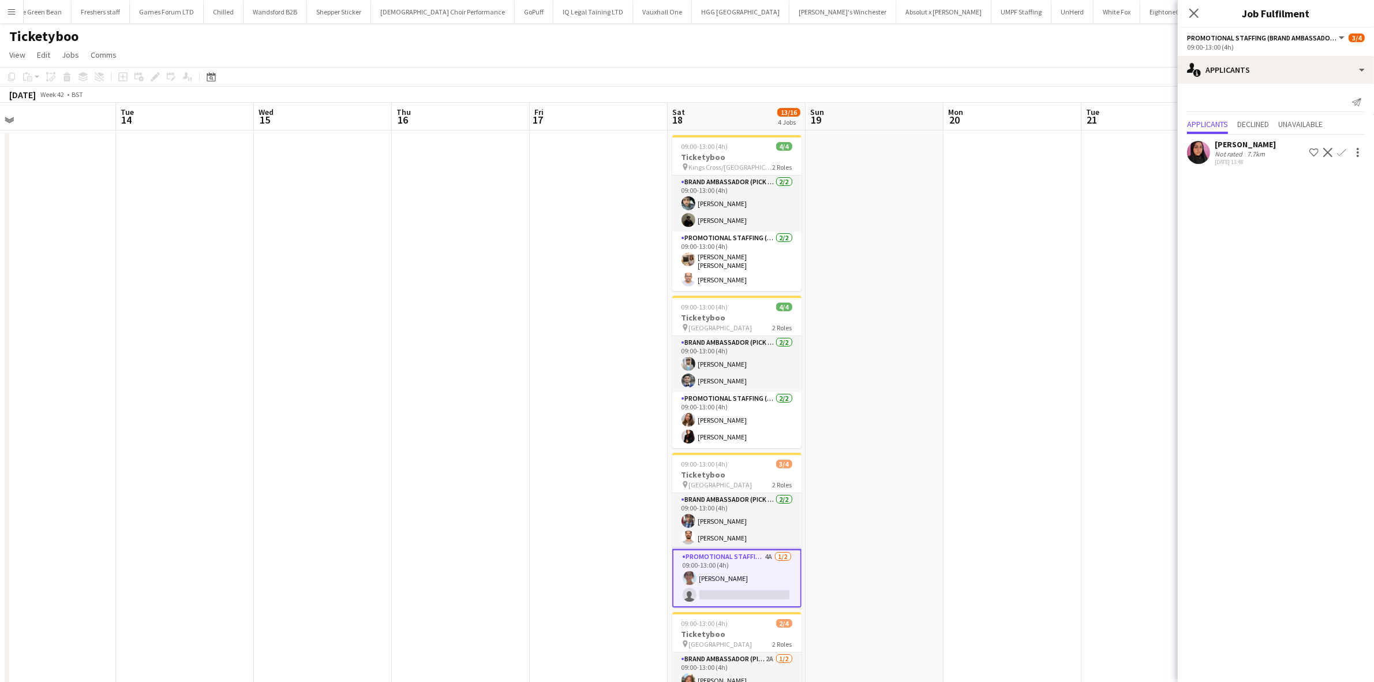
click at [987, 186] on app-date-cell at bounding box center [1013, 457] width 138 height 654
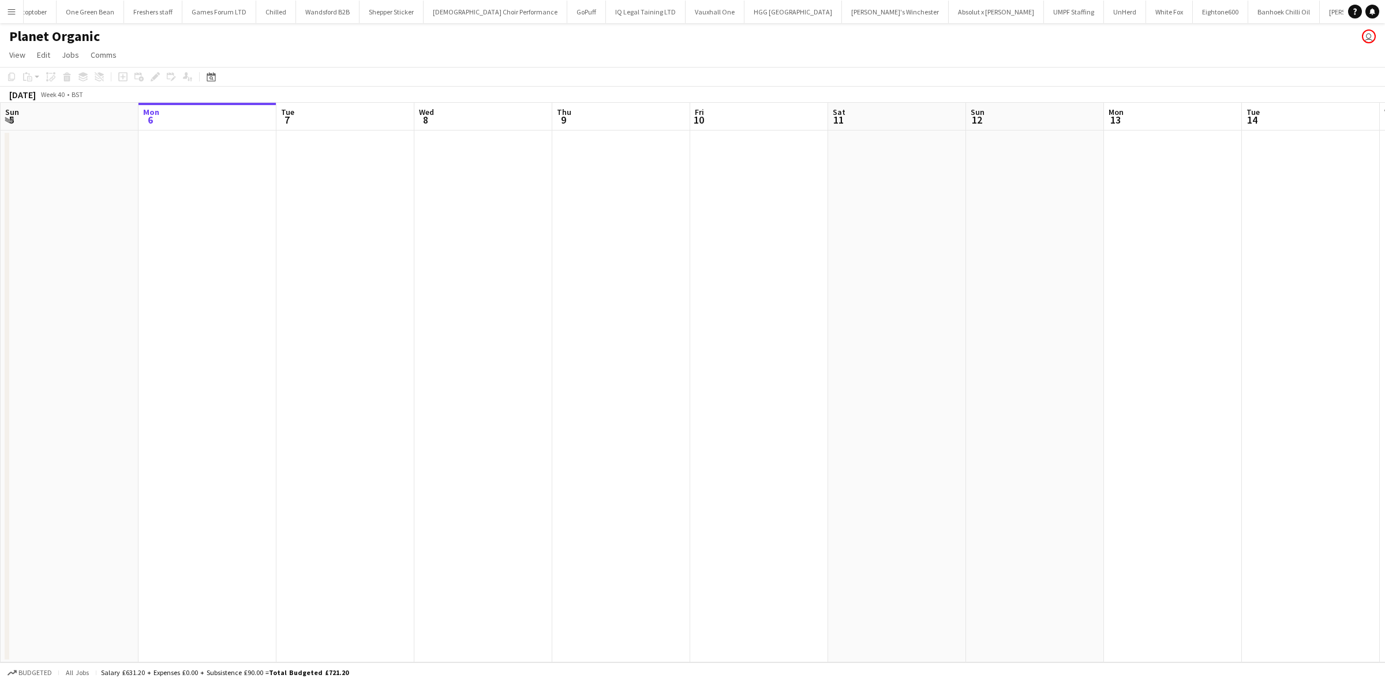
scroll to position [0, 1316]
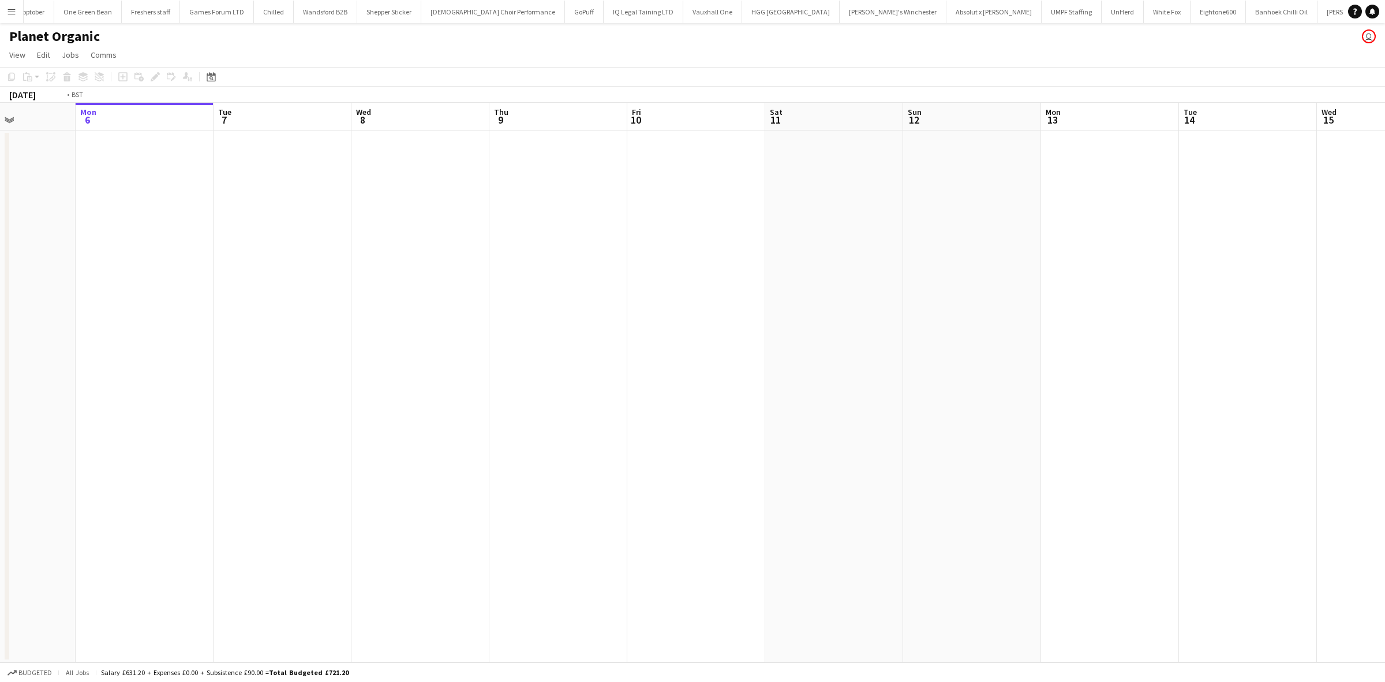
drag, startPoint x: 1055, startPoint y: 285, endPoint x: 432, endPoint y: 275, distance: 623.3
click at [431, 275] on app-calendar-viewport "Fri 3 Sat 4 Sun 5 Mon 6 Tue 7 Wed 8 Thu 9 Fri 10 Sat 11 Sun 12 Mon 13 Tue 14 We…" at bounding box center [692, 382] width 1385 height 559
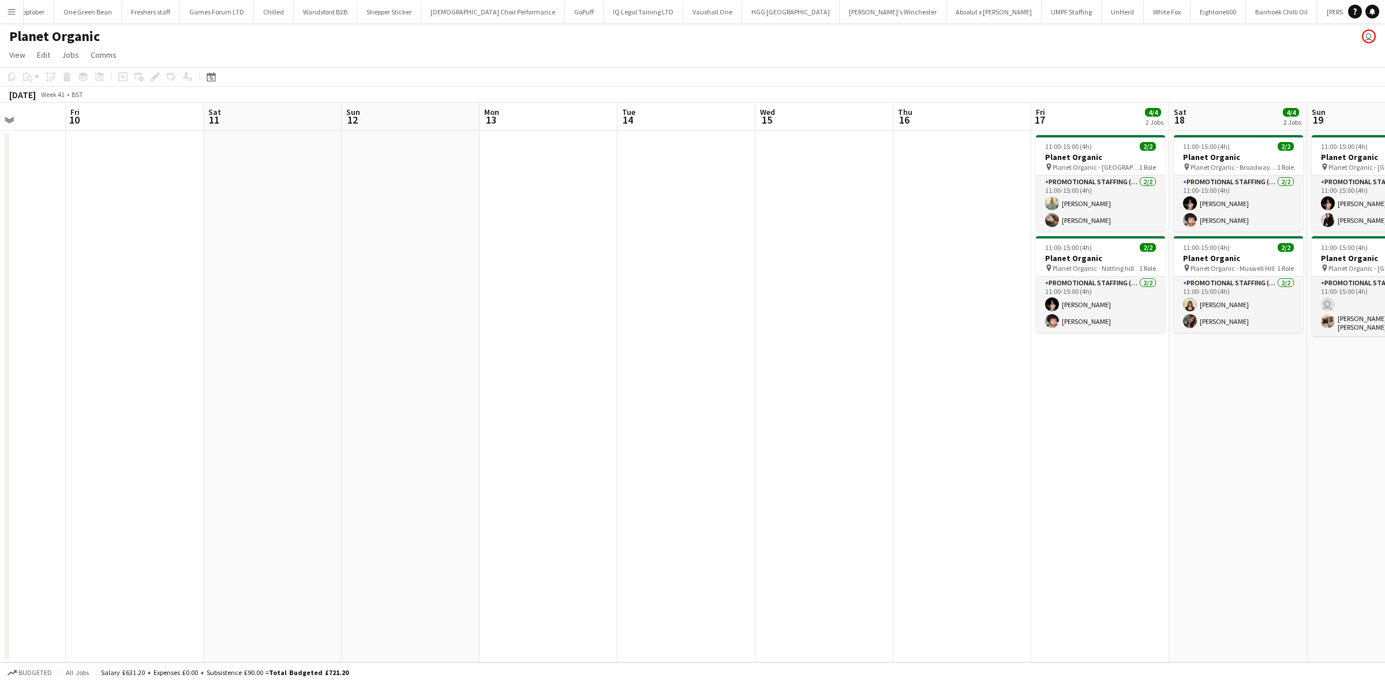
scroll to position [0, 440]
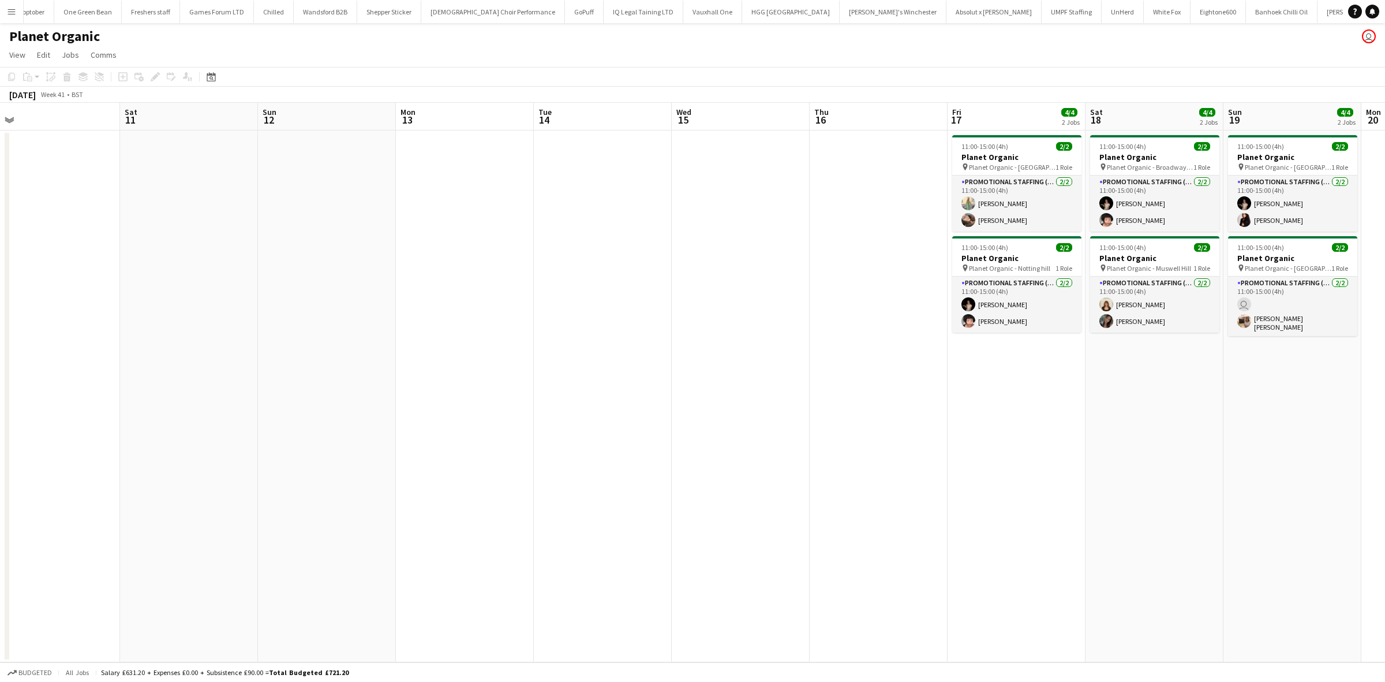
drag, startPoint x: 596, startPoint y: 295, endPoint x: 415, endPoint y: 297, distance: 180.1
click at [414, 295] on app-calendar-viewport "Tue 7 Wed 8 Thu 9 Fri 10 Sat 11 Sun 12 Mon 13 Tue 14 Wed 15 Thu 16 Fri 17 4/4 2…" at bounding box center [692, 382] width 1385 height 559
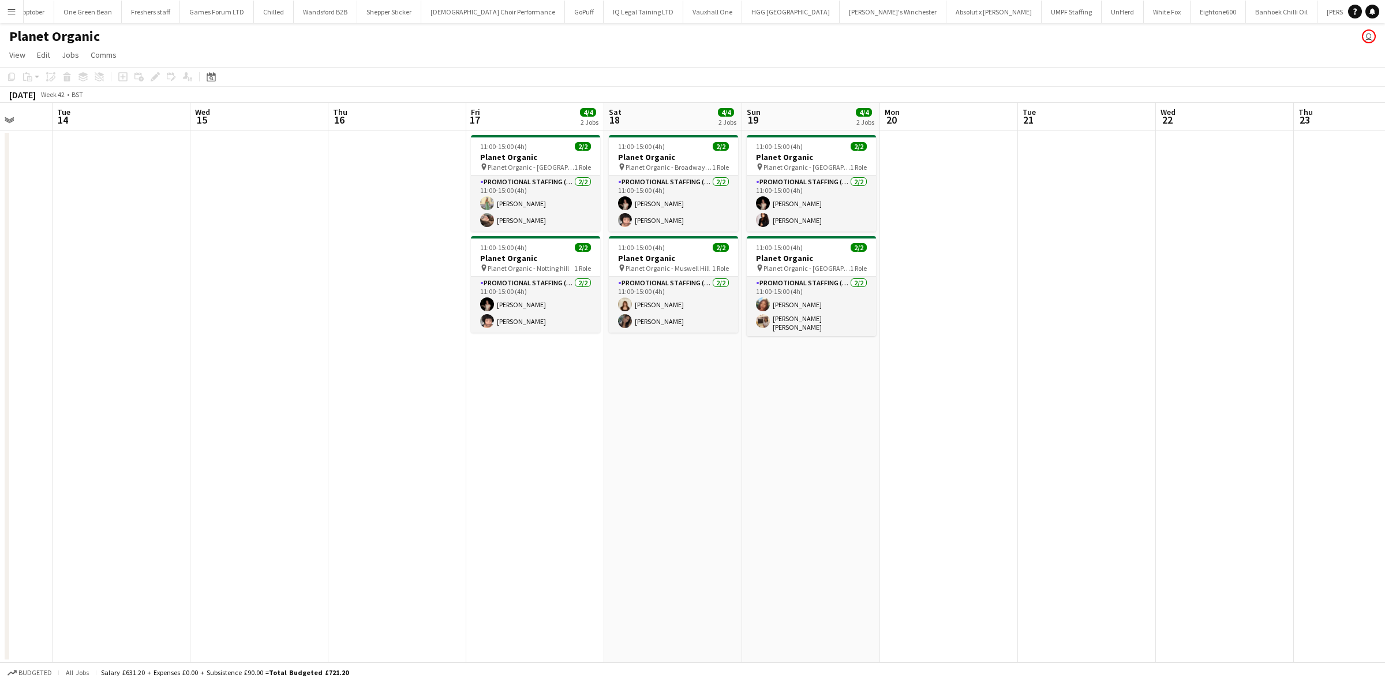
scroll to position [0, 424]
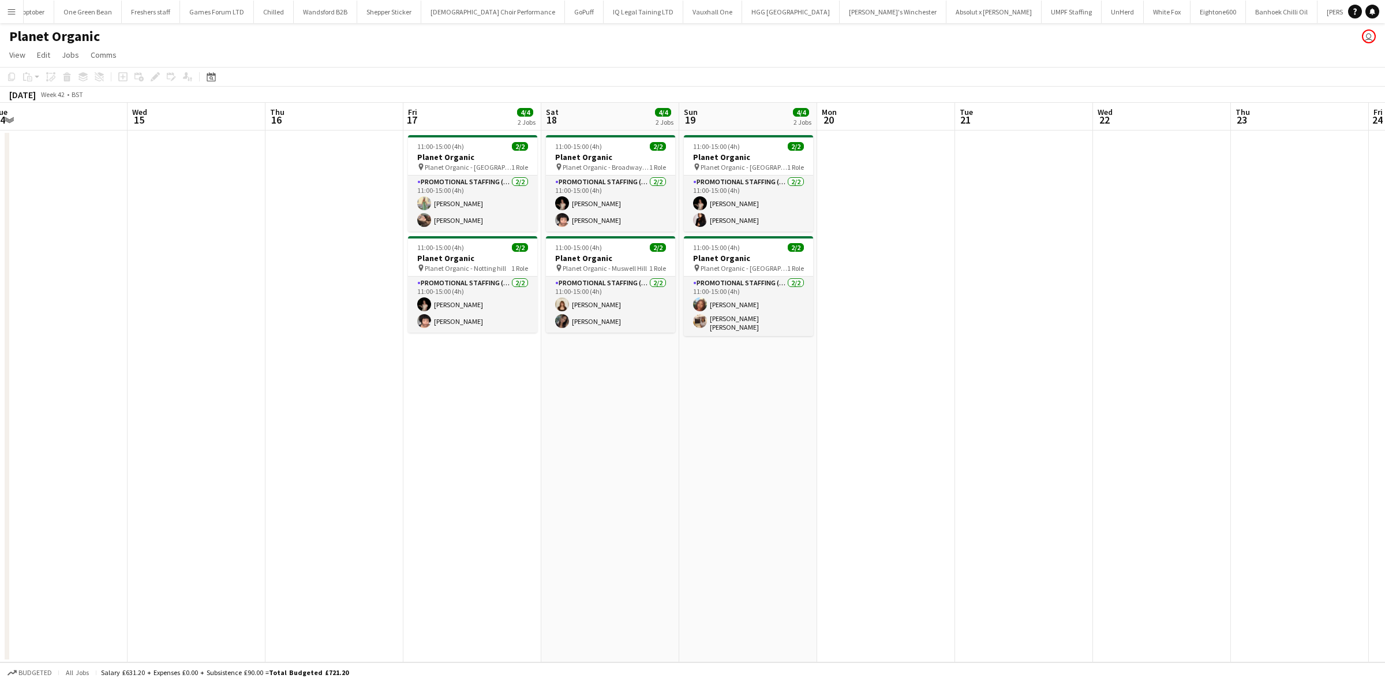
drag, startPoint x: 755, startPoint y: 457, endPoint x: 617, endPoint y: 491, distance: 141.4
click at [658, 461] on app-calendar-viewport "Sat 11 Sun 12 Mon 13 Tue 14 Wed 15 Thu 16 Fri 17 4/4 2 Jobs Sat 18 4/4 2 Jobs S…" at bounding box center [692, 382] width 1385 height 559
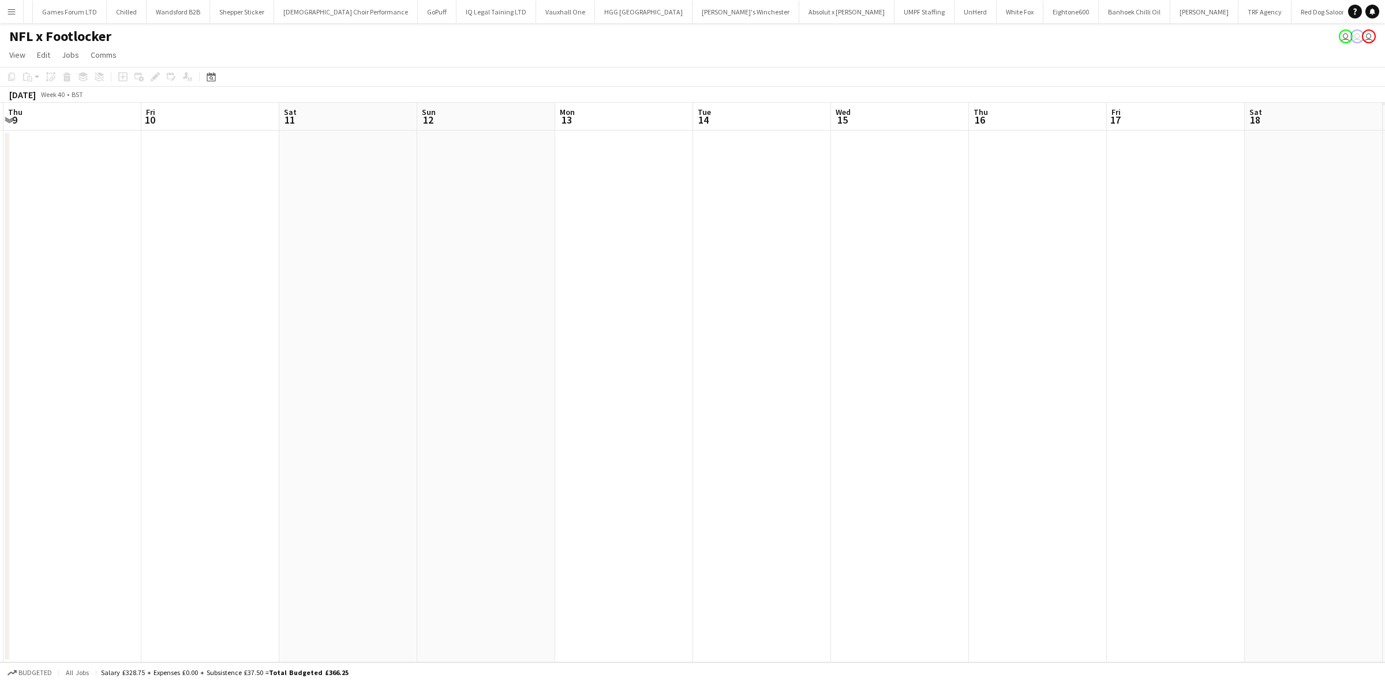
scroll to position [0, 506]
click at [211, 209] on app-calendar-viewport "Mon 6 Tue 7 Wed 8 Thu 9 Fri 10 Sat 11 Sun 12 Mon 13 Tue 14 Wed 15 Thu 16 Fri 17…" at bounding box center [692, 382] width 1385 height 559
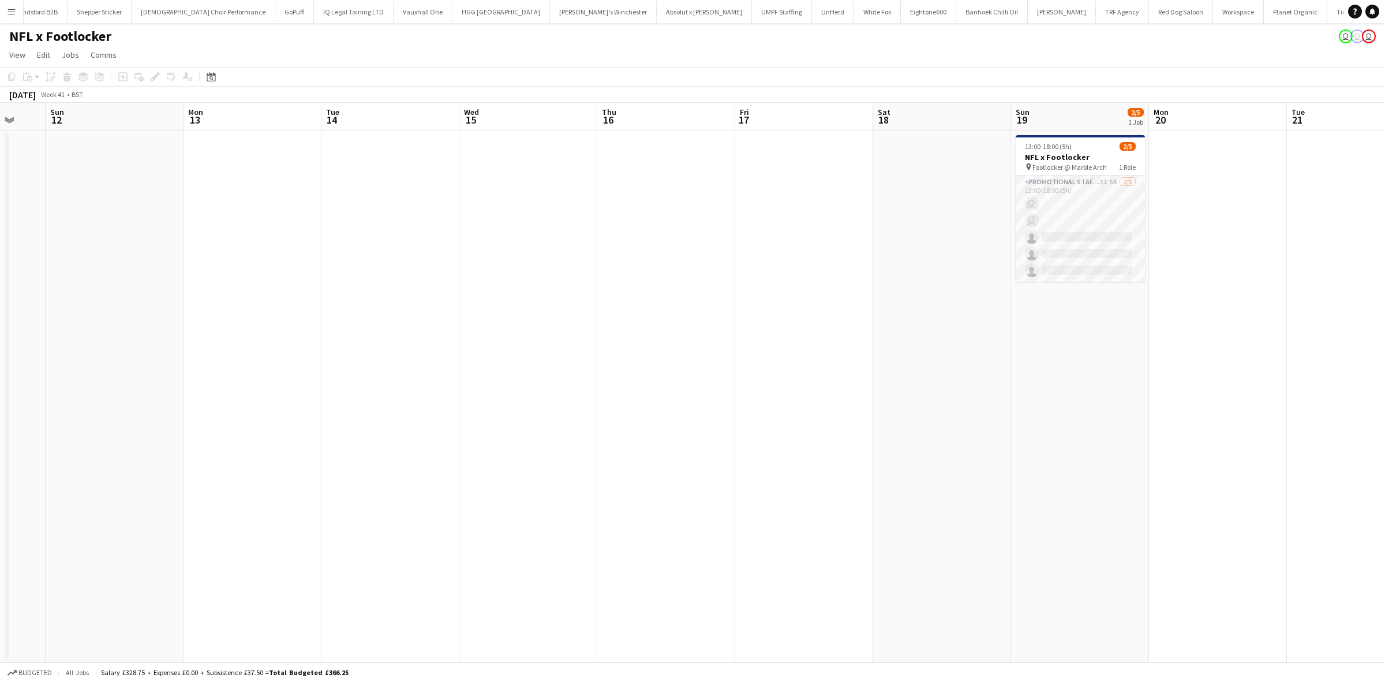
scroll to position [0, 0]
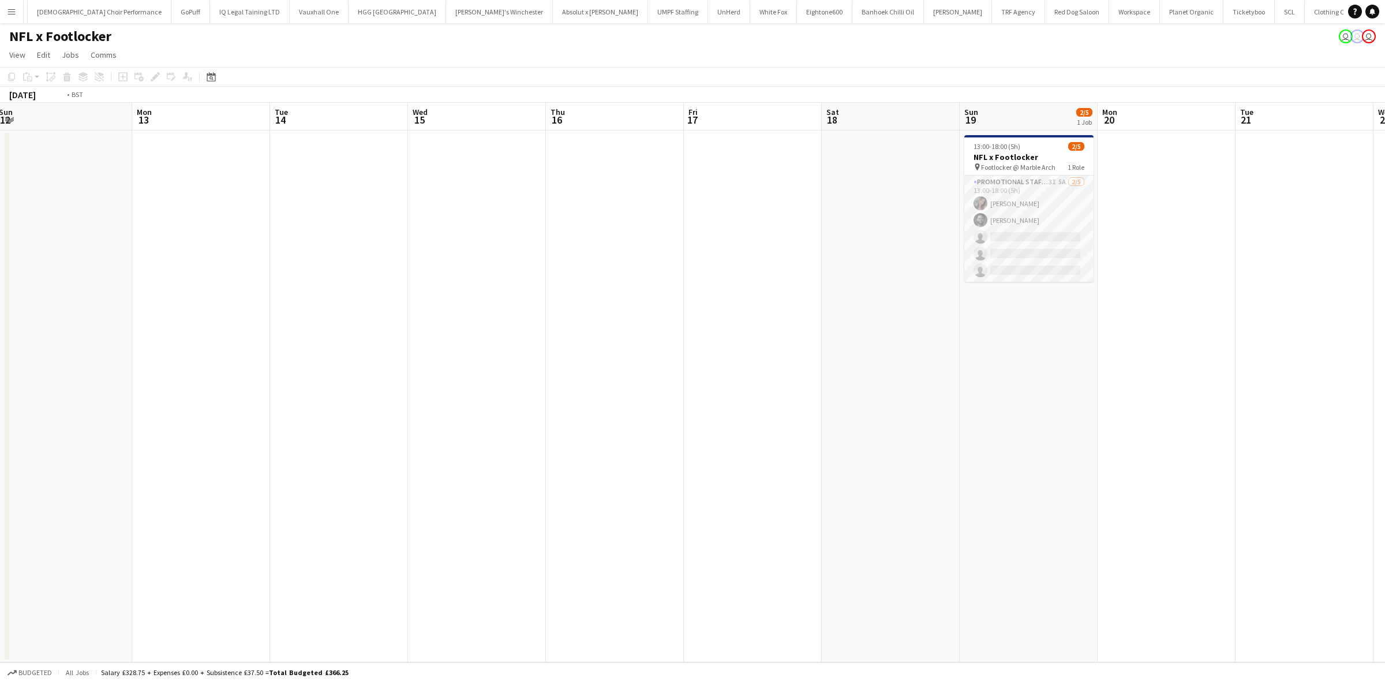
drag, startPoint x: 801, startPoint y: 289, endPoint x: 476, endPoint y: 279, distance: 325.1
click at [475, 280] on app-calendar-viewport "Wed 8 Thu 9 Fri 10 Sat 11 Sun 12 Mon 13 Tue 14 Wed 15 Thu 16 Fri 17 Sat 18 Sun …" at bounding box center [692, 382] width 1385 height 559
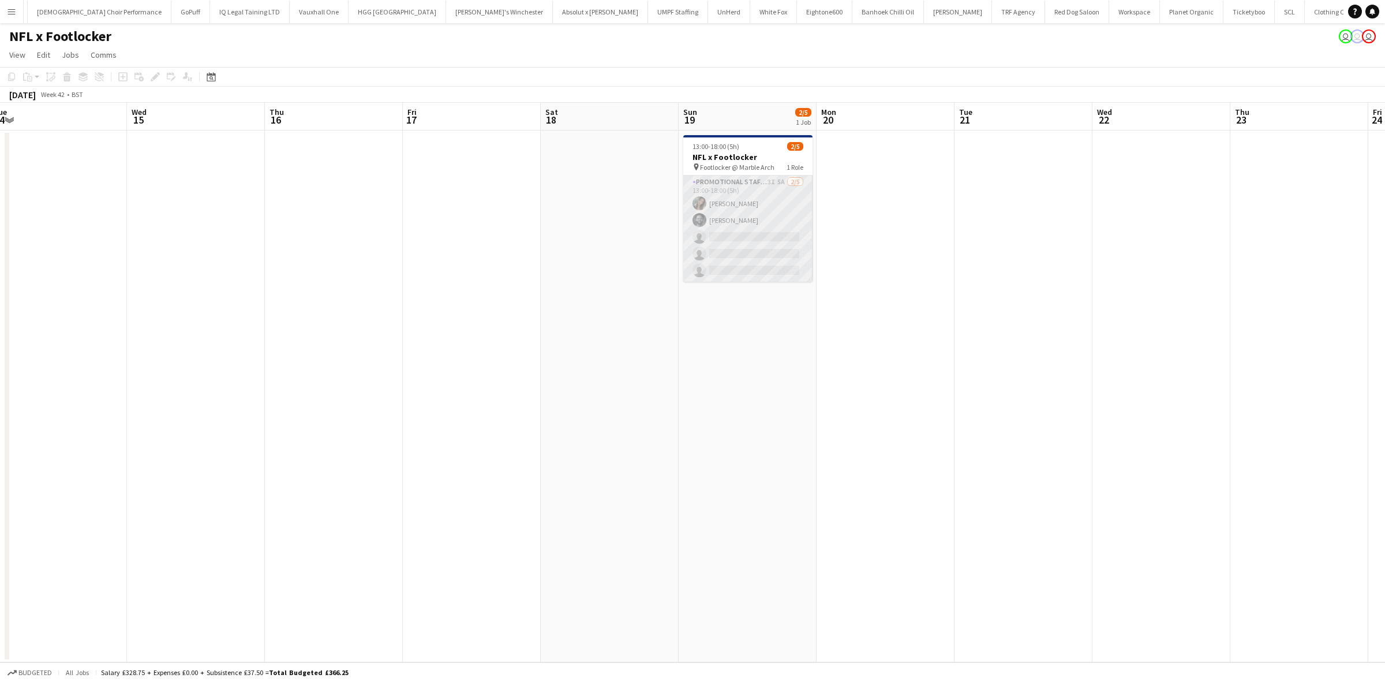
click at [774, 246] on app-card-role "Promotional Staffing (Brand Ambassadors) 3I 5A 2/5 13:00-18:00 (5h) Mariia Kopt…" at bounding box center [747, 228] width 129 height 106
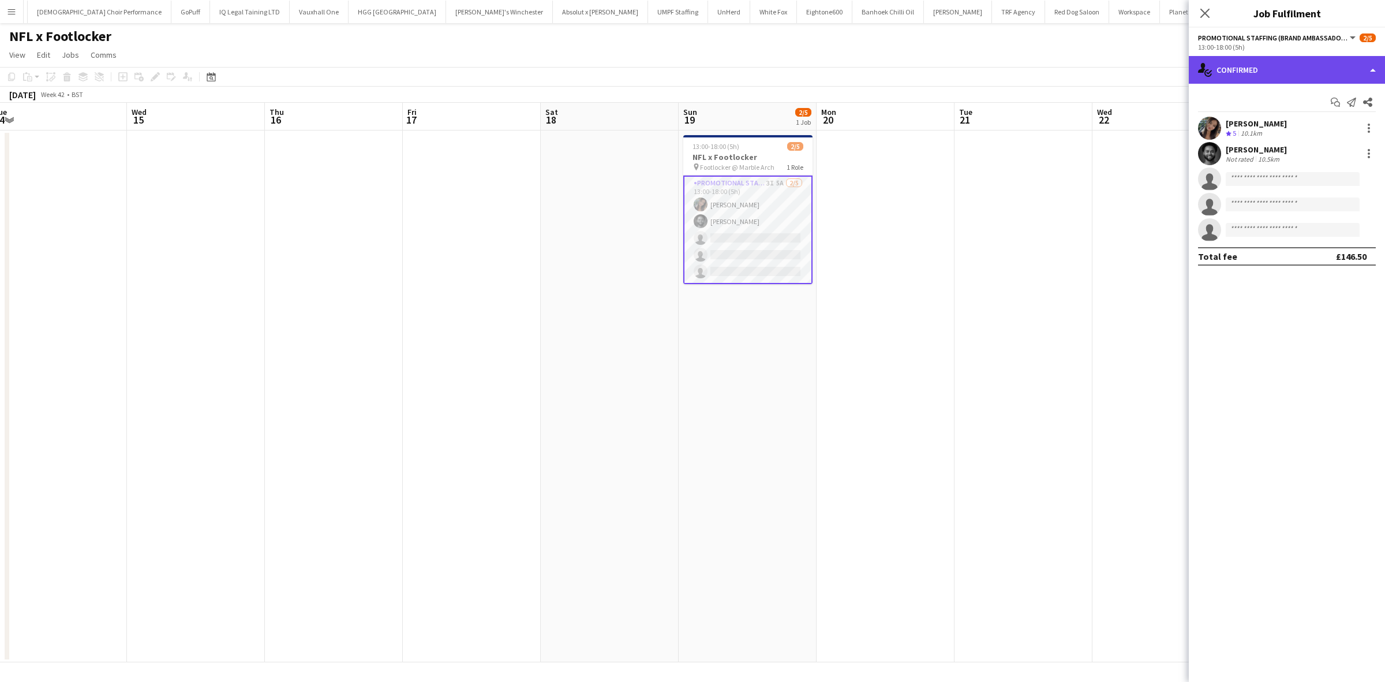
click at [1277, 69] on div "single-neutral-actions-check-2 Confirmed" at bounding box center [1287, 70] width 196 height 28
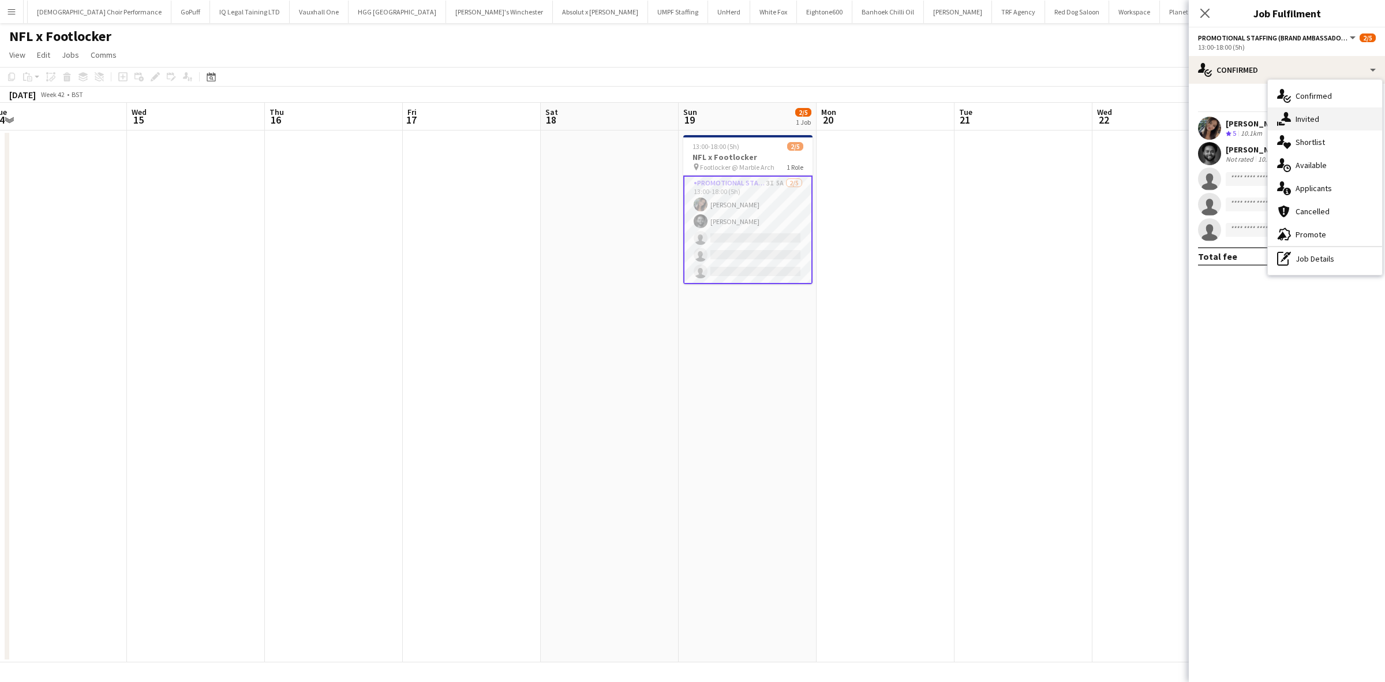
click at [1296, 117] on span "Invited" at bounding box center [1308, 119] width 24 height 10
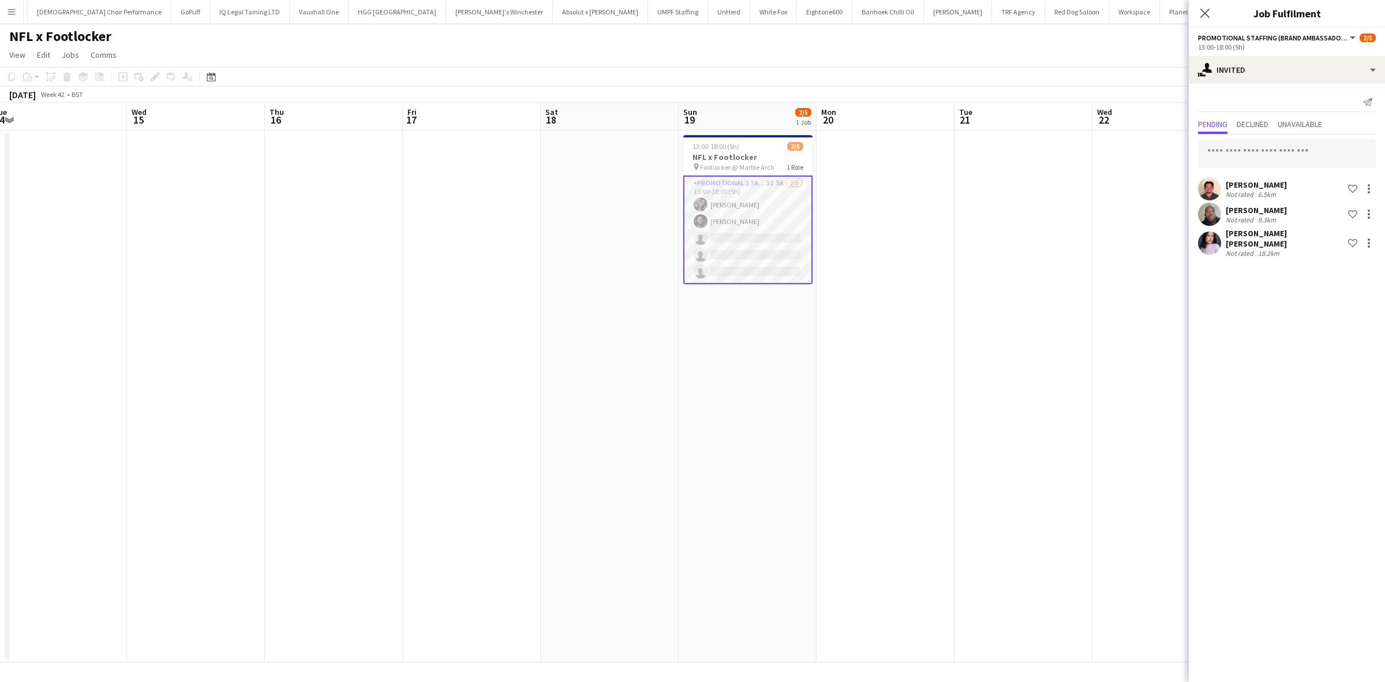
click at [1240, 179] on div "[PERSON_NAME]" at bounding box center [1256, 184] width 61 height 10
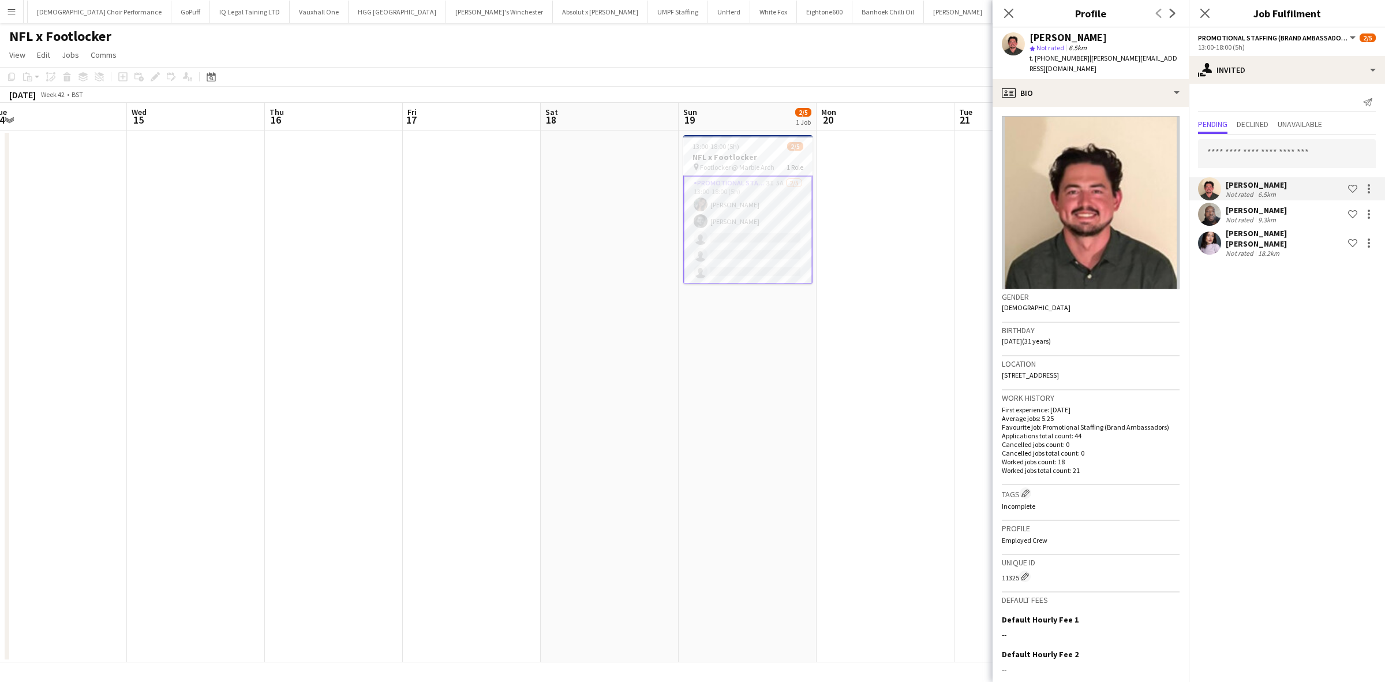
click at [1254, 206] on div "[PERSON_NAME]" at bounding box center [1256, 210] width 61 height 10
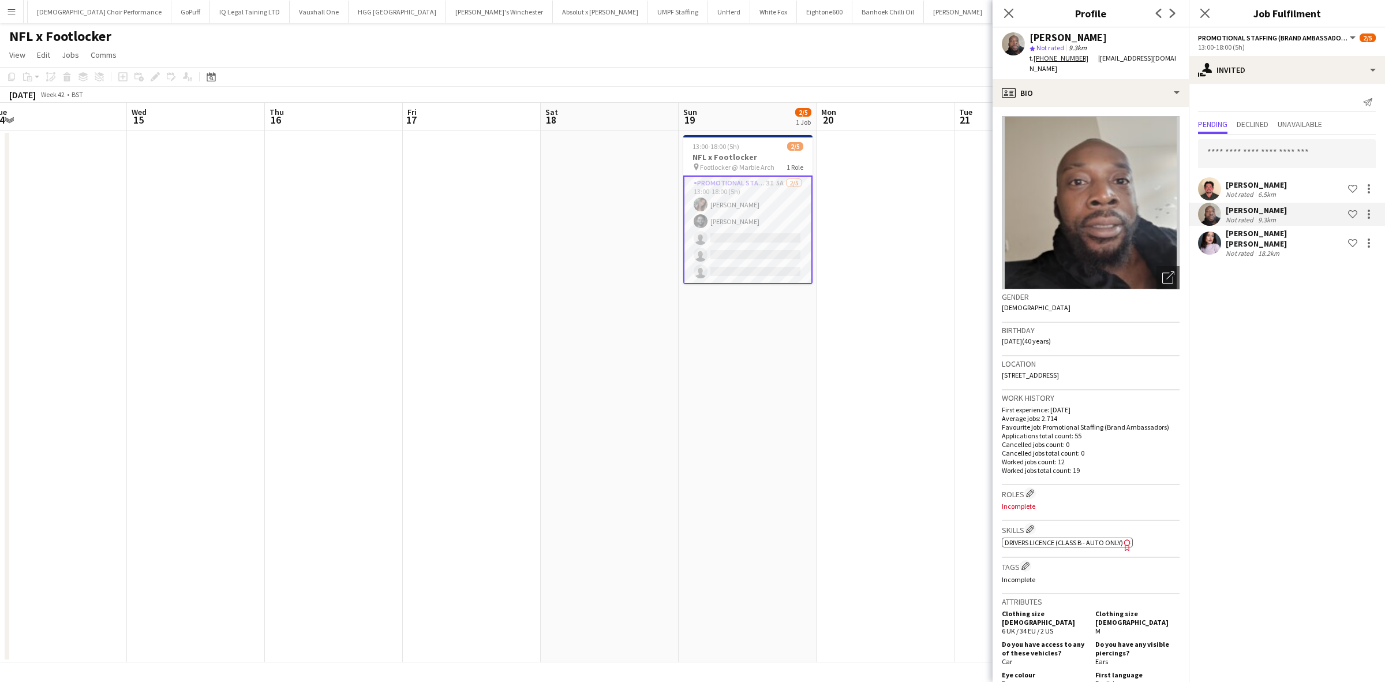
click at [1247, 235] on div "[PERSON_NAME] [PERSON_NAME]" at bounding box center [1285, 238] width 118 height 21
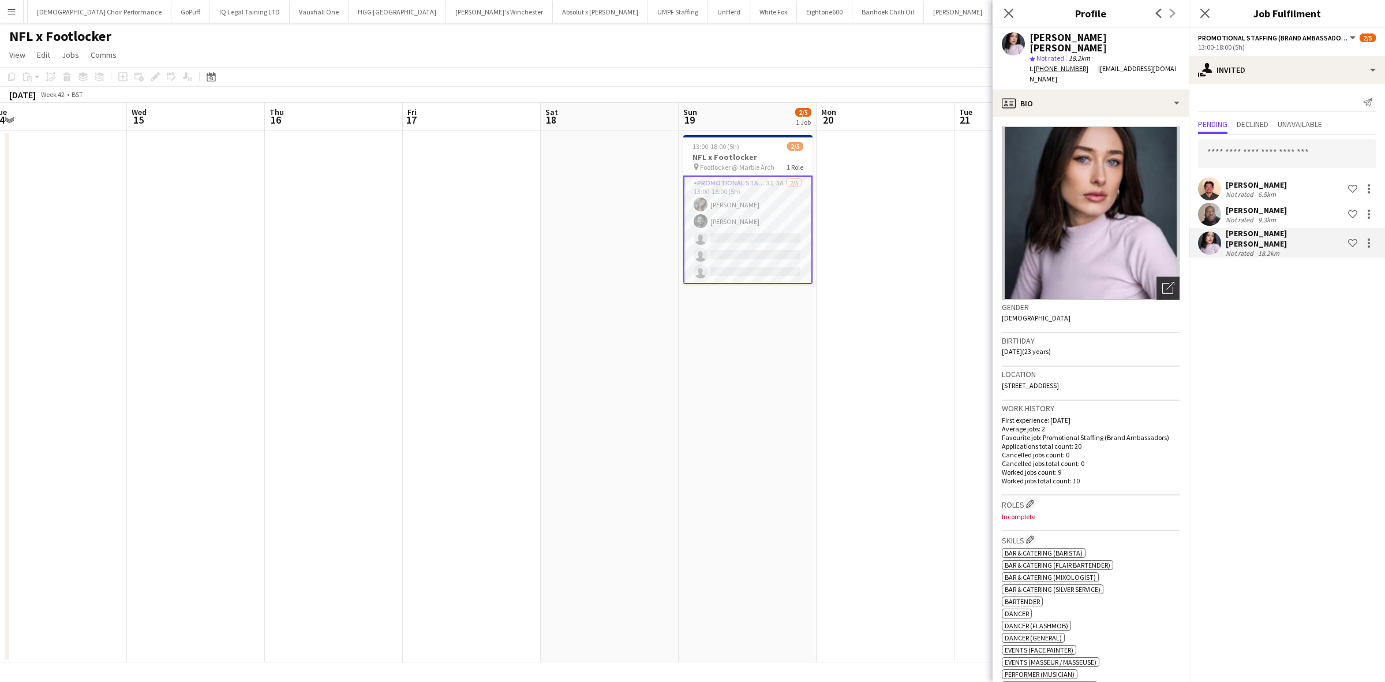
click at [1162, 283] on icon at bounding box center [1167, 288] width 11 height 11
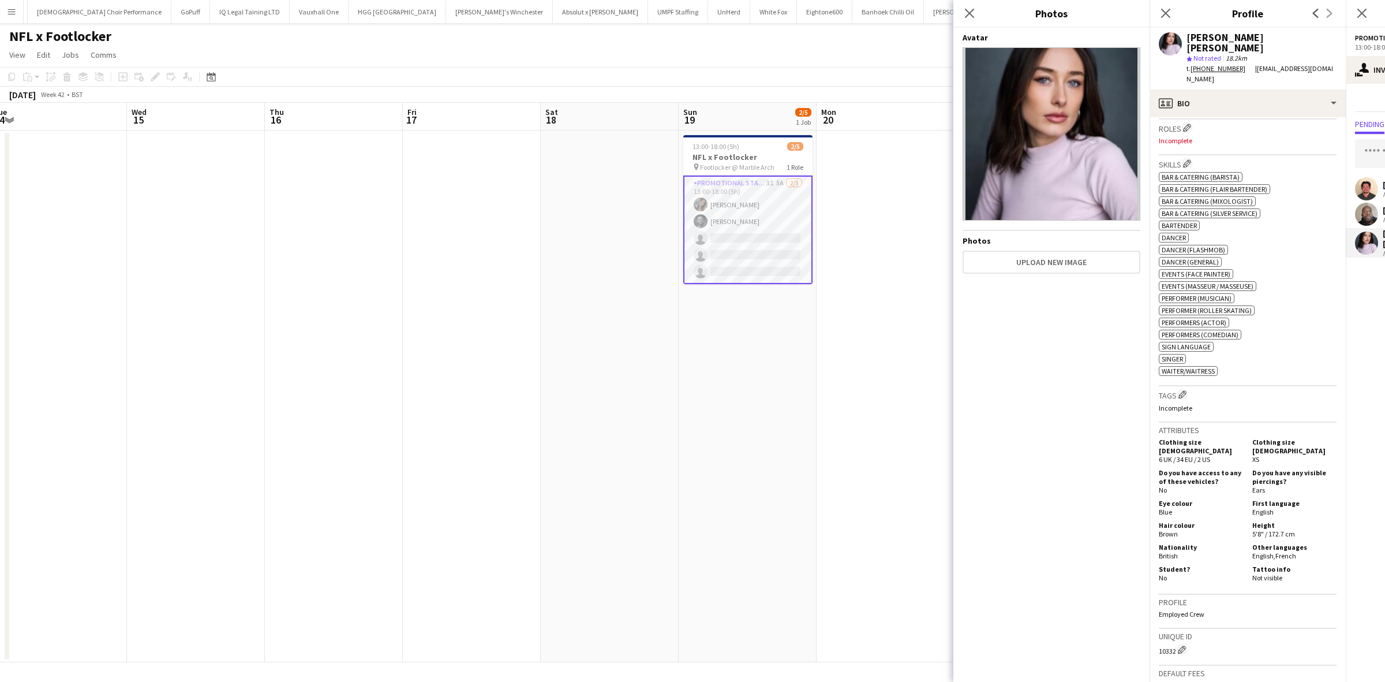
scroll to position [361, 0]
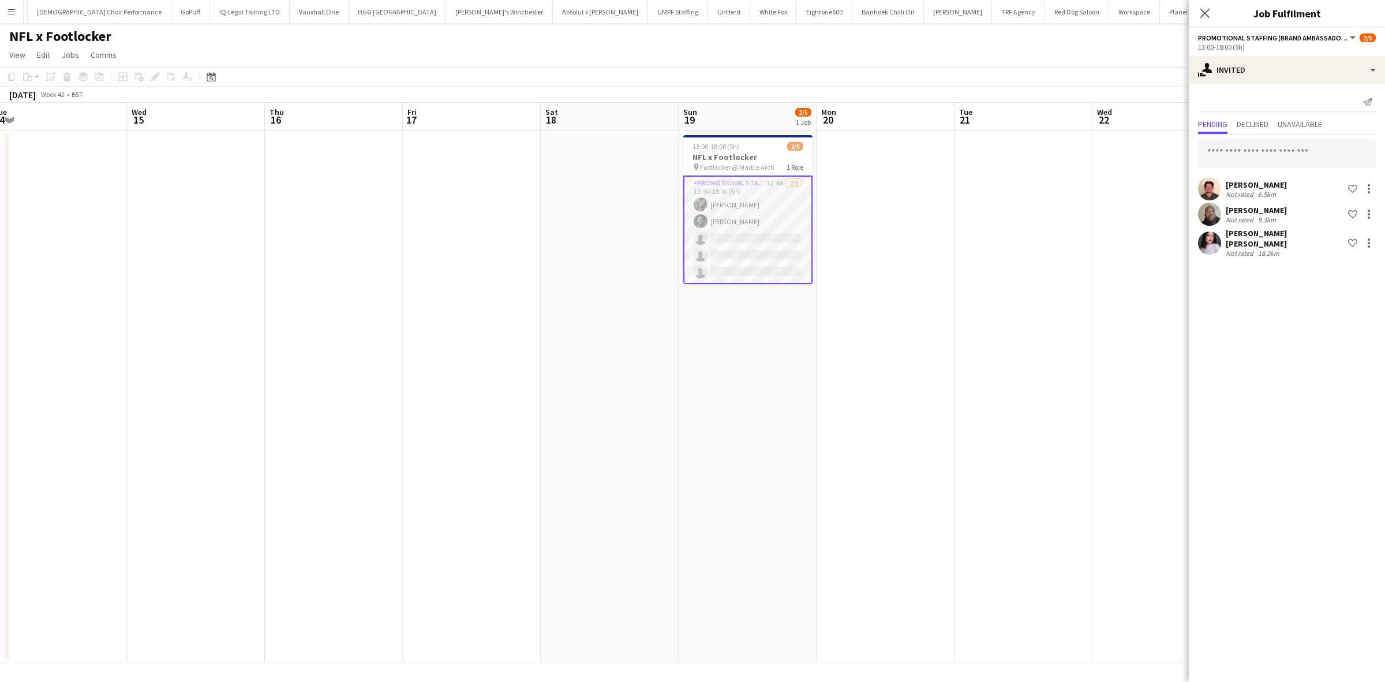
click at [1253, 235] on div "[PERSON_NAME] [PERSON_NAME]" at bounding box center [1285, 238] width 118 height 21
click at [1248, 231] on div "[PERSON_NAME] [PERSON_NAME]" at bounding box center [1285, 238] width 118 height 21
click at [1056, 360] on app-date-cell at bounding box center [1023, 395] width 138 height 531
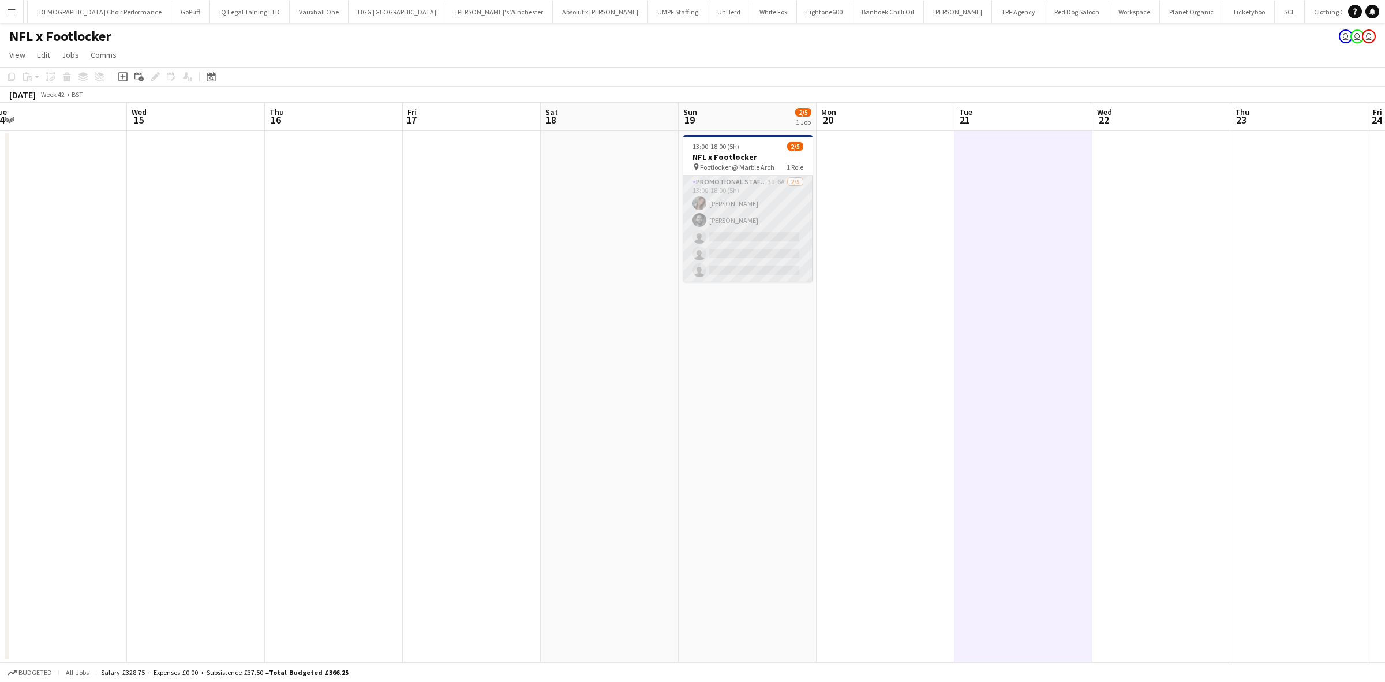
click at [735, 251] on app-card-role "Promotional Staffing (Brand Ambassadors) 3I 6A 2/5 13:00-18:00 (5h) Mariia Kopt…" at bounding box center [747, 228] width 129 height 106
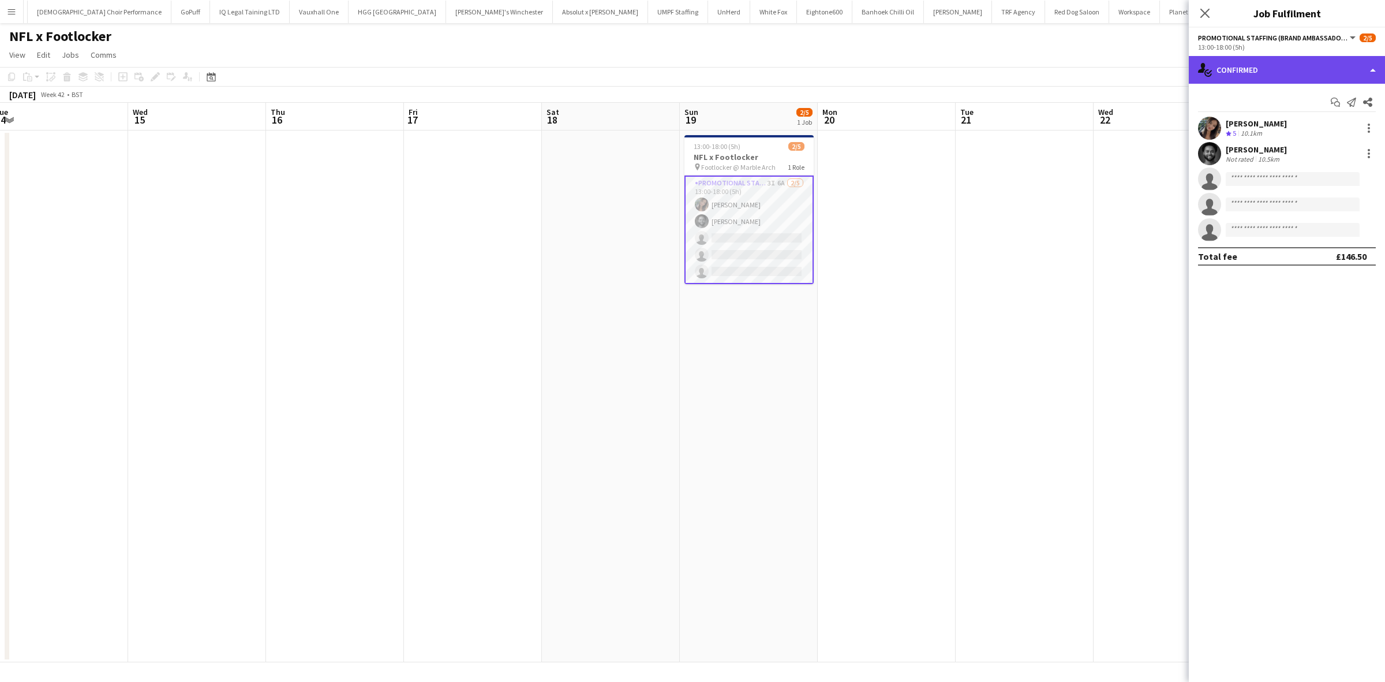
click at [1265, 68] on div "single-neutral-actions-check-2 Confirmed" at bounding box center [1287, 70] width 196 height 28
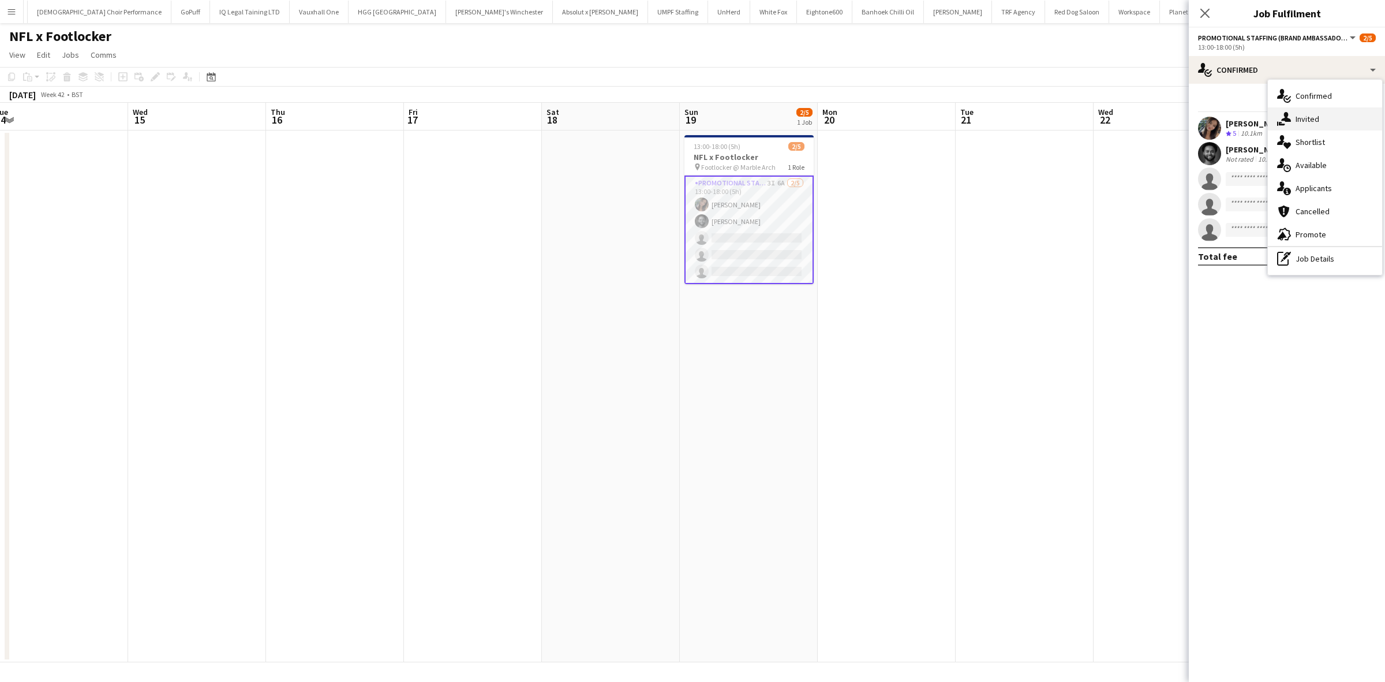
click at [1304, 118] on span "Invited" at bounding box center [1308, 119] width 24 height 10
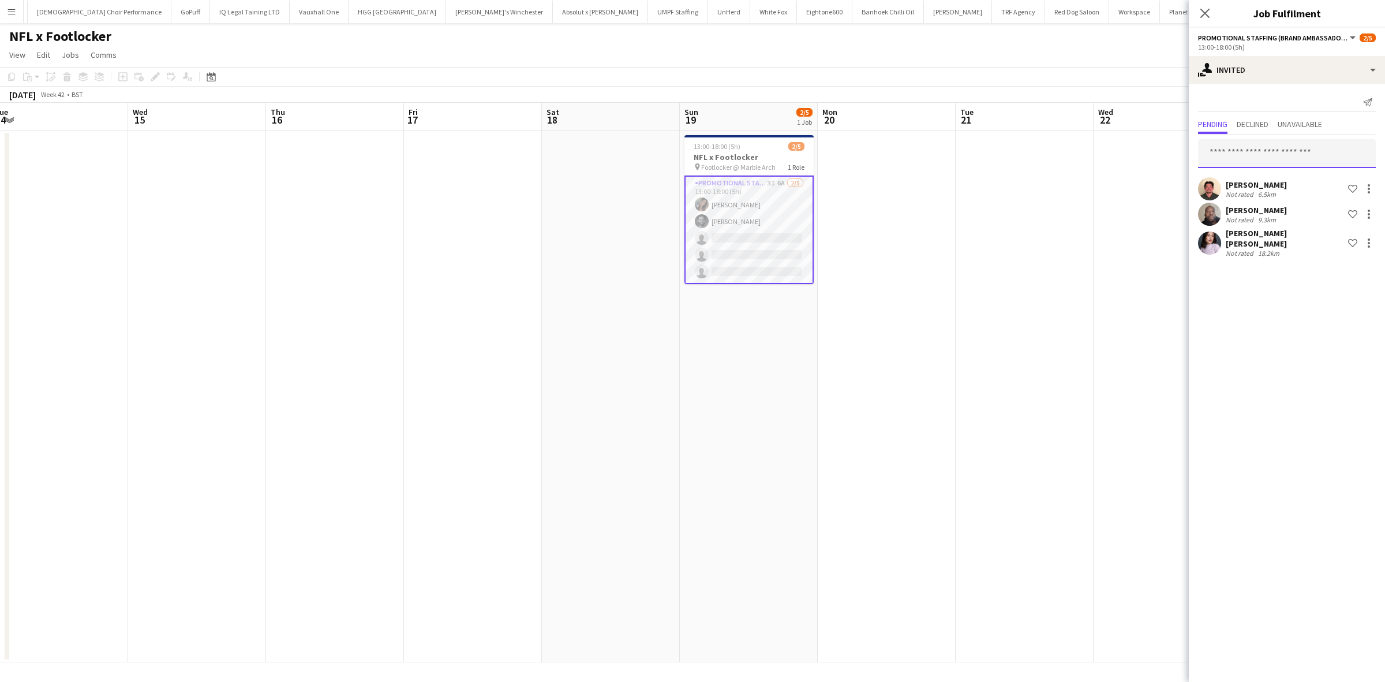
click at [1274, 154] on input "text" at bounding box center [1287, 153] width 178 height 29
type input "*********"
click at [1271, 180] on span "Anastasiia Meleshko" at bounding box center [1240, 182] width 66 height 10
click at [1038, 333] on app-date-cell at bounding box center [1025, 395] width 138 height 531
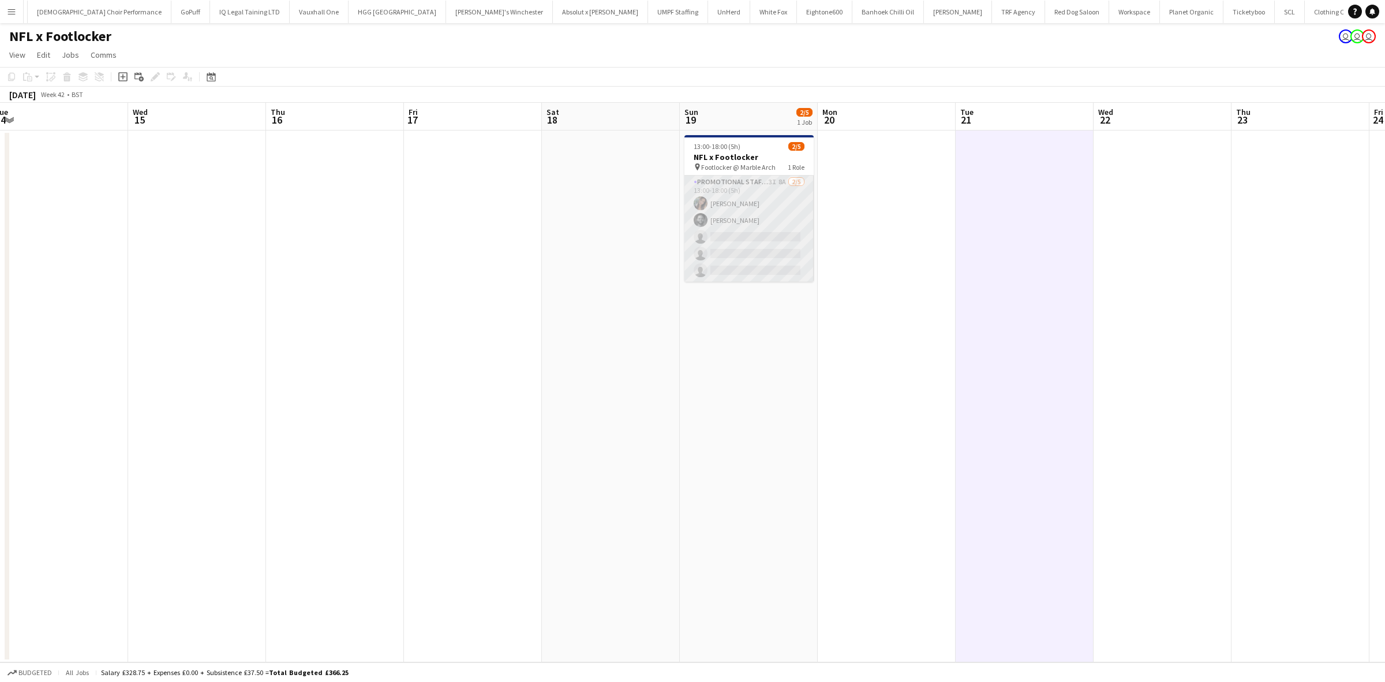
click at [732, 246] on app-card-role "Promotional Staffing (Brand Ambassadors) 3I 8A 2/5 13:00-18:00 (5h) Mariia Kopt…" at bounding box center [748, 228] width 129 height 106
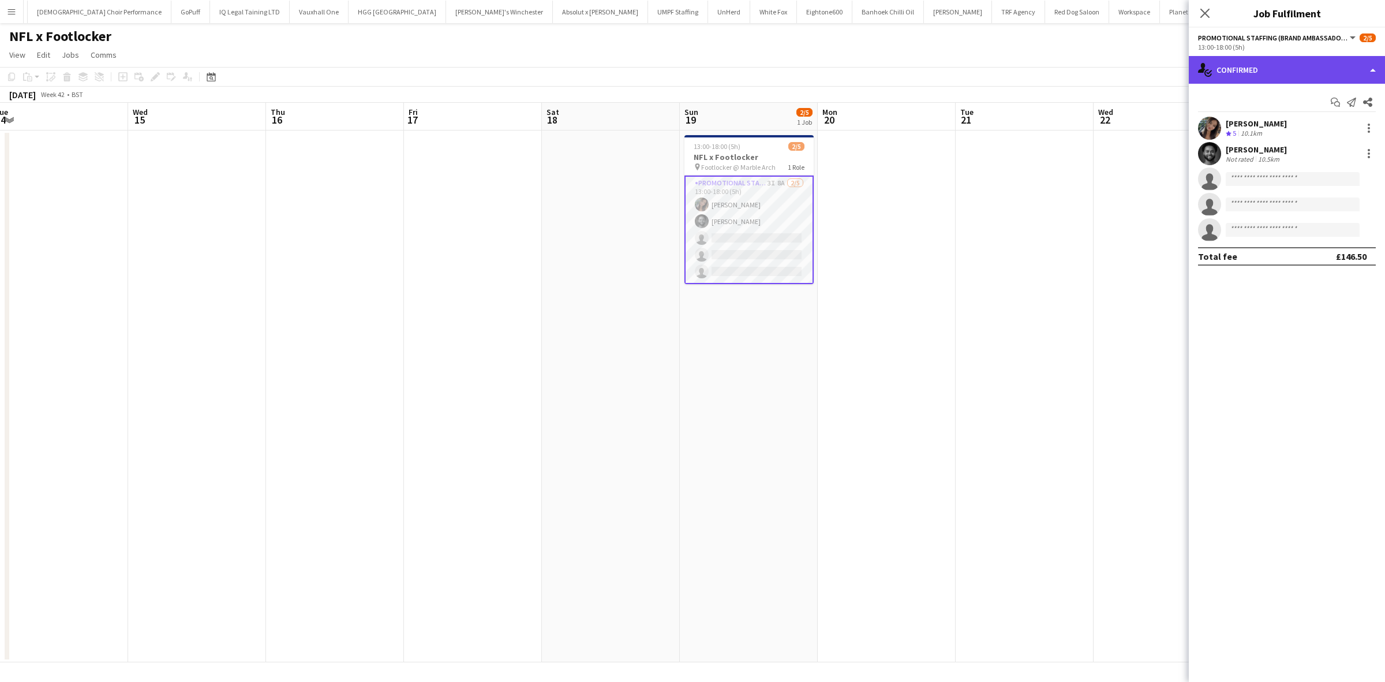
click at [1275, 73] on div "single-neutral-actions-check-2 Confirmed" at bounding box center [1287, 70] width 196 height 28
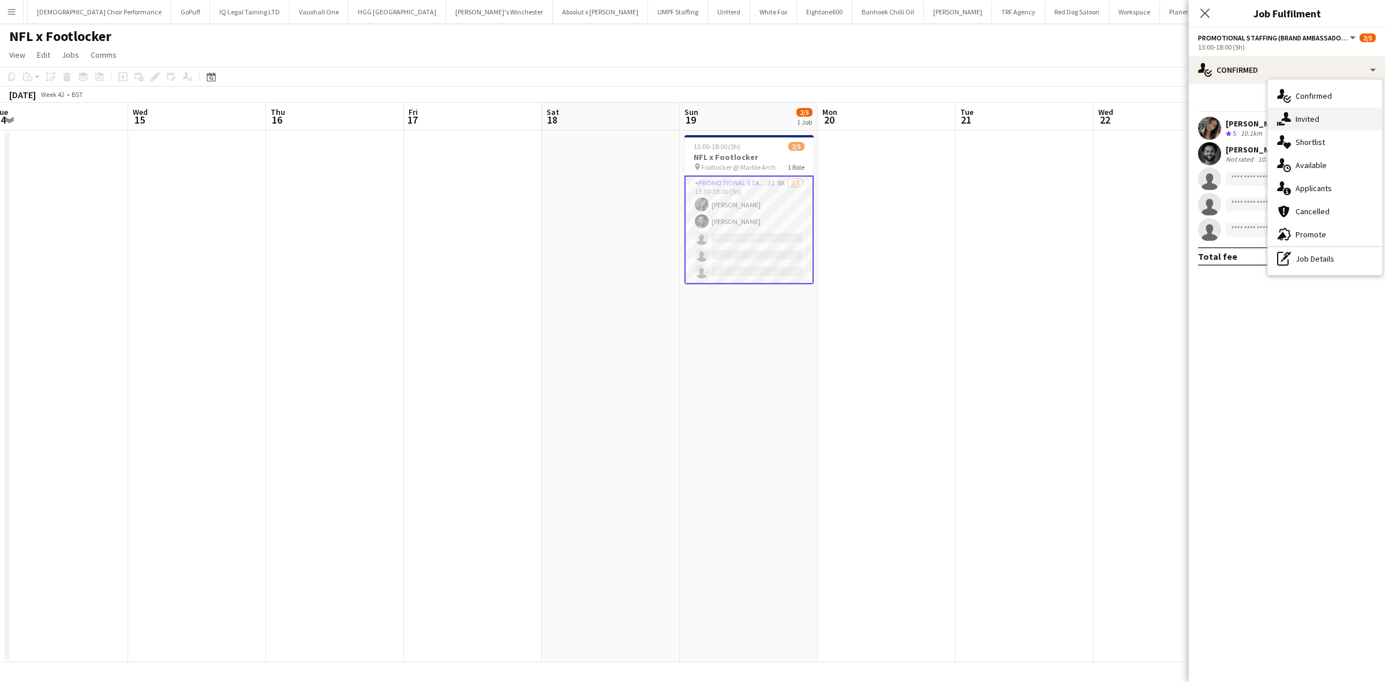
click at [1309, 111] on div "single-neutral-actions-share-1 Invited" at bounding box center [1325, 118] width 114 height 23
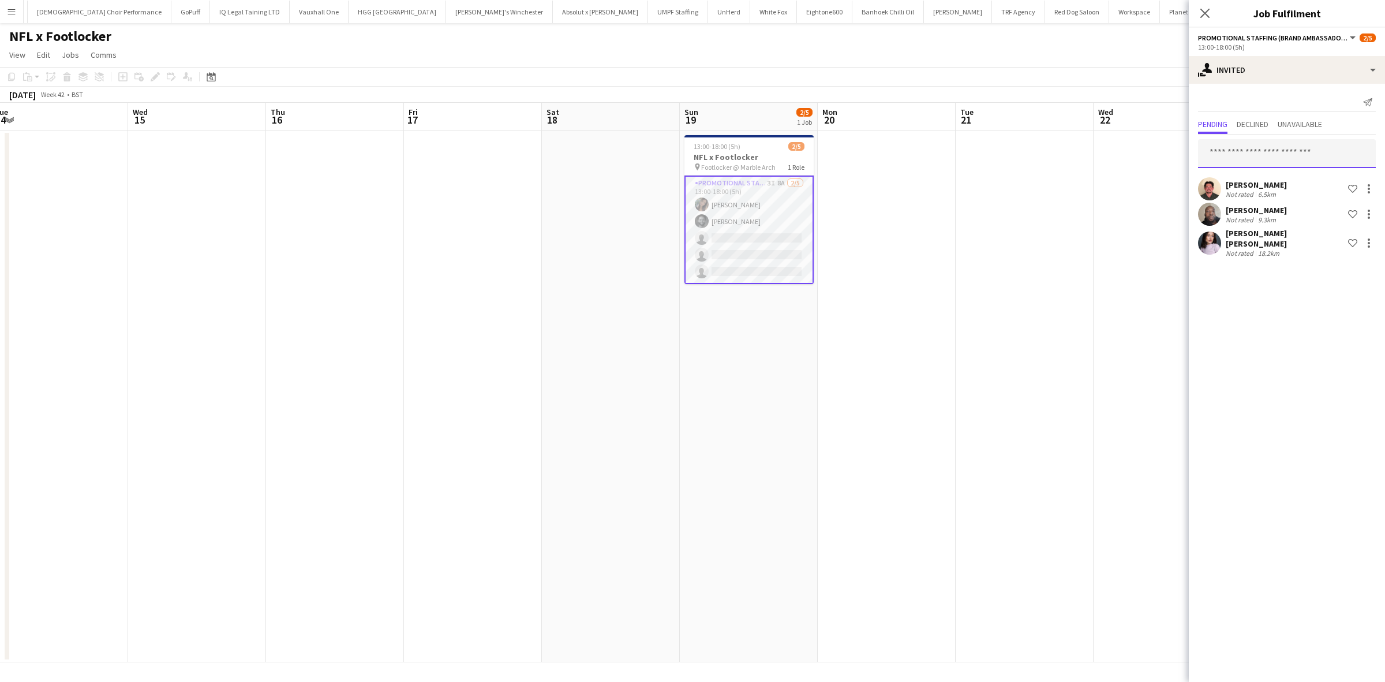
click at [1256, 151] on input "text" at bounding box center [1287, 153] width 178 height 29
type input "**********"
click at [1252, 177] on span "Anastasiia Meleshko" at bounding box center [1240, 182] width 66 height 10
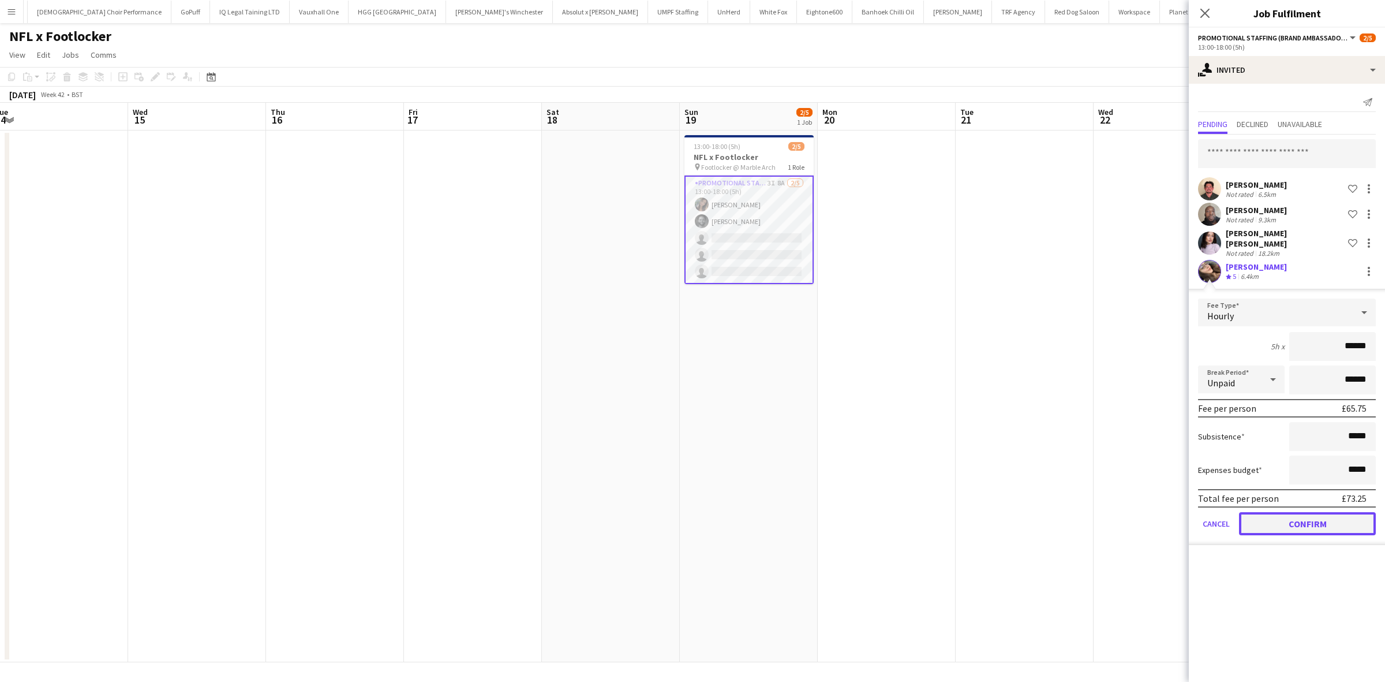
click at [1311, 517] on button "Confirm" at bounding box center [1307, 523] width 137 height 23
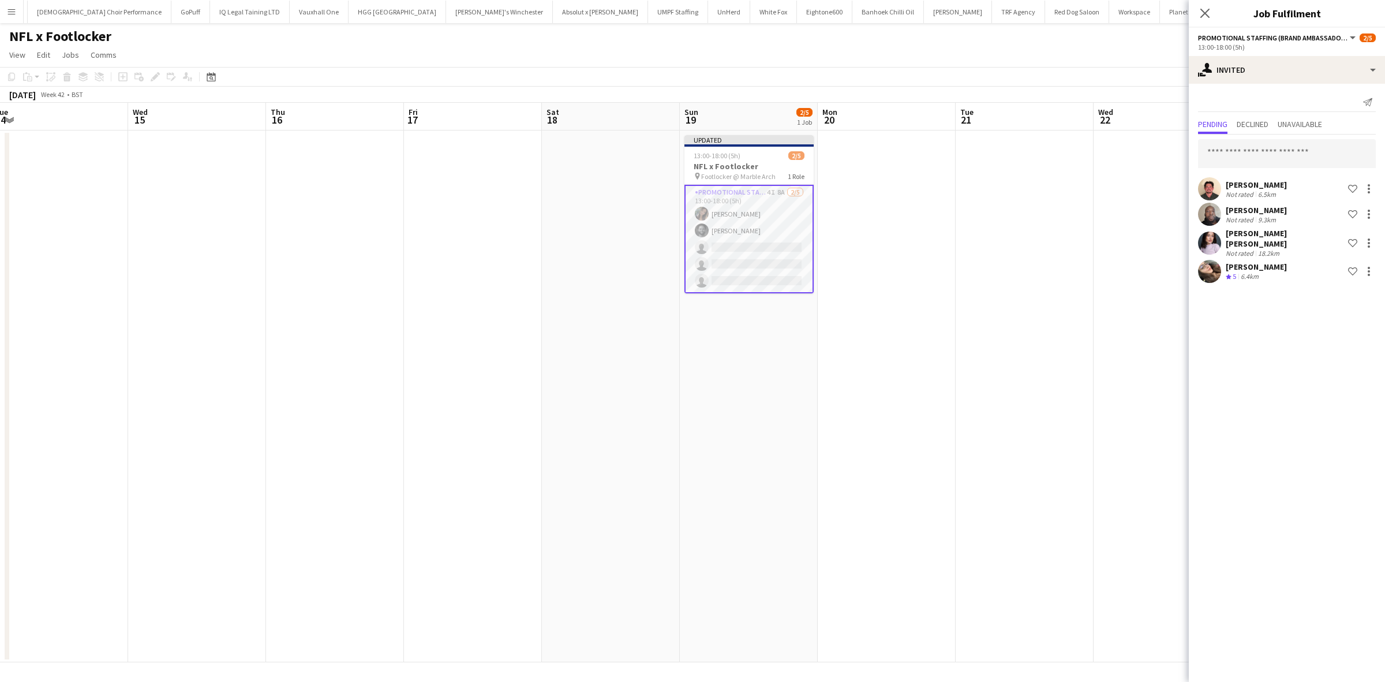
click at [1035, 223] on app-date-cell at bounding box center [1025, 395] width 138 height 531
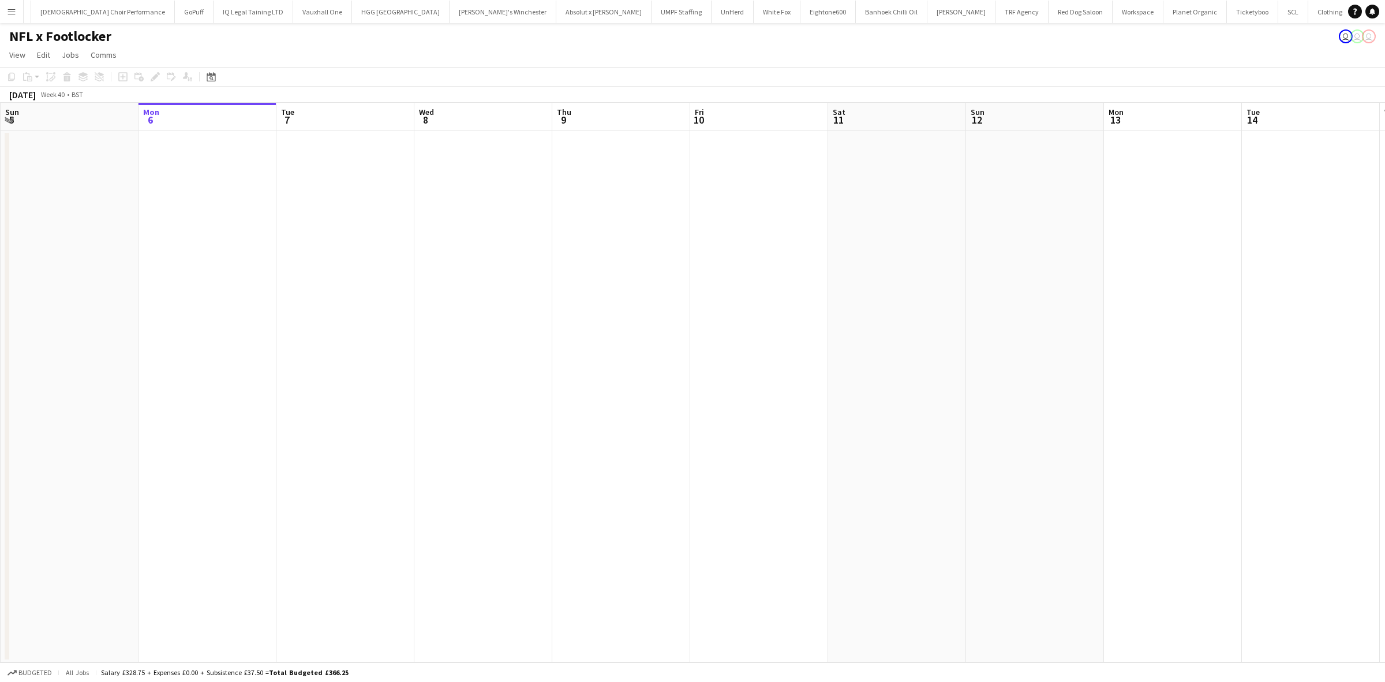
scroll to position [0, 1710]
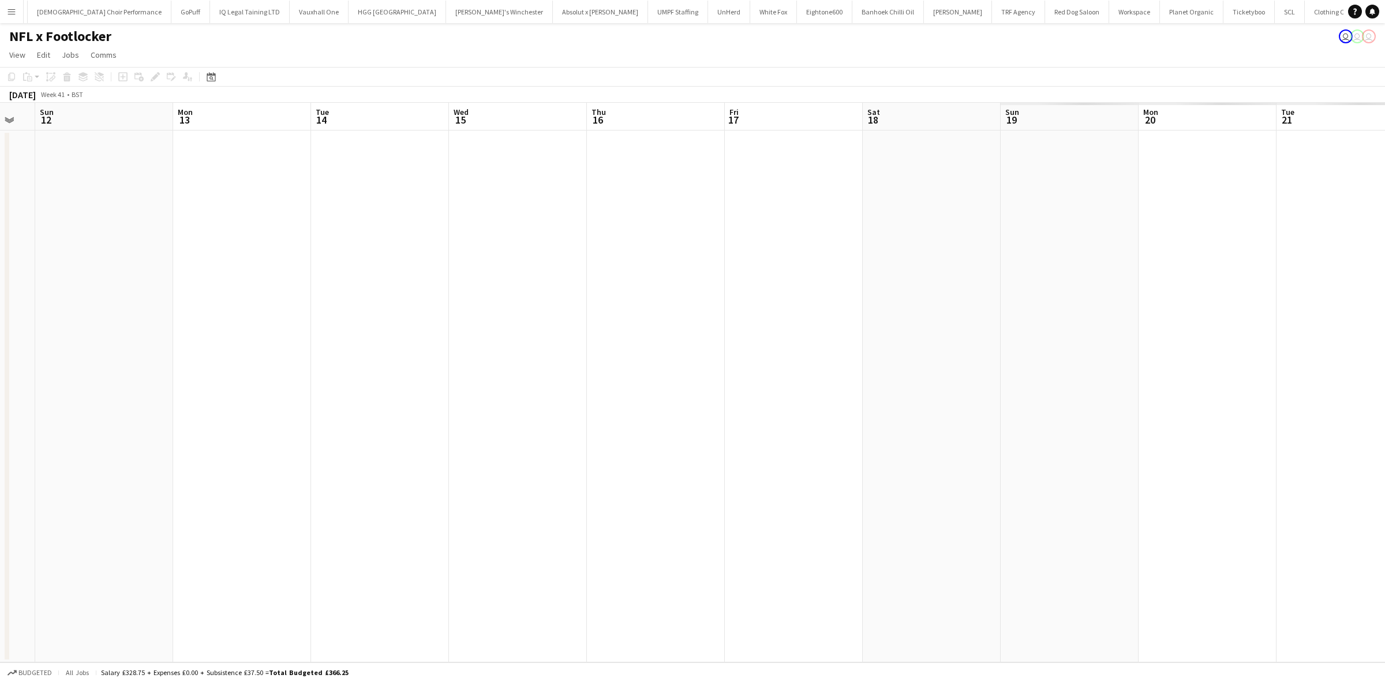
drag, startPoint x: 441, startPoint y: 289, endPoint x: 144, endPoint y: 280, distance: 297.3
click at [0, 303] on html "Menu Boards Boards Boards All jobs Status Workforce Workforce My Workforce Recr…" at bounding box center [692, 341] width 1385 height 682
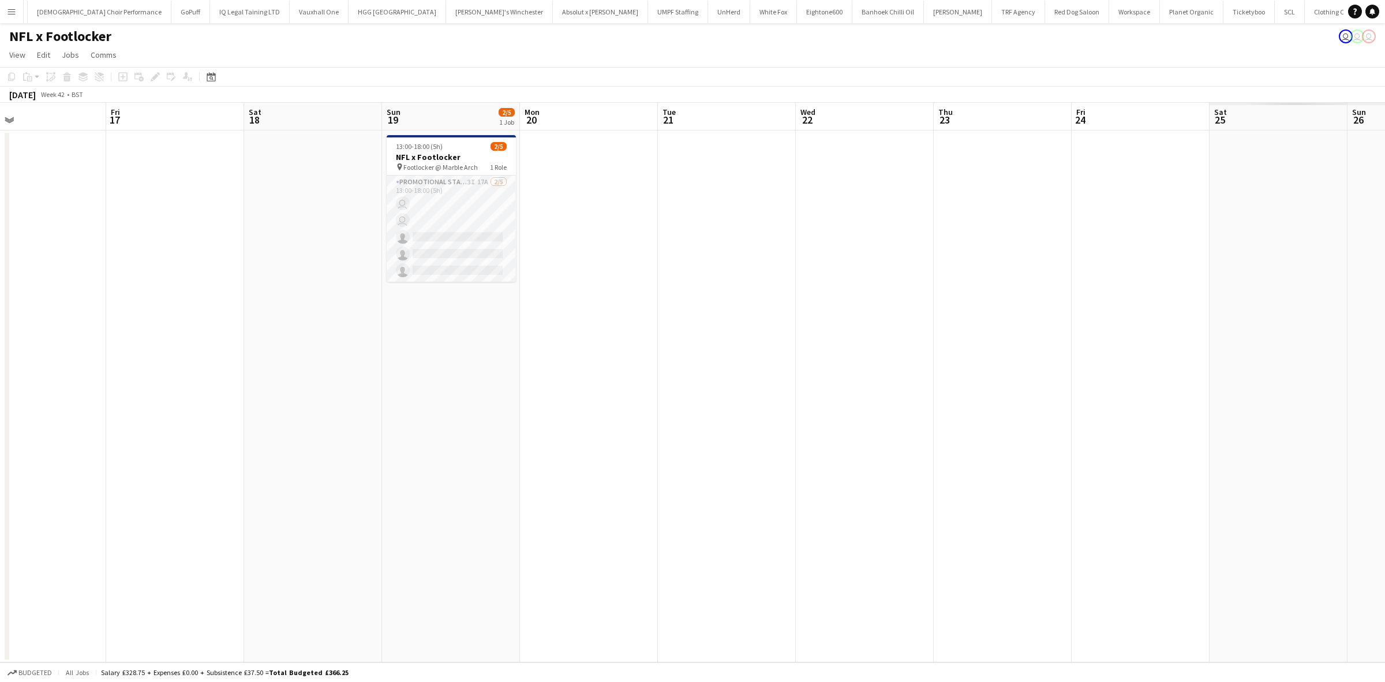
scroll to position [0, 476]
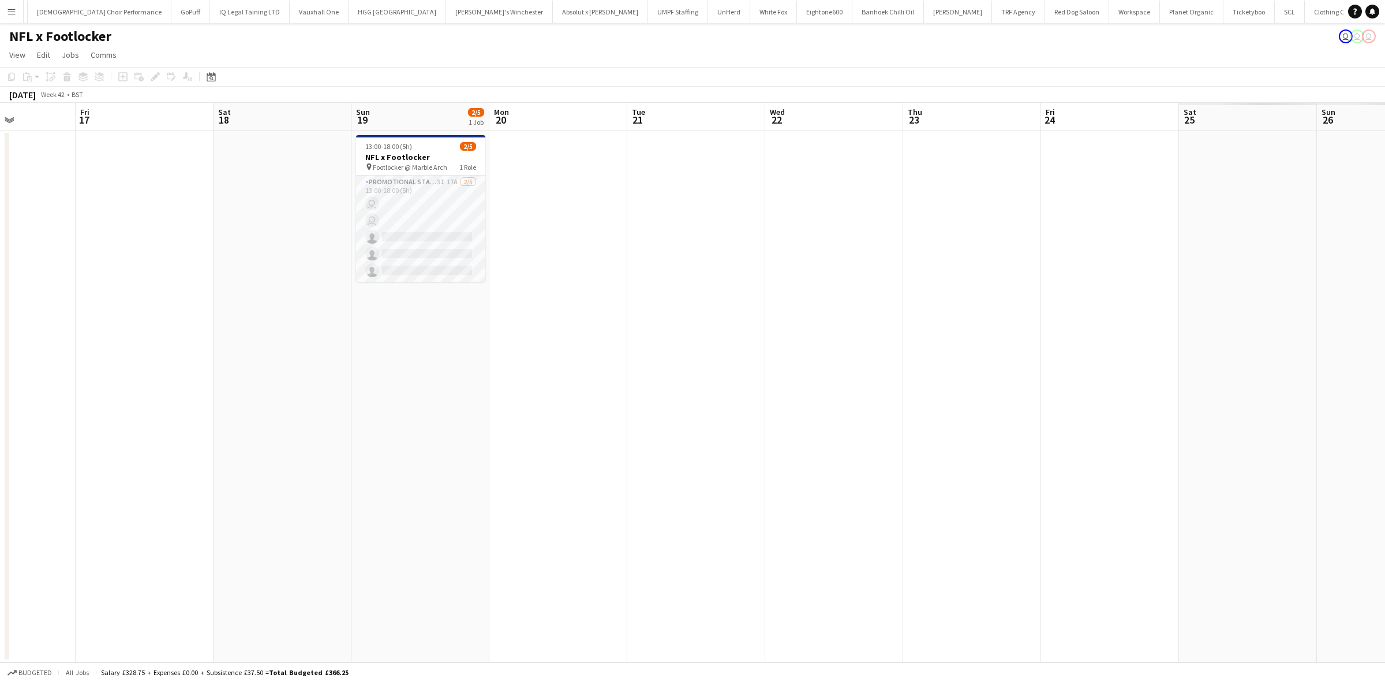
drag, startPoint x: 703, startPoint y: 283, endPoint x: 73, endPoint y: 313, distance: 630.3
click at [73, 313] on app-calendar-viewport "Mon 13 Tue 14 Wed 15 Thu 16 Fri 17 Sat 18 Sun 19 2/5 1 Job Mon 20 Tue 21 Wed 22…" at bounding box center [692, 382] width 1385 height 559
click at [416, 246] on app-card-role "Promotional Staffing (Brand Ambassadors) 3I 17A [DATE] 13:00-18:00 (5h) [PERSON…" at bounding box center [420, 228] width 129 height 106
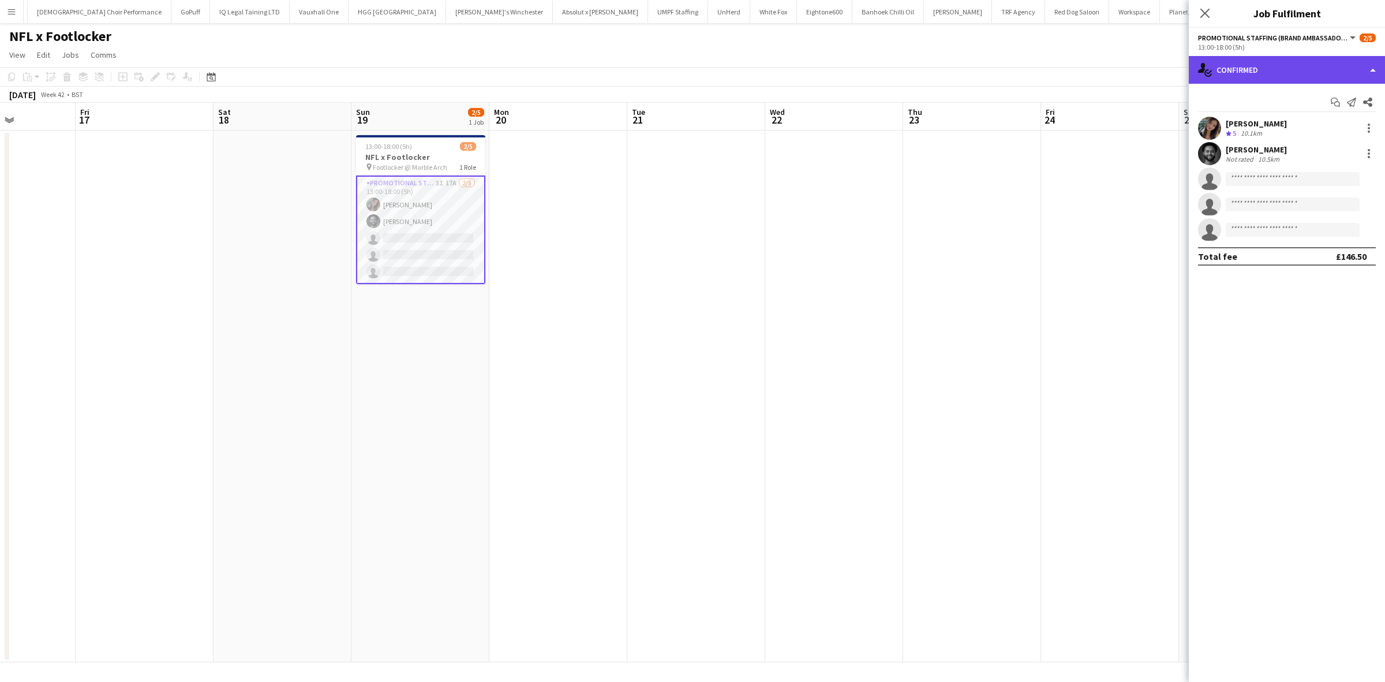
click at [1296, 70] on div "single-neutral-actions-check-2 Confirmed" at bounding box center [1287, 70] width 196 height 28
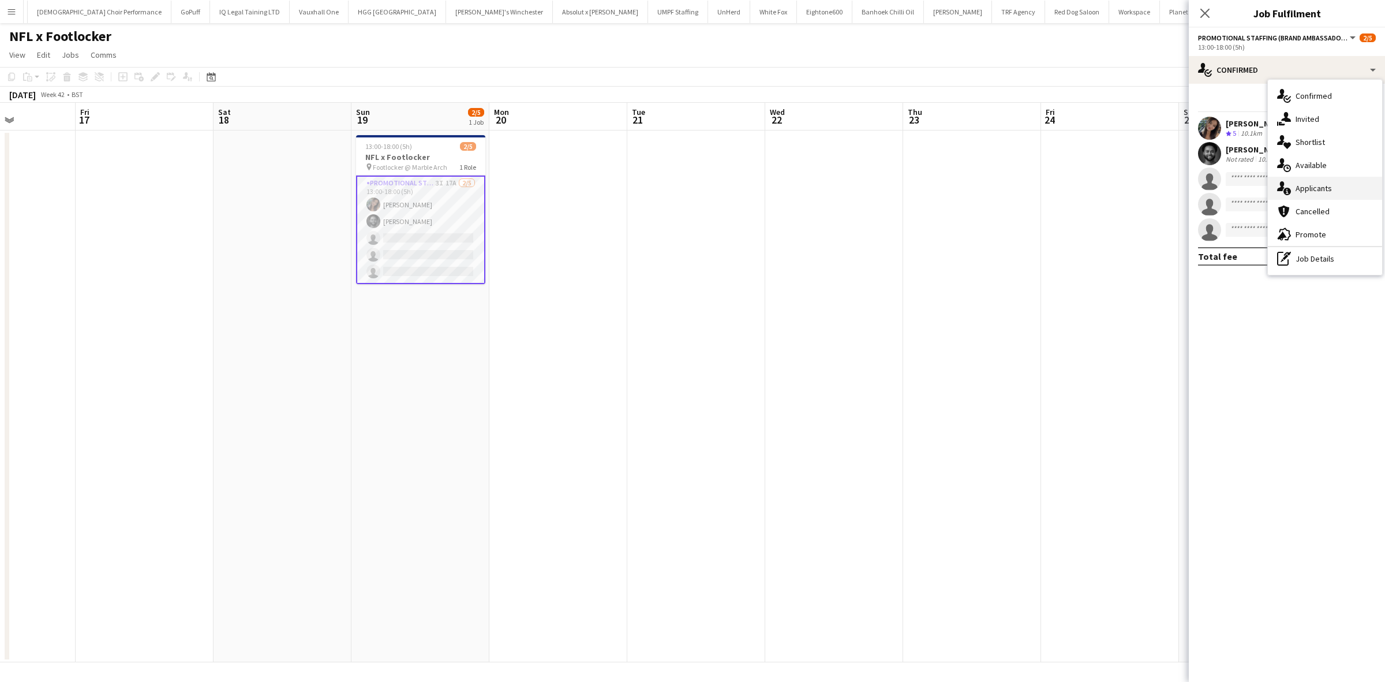
click at [1323, 186] on span "Applicants" at bounding box center [1314, 188] width 36 height 10
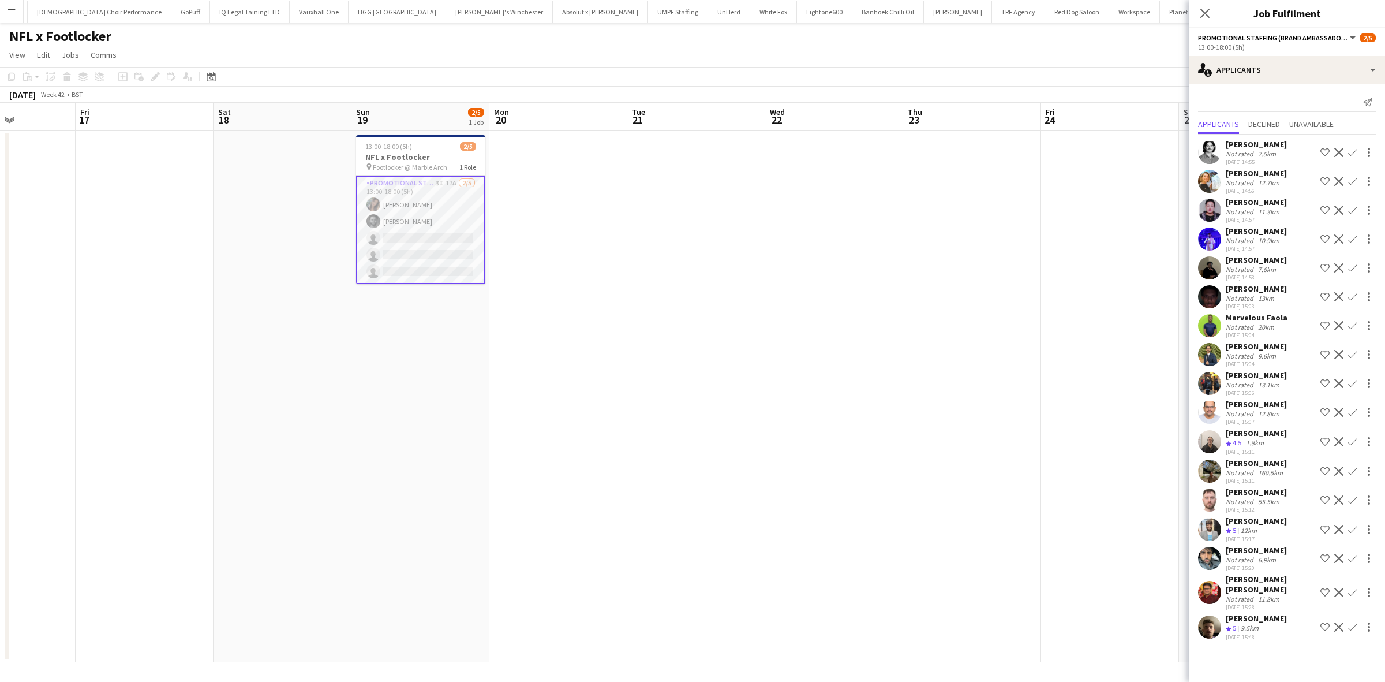
click at [1253, 468] on div "[PERSON_NAME]" at bounding box center [1256, 463] width 61 height 10
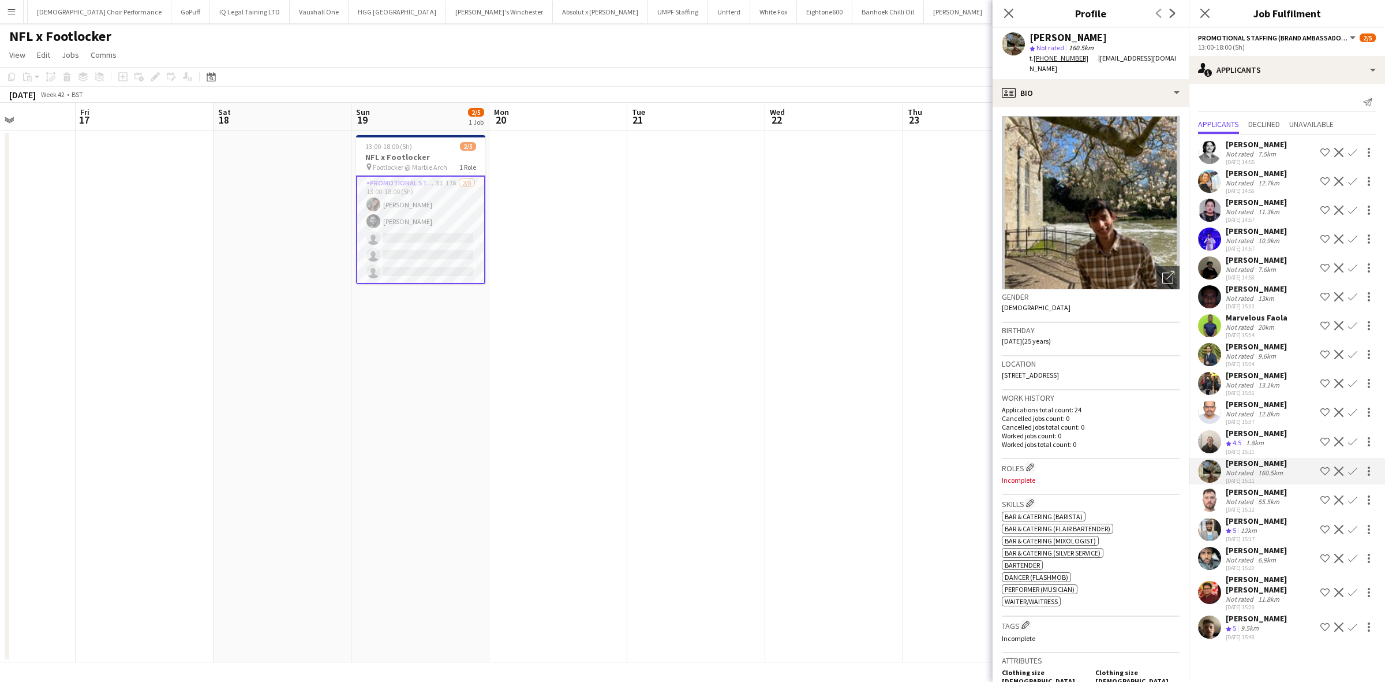
click at [1239, 497] on div "[PERSON_NAME]" at bounding box center [1256, 491] width 61 height 10
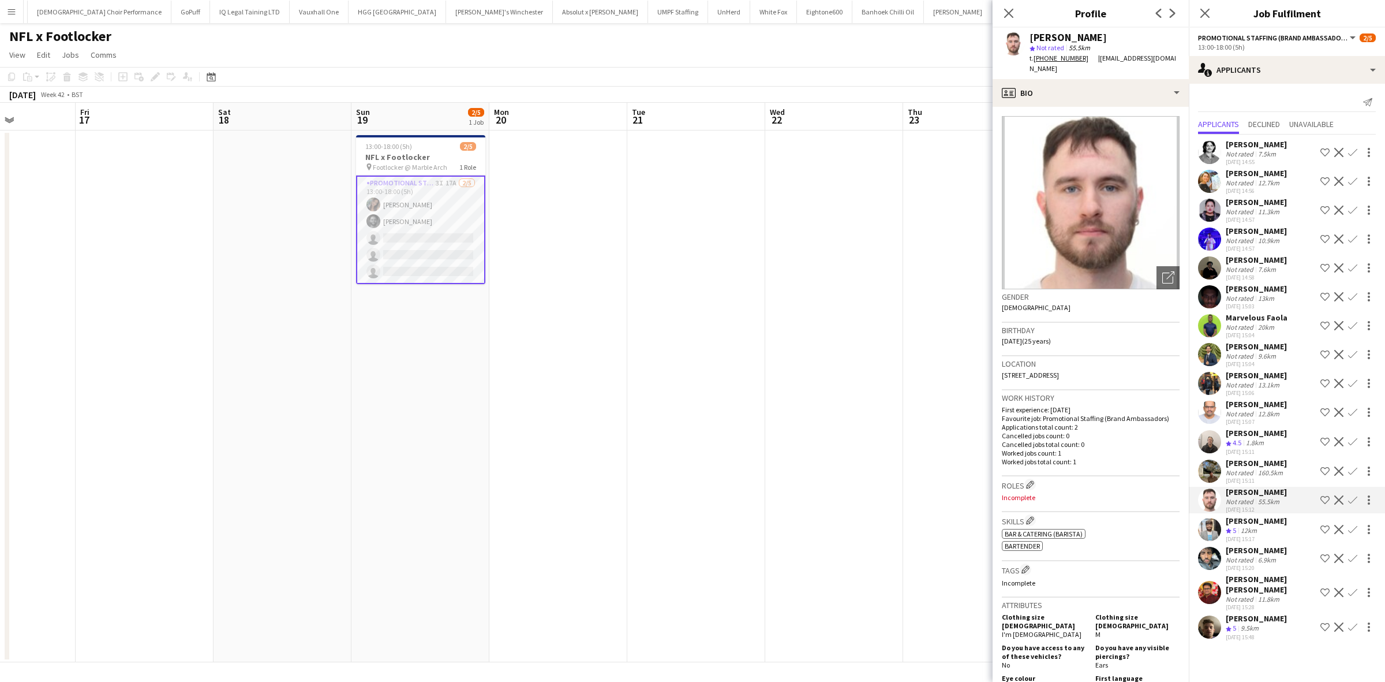
click at [1248, 526] on div "[PERSON_NAME]" at bounding box center [1256, 520] width 61 height 10
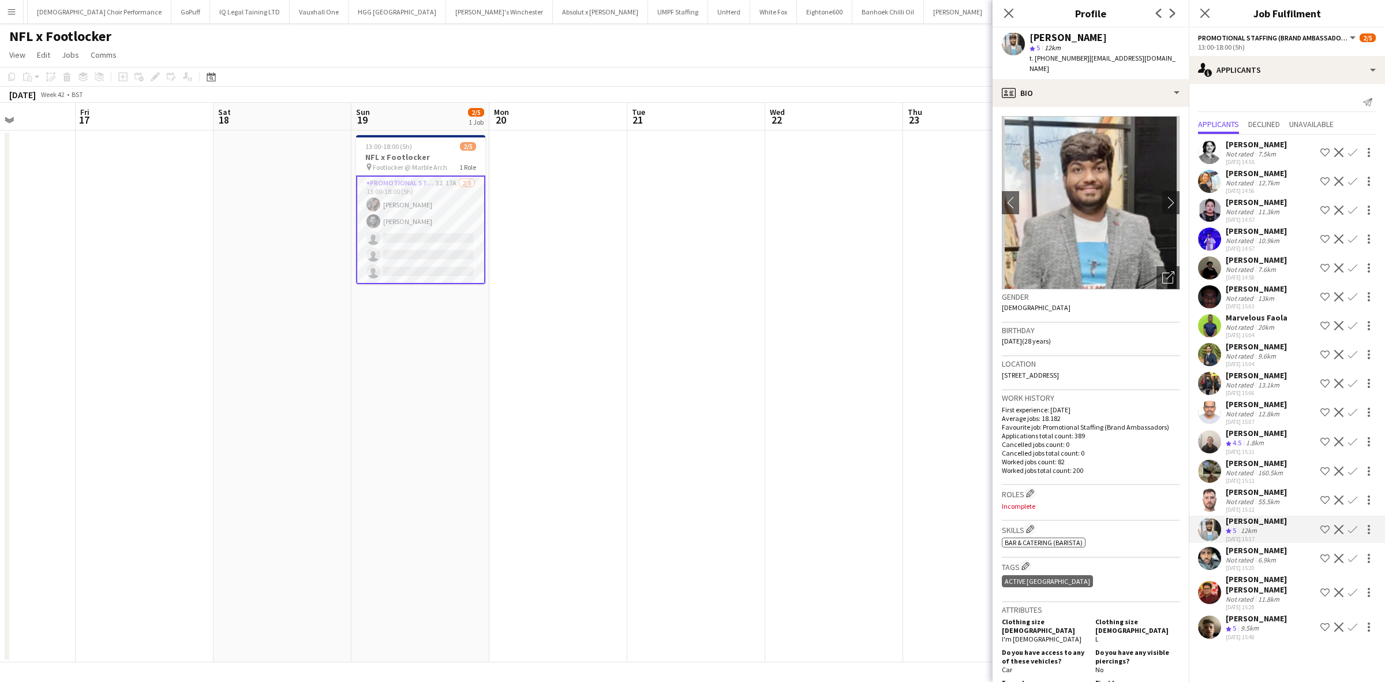
click at [1251, 555] on div "[PERSON_NAME]" at bounding box center [1256, 550] width 61 height 10
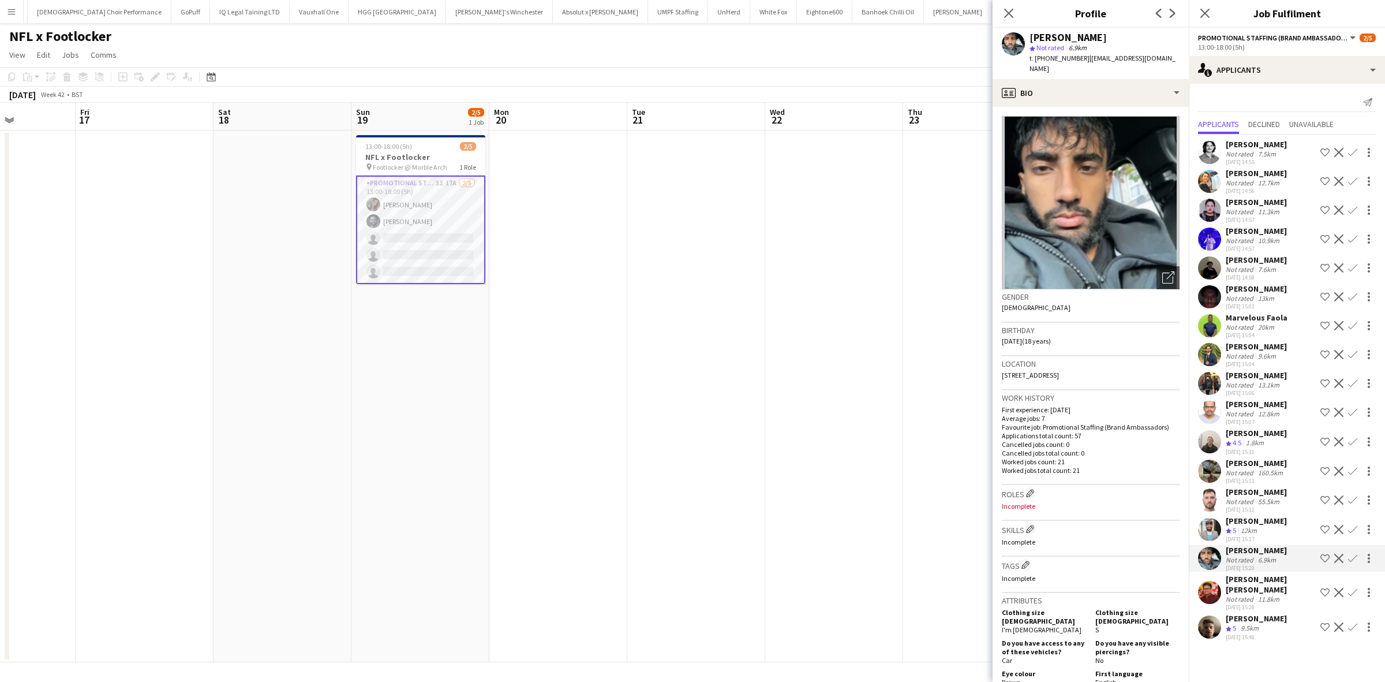
click at [1255, 594] on div "[PERSON_NAME] [PERSON_NAME]" at bounding box center [1271, 584] width 90 height 21
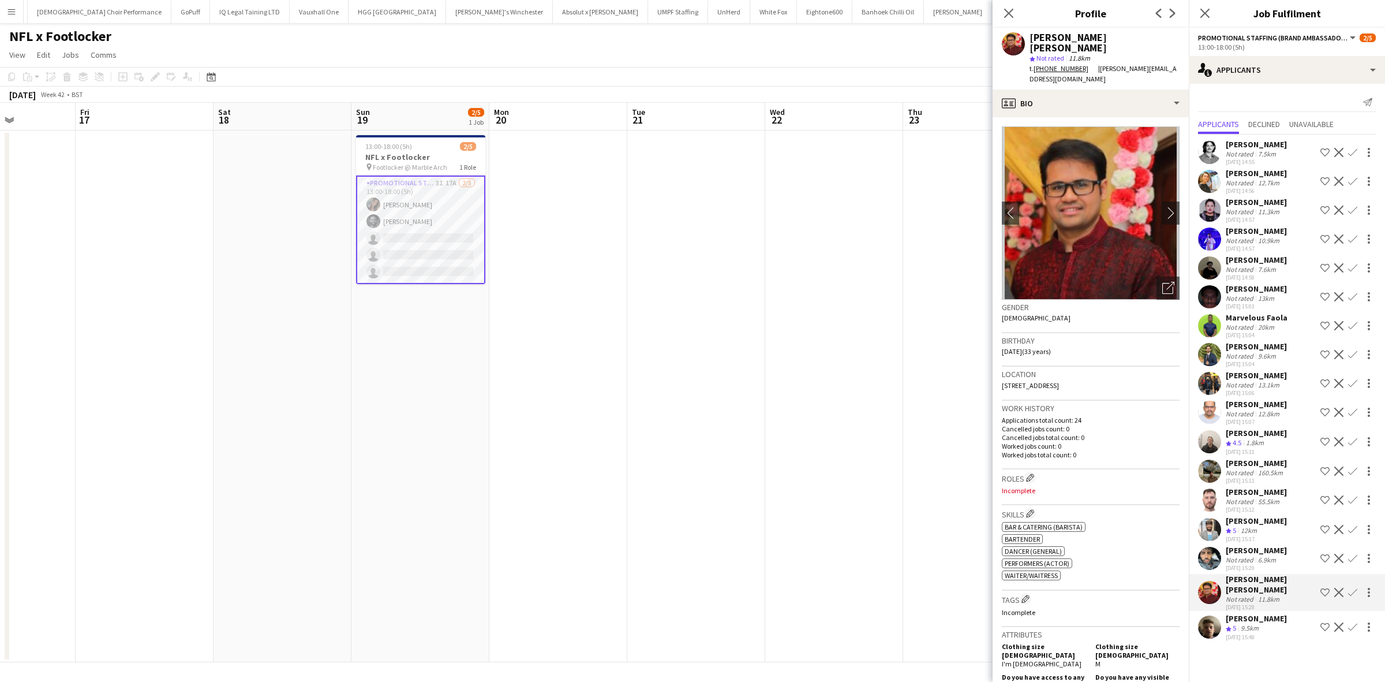
click at [863, 431] on app-date-cell at bounding box center [834, 395] width 138 height 531
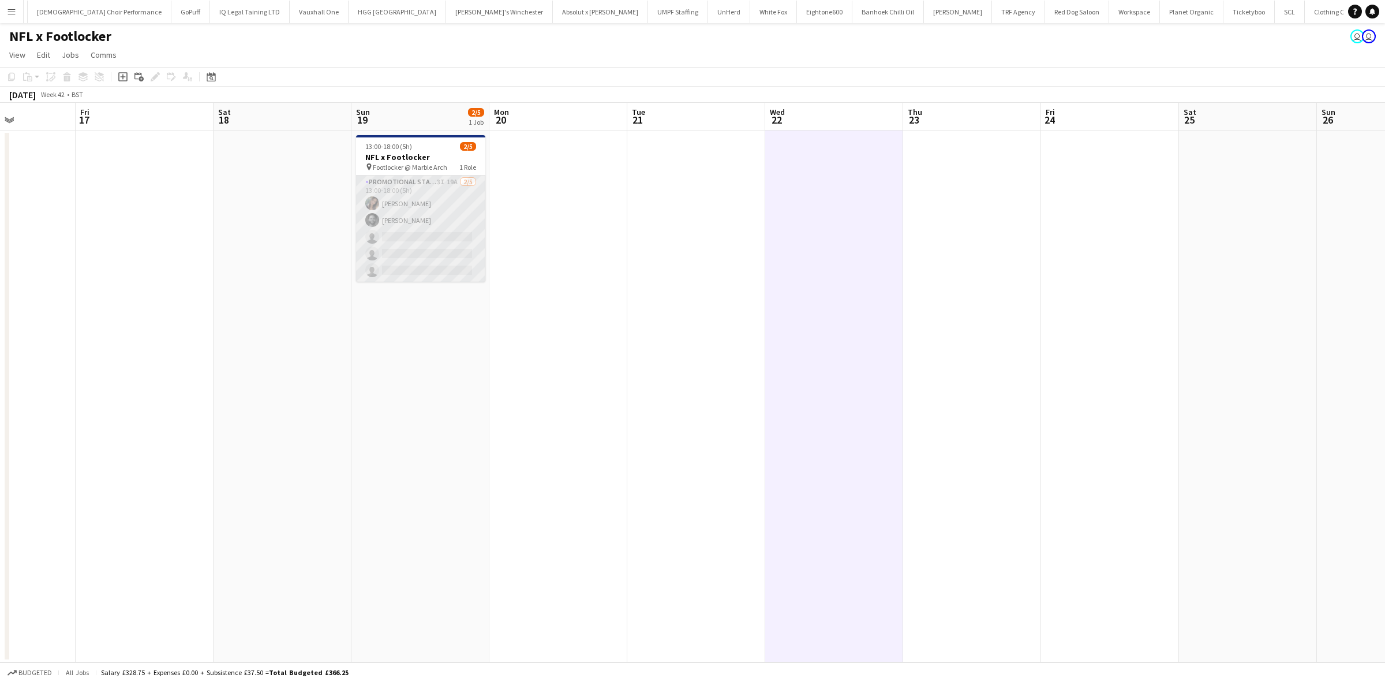
click at [439, 252] on app-card-role "Promotional Staffing (Brand Ambassadors) 3I 19A [DATE] 13:00-18:00 (5h) [PERSON…" at bounding box center [420, 228] width 129 height 106
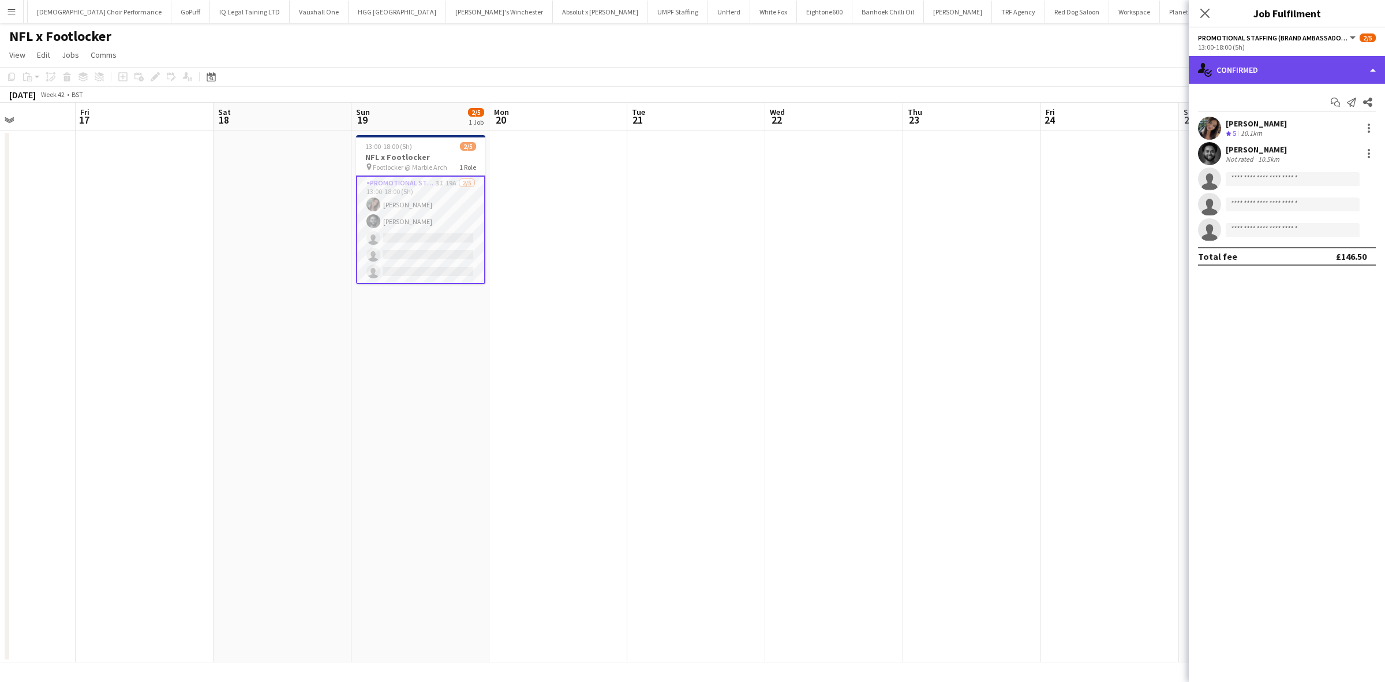
click at [1278, 64] on div "single-neutral-actions-check-2 Confirmed" at bounding box center [1287, 70] width 196 height 28
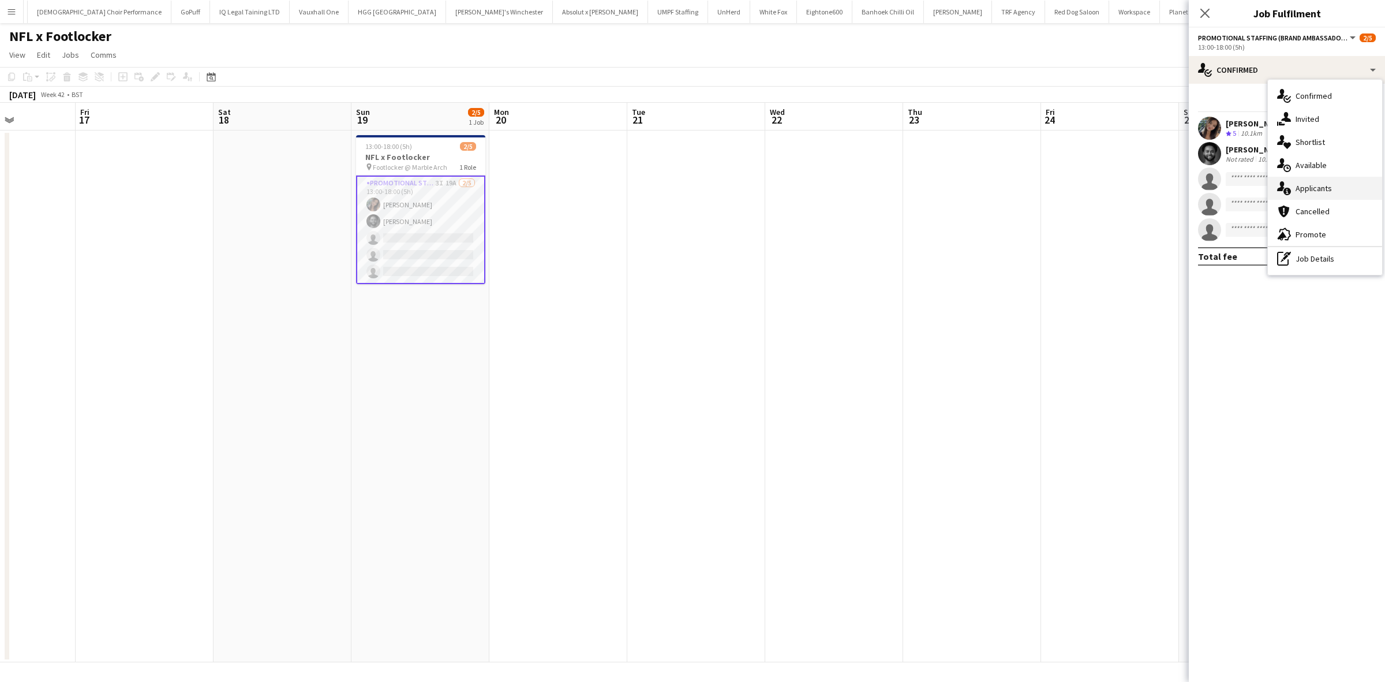
click at [1317, 186] on span "Applicants" at bounding box center [1314, 188] width 36 height 10
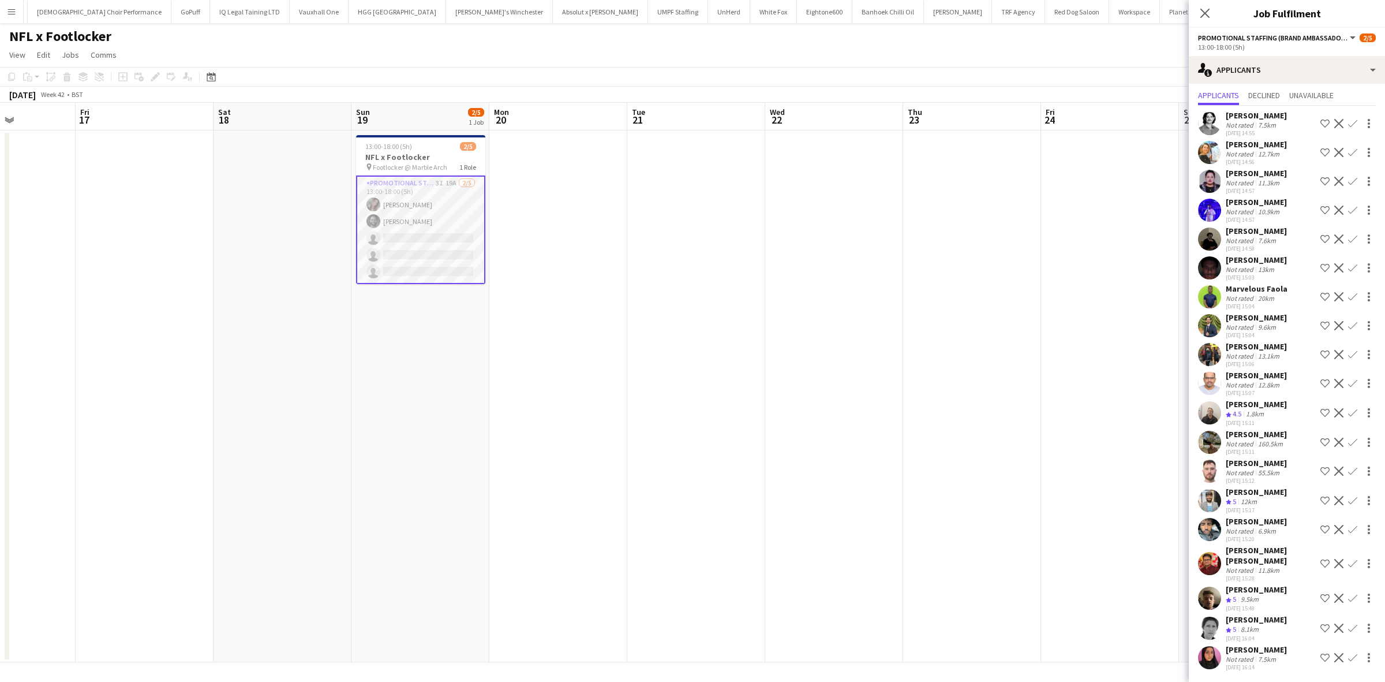
scroll to position [69, 0]
click at [1254, 429] on div "[PERSON_NAME]" at bounding box center [1256, 434] width 61 height 10
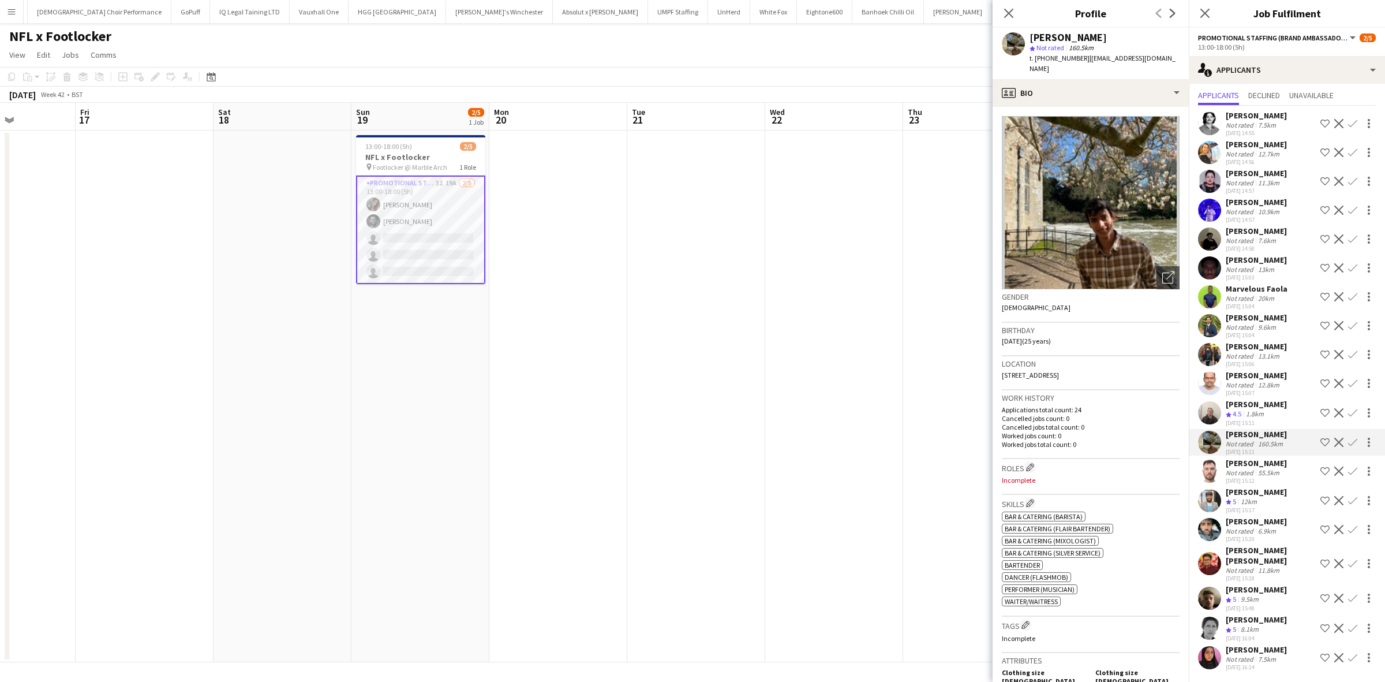
click at [1242, 458] on div "[PERSON_NAME]" at bounding box center [1256, 463] width 61 height 10
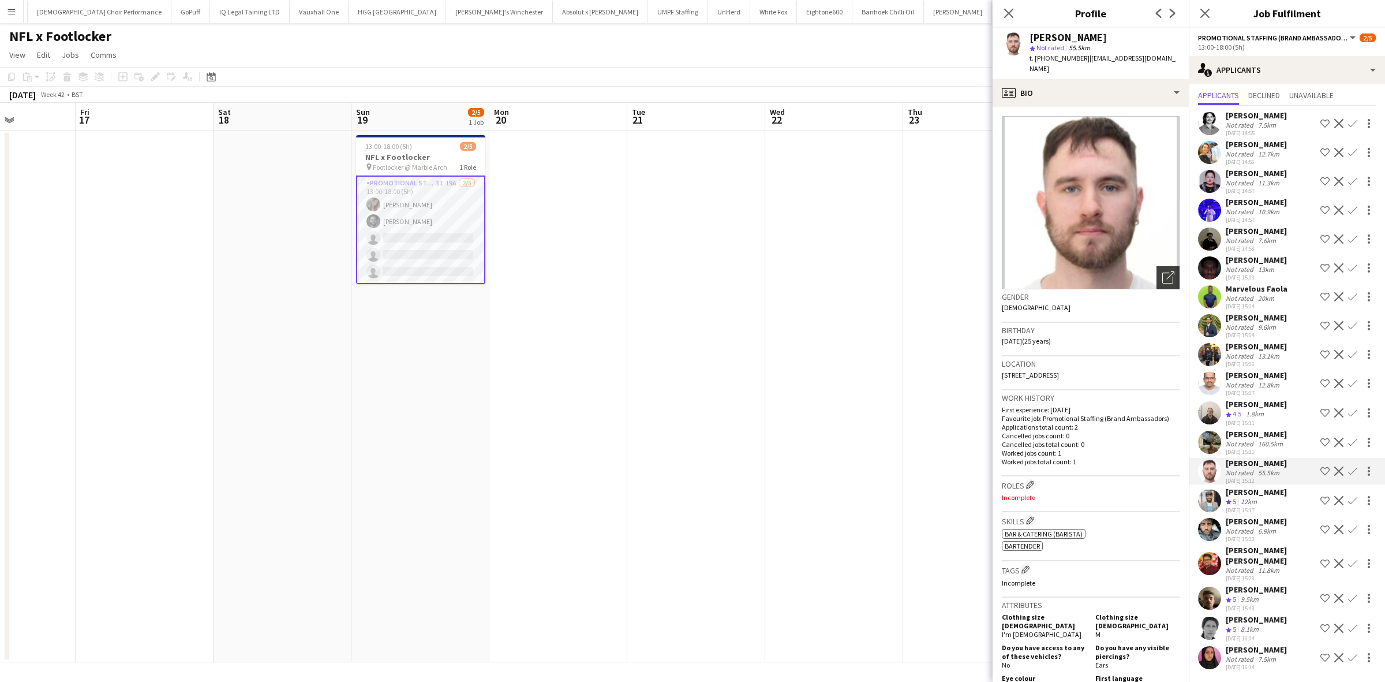
click at [1157, 266] on div "Open photos pop-in" at bounding box center [1167, 277] width 23 height 23
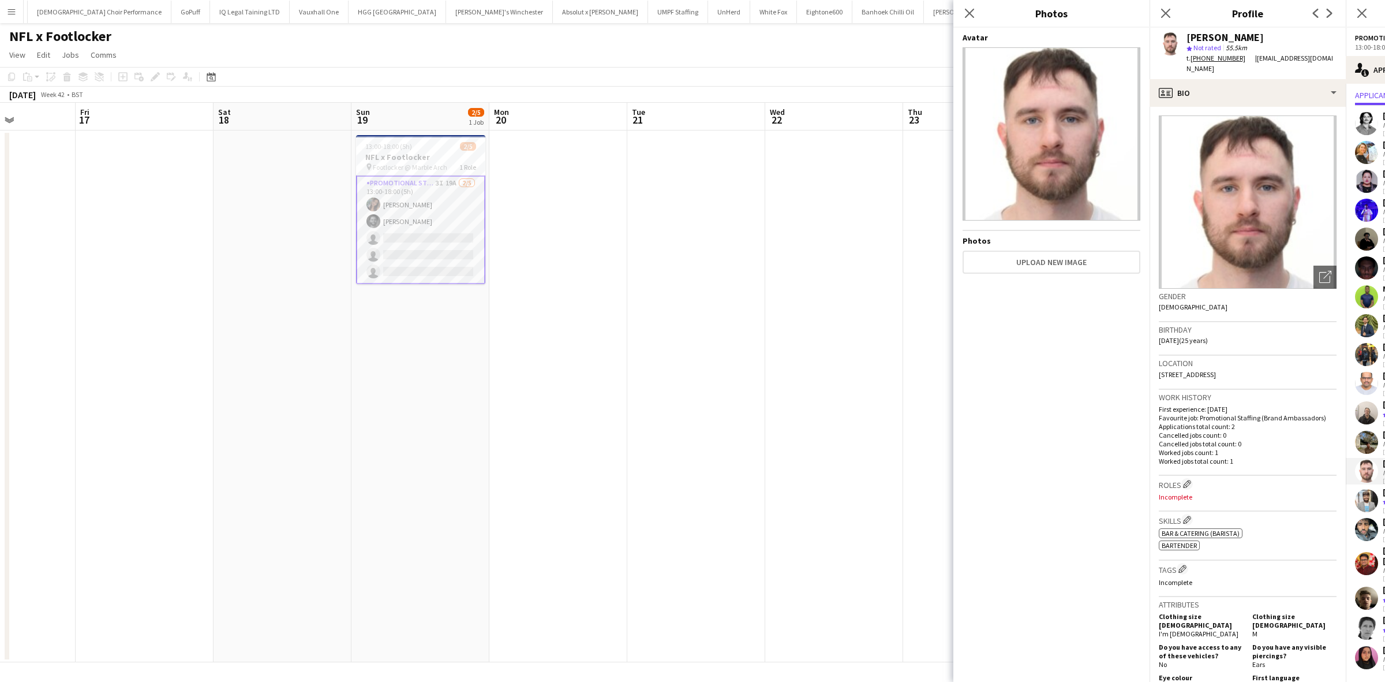
scroll to position [0, 0]
click at [965, 13] on icon "Close pop-in" at bounding box center [969, 13] width 11 height 11
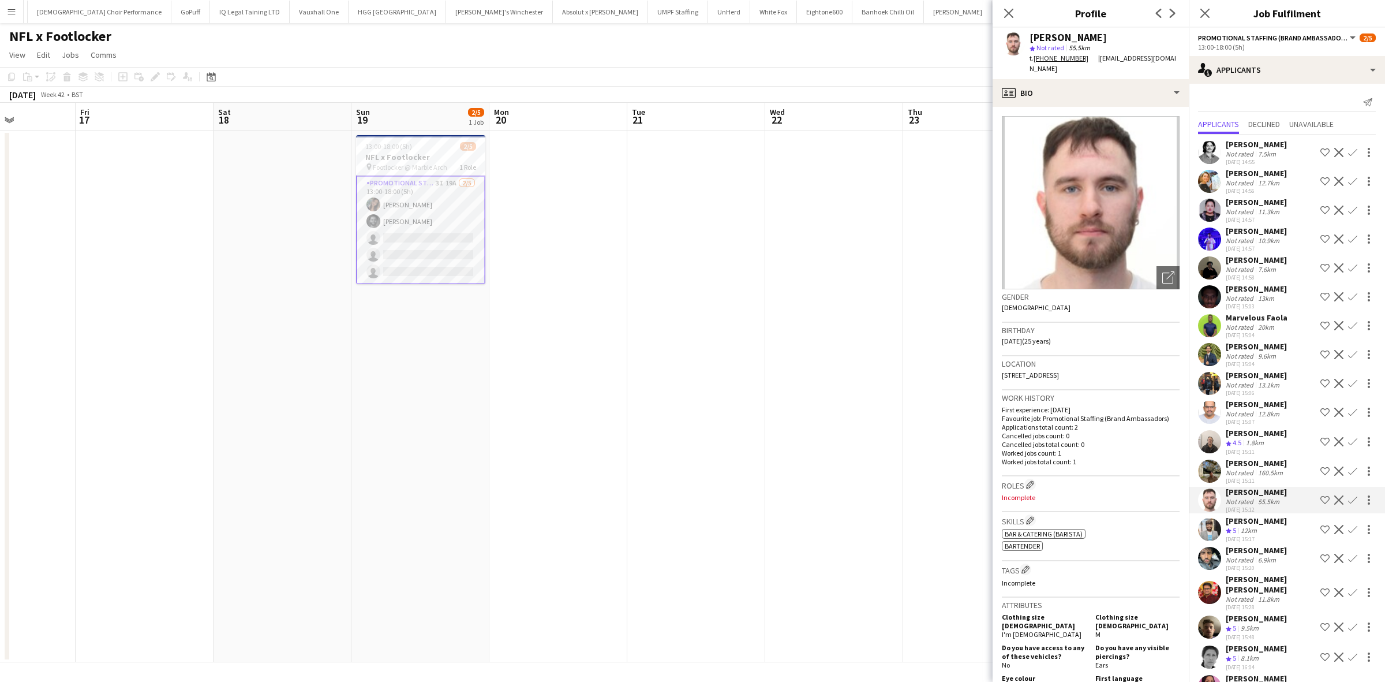
click at [1268, 174] on div "[PERSON_NAME]" at bounding box center [1256, 173] width 61 height 10
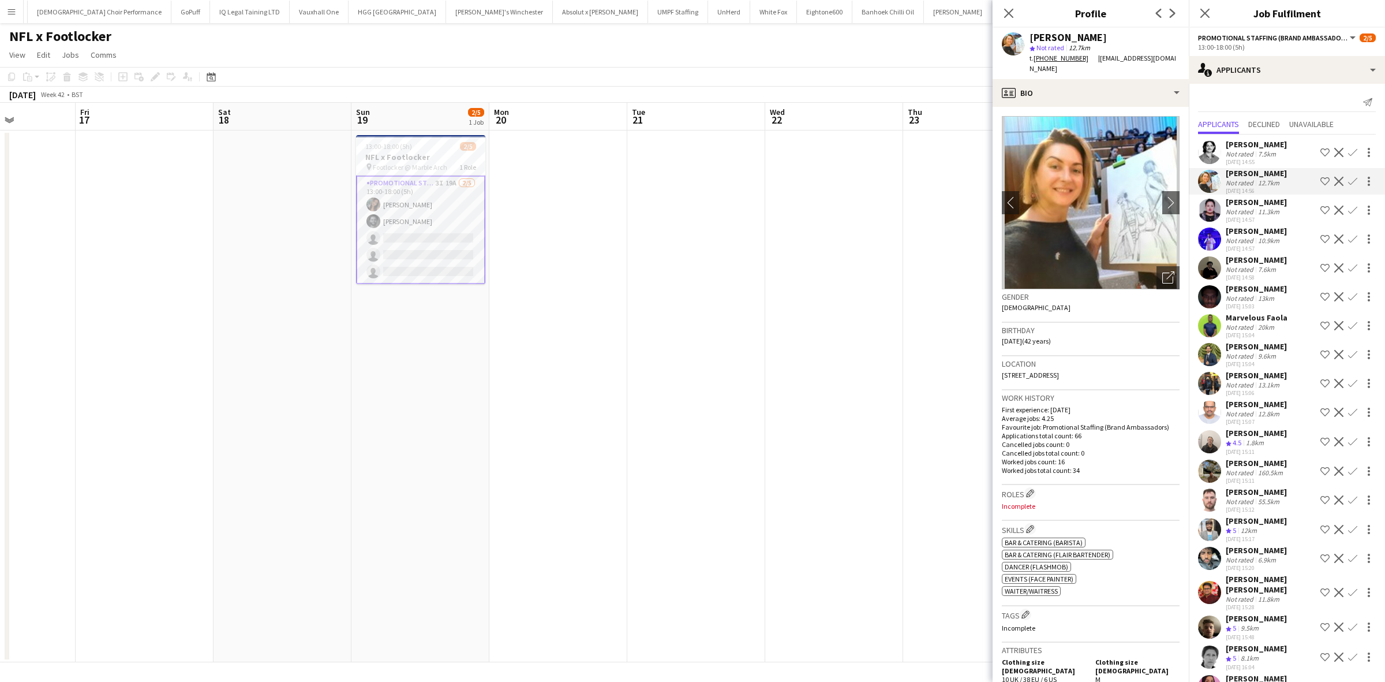
click at [1266, 203] on div "[PERSON_NAME]" at bounding box center [1256, 202] width 61 height 10
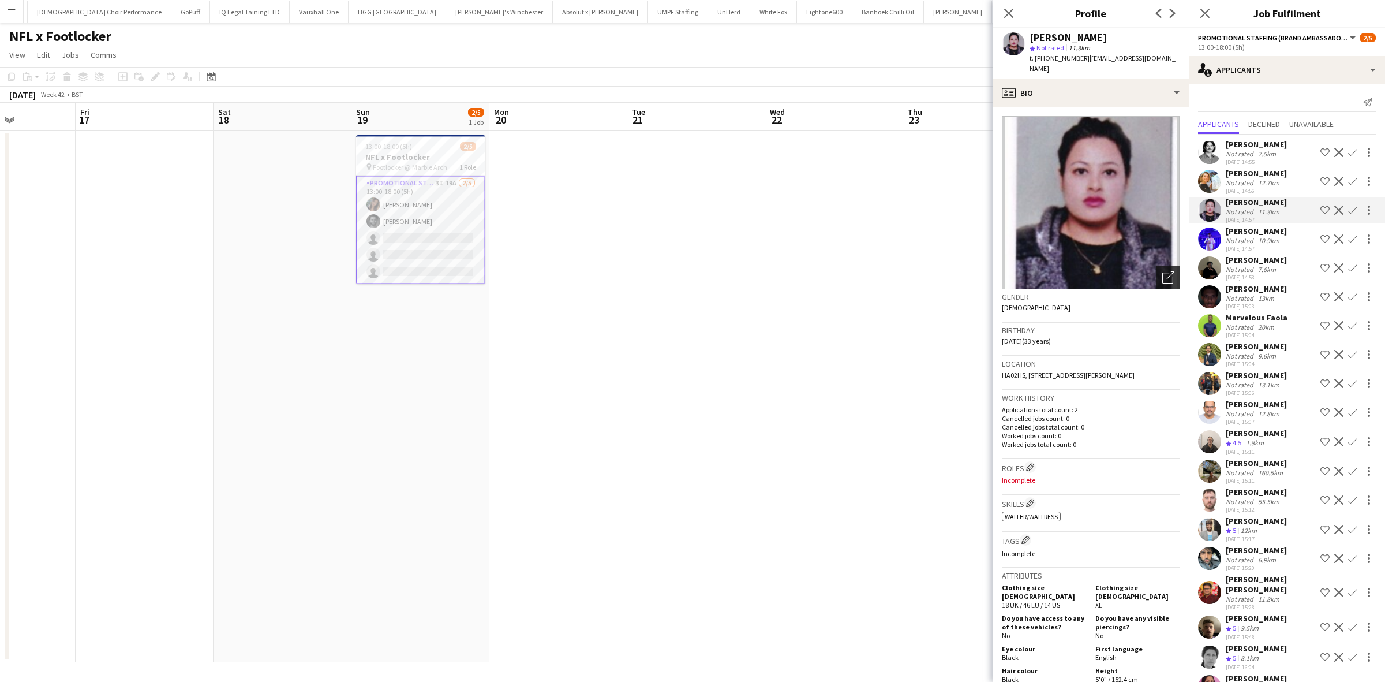
click at [1162, 272] on icon at bounding box center [1167, 277] width 11 height 11
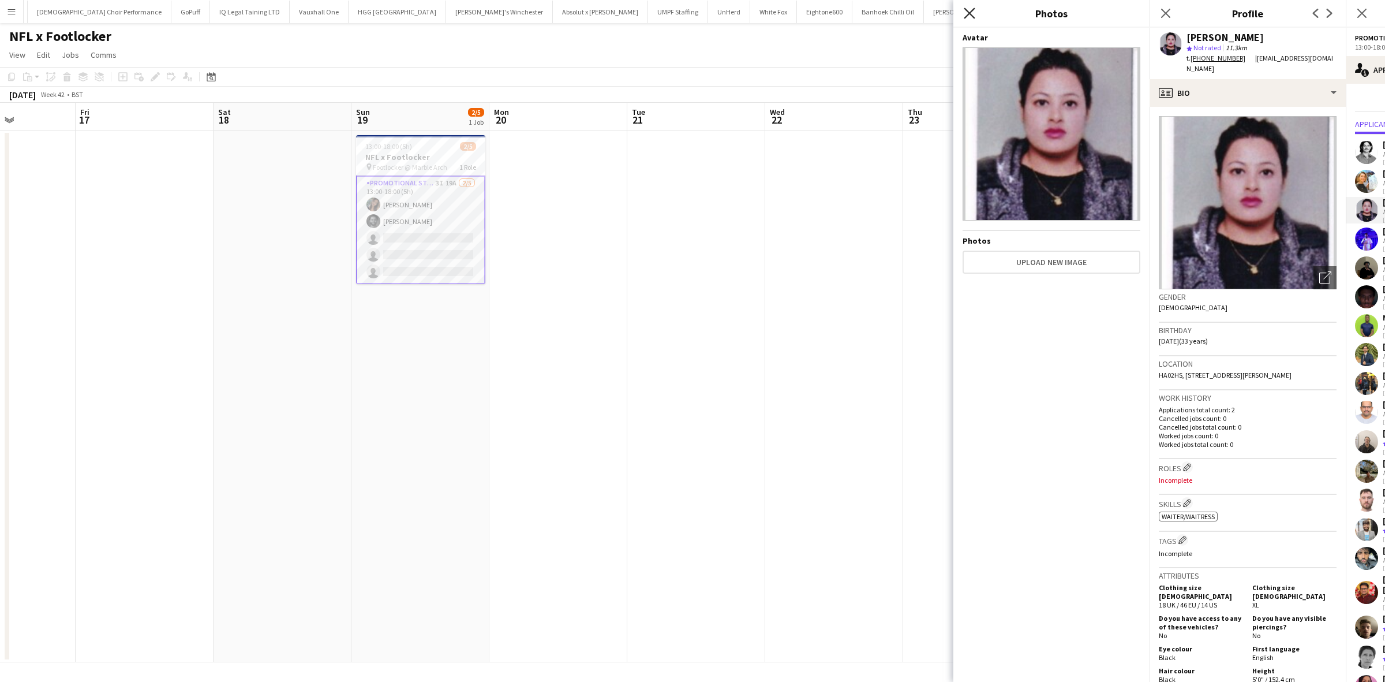
click at [967, 12] on icon at bounding box center [969, 13] width 11 height 11
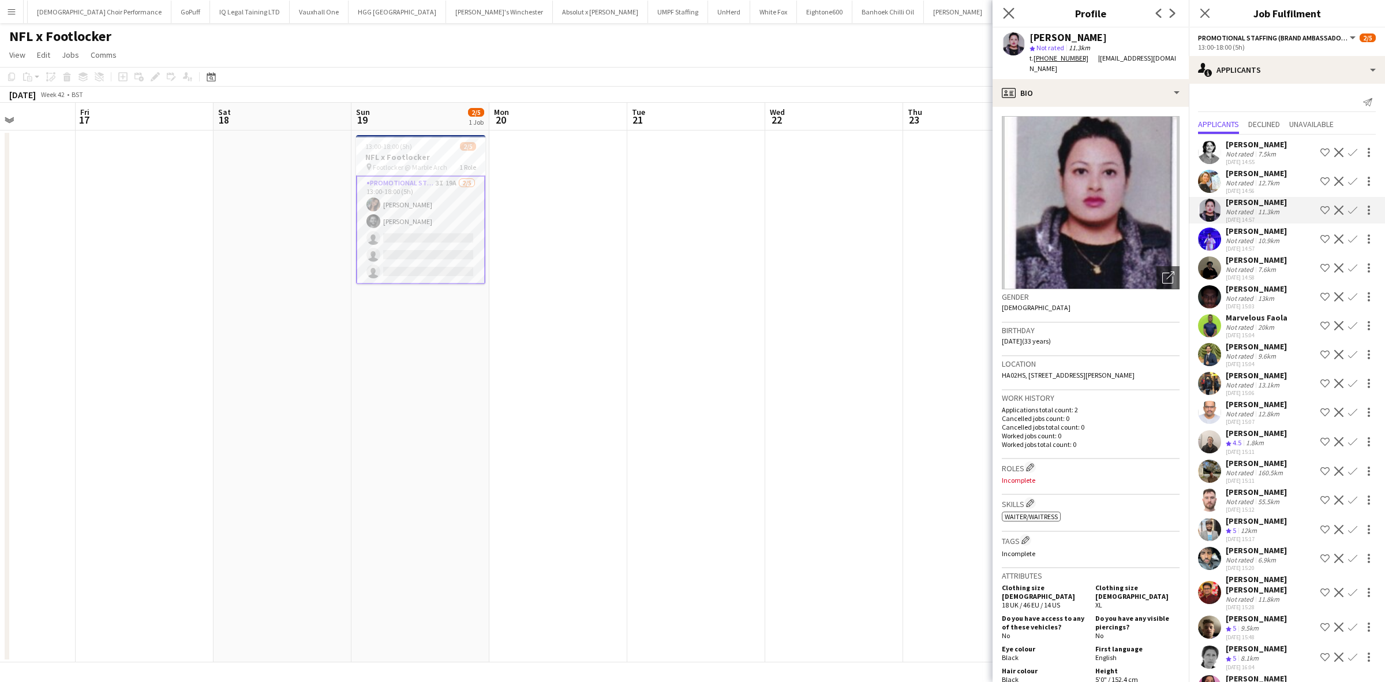
click at [1006, 7] on app-icon "Close pop-in" at bounding box center [1009, 13] width 17 height 17
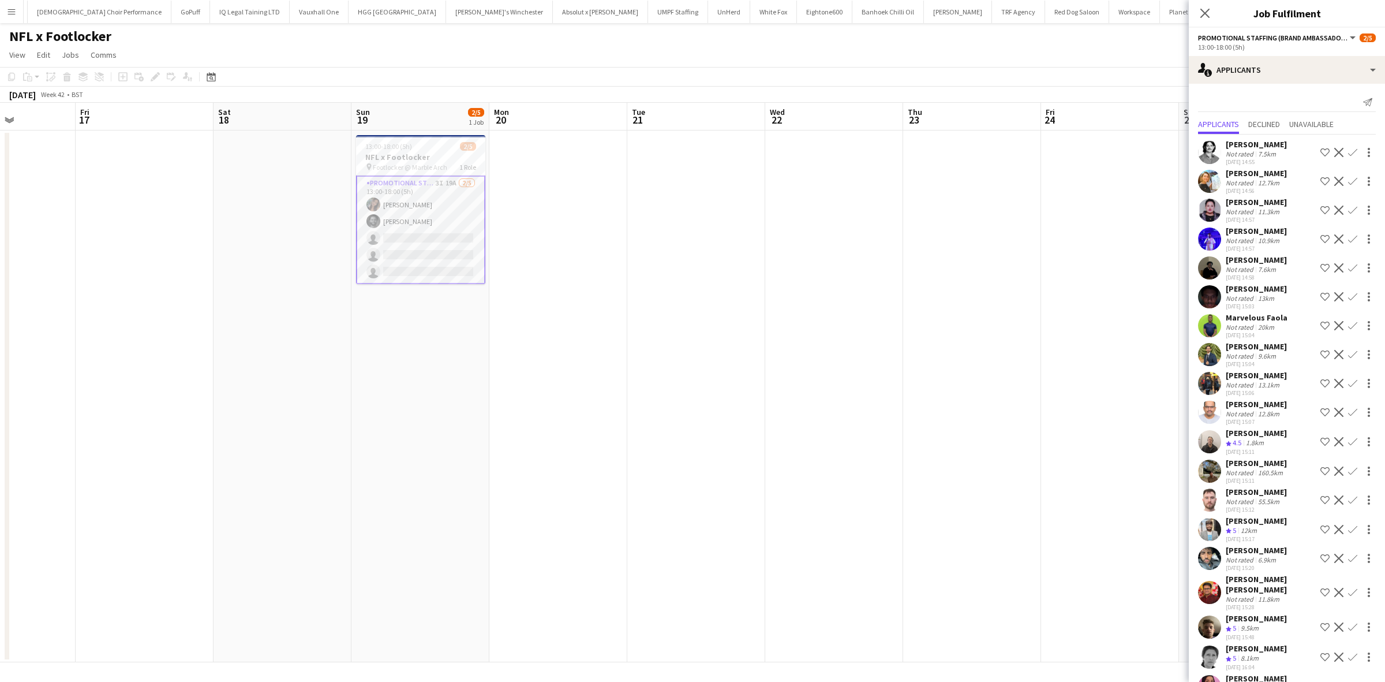
scroll to position [69, 0]
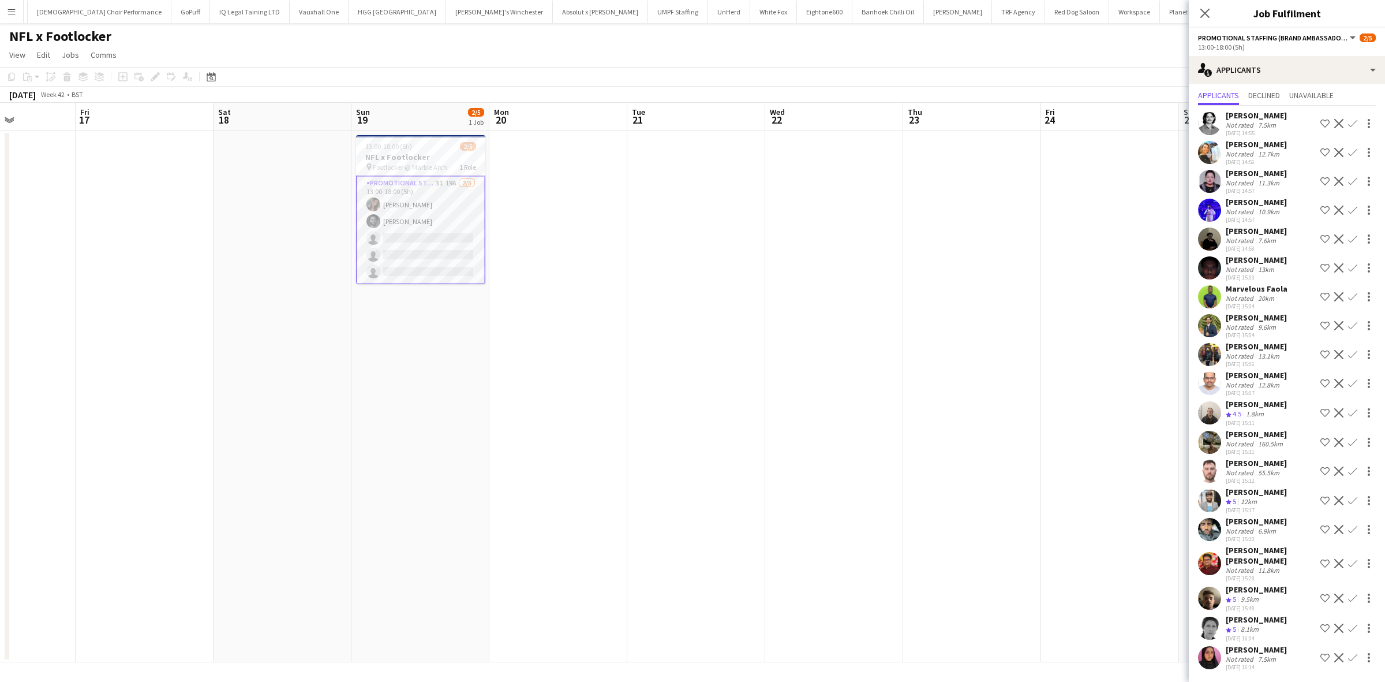
click at [1246, 312] on div "[PERSON_NAME]" at bounding box center [1256, 317] width 61 height 10
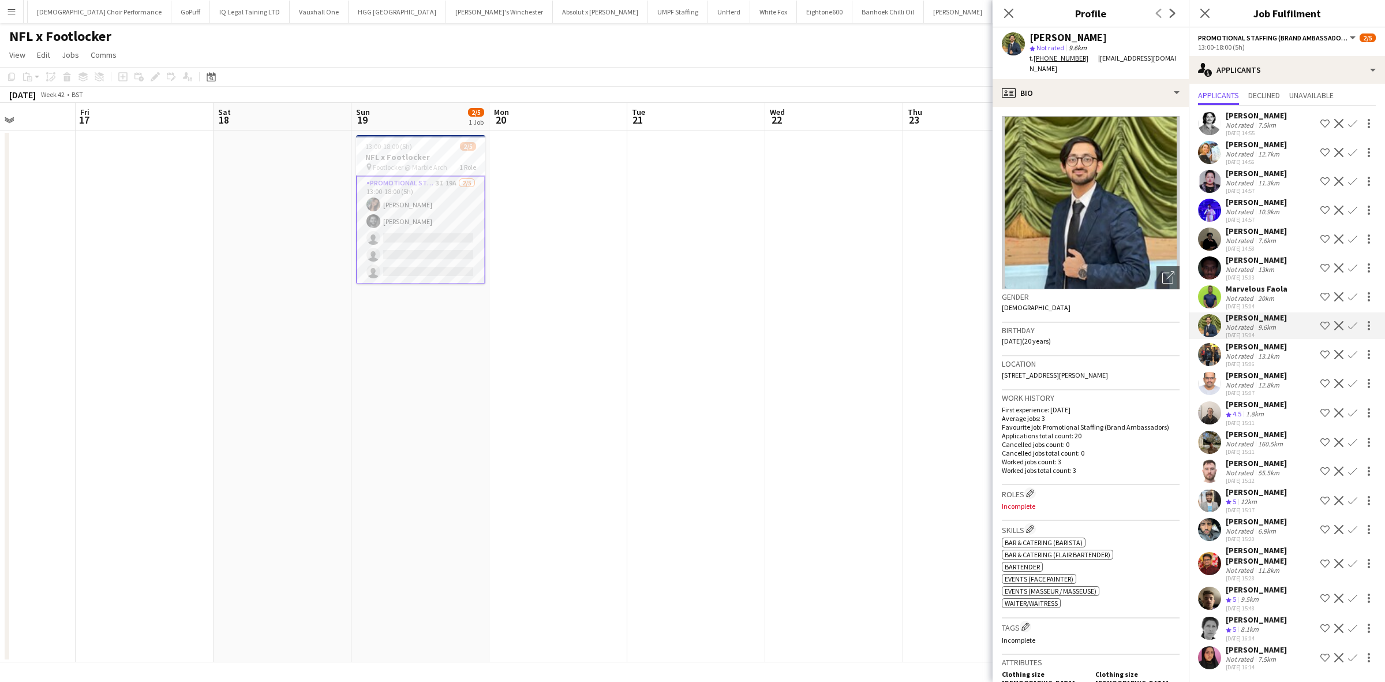
click at [1245, 370] on div "[PERSON_NAME]" at bounding box center [1256, 375] width 61 height 10
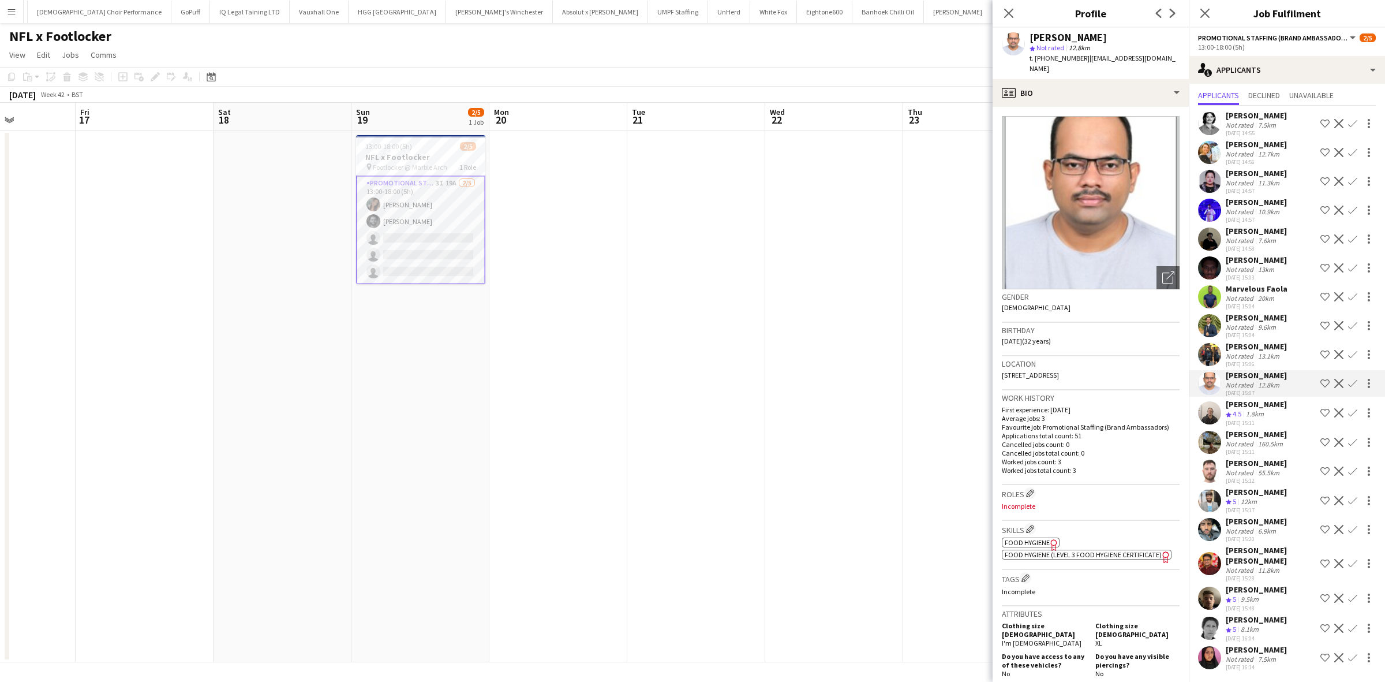
click at [1253, 429] on div "[PERSON_NAME]" at bounding box center [1256, 434] width 61 height 10
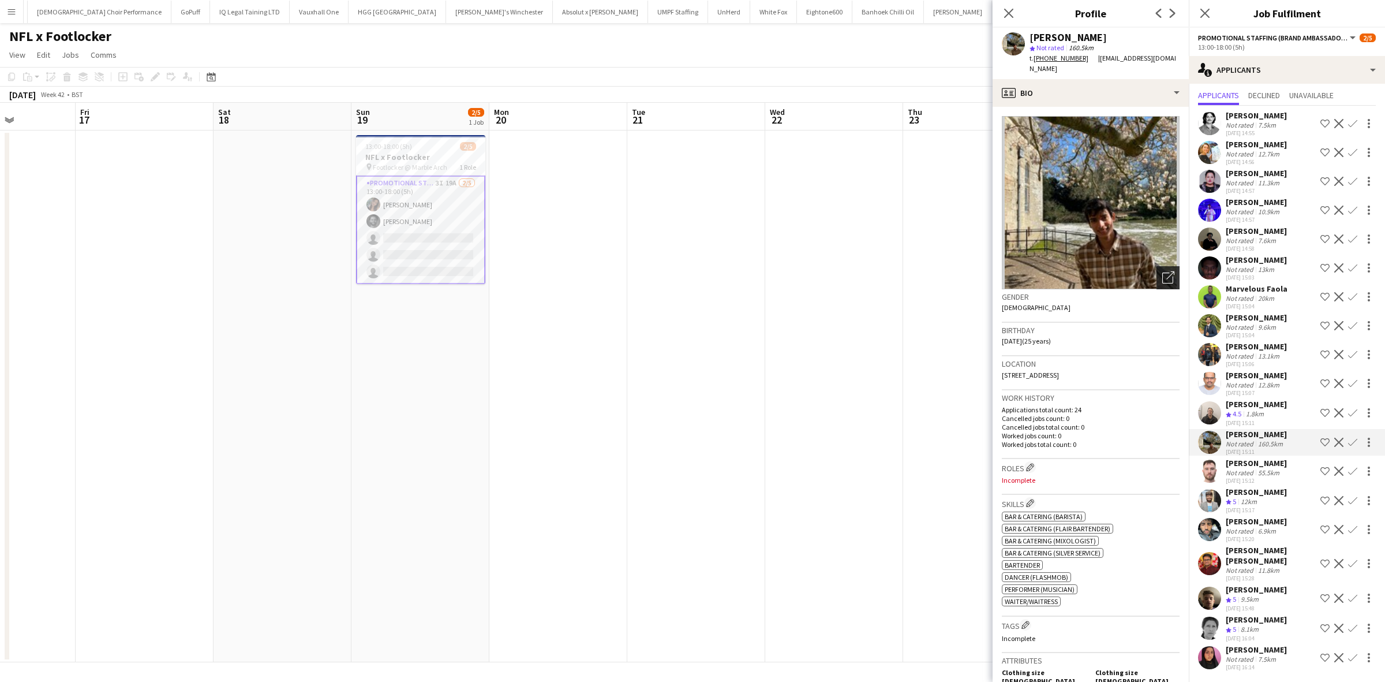
click at [1162, 271] on icon "Open photos pop-in" at bounding box center [1168, 277] width 12 height 12
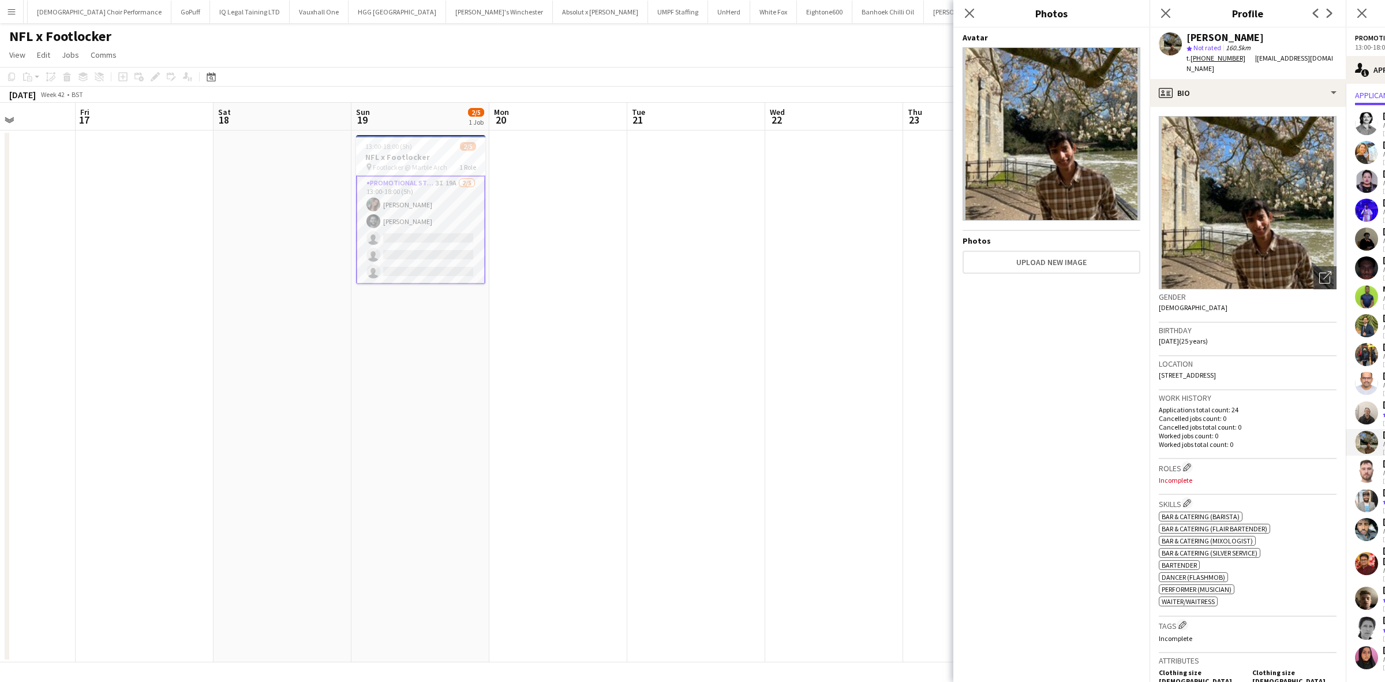
scroll to position [361, 0]
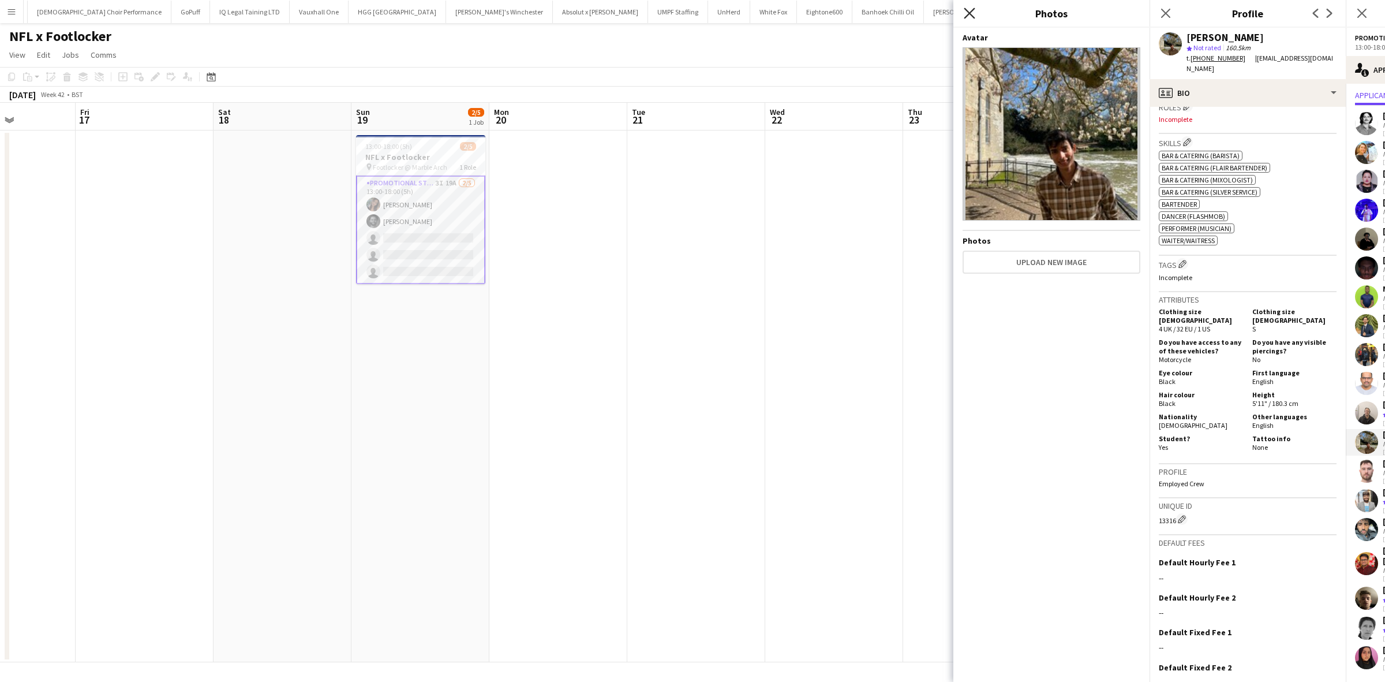
click at [965, 9] on icon at bounding box center [969, 13] width 11 height 11
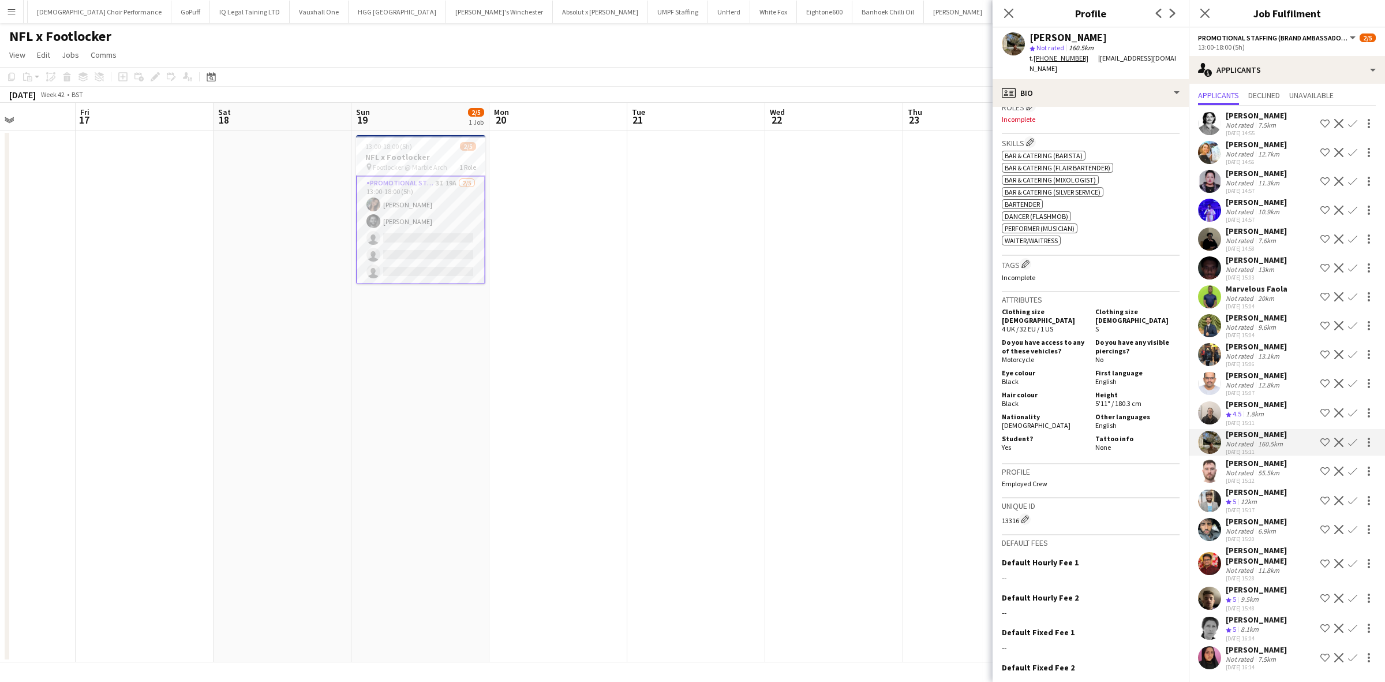
click at [1248, 584] on div "[PERSON_NAME]" at bounding box center [1256, 589] width 61 height 10
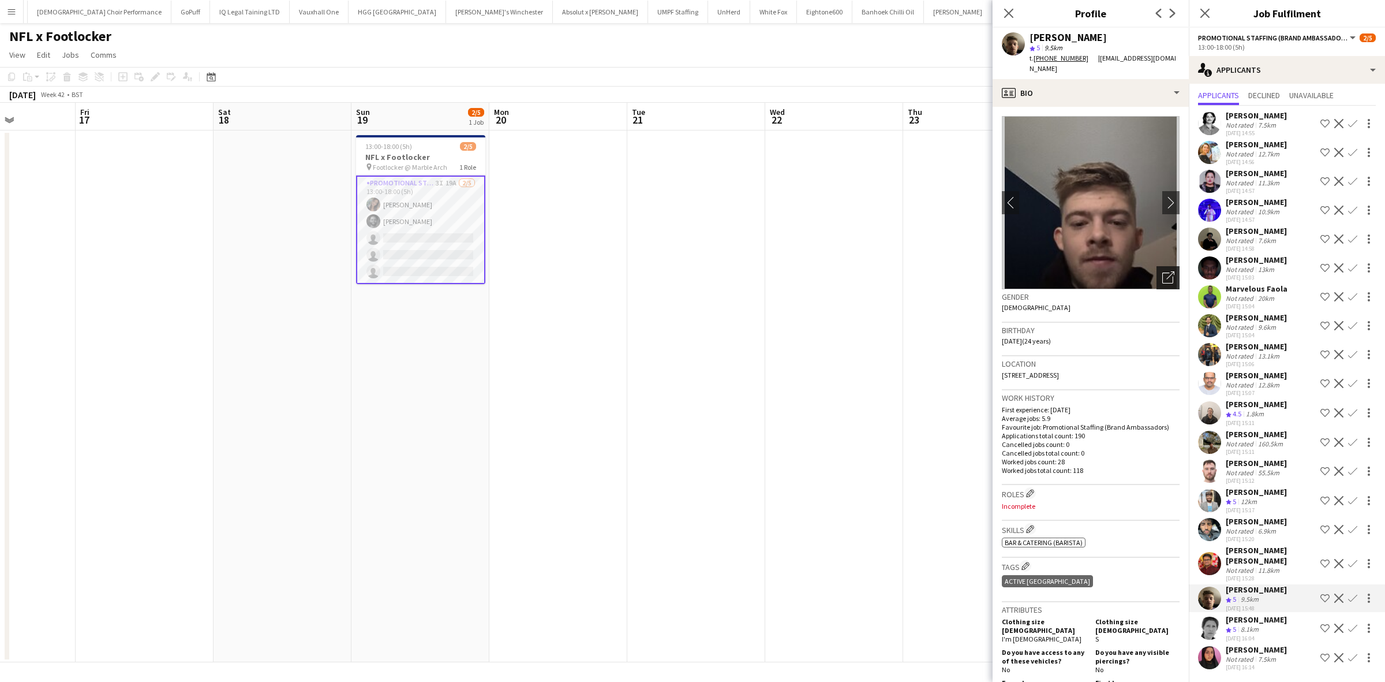
click at [1162, 272] on icon at bounding box center [1167, 277] width 11 height 11
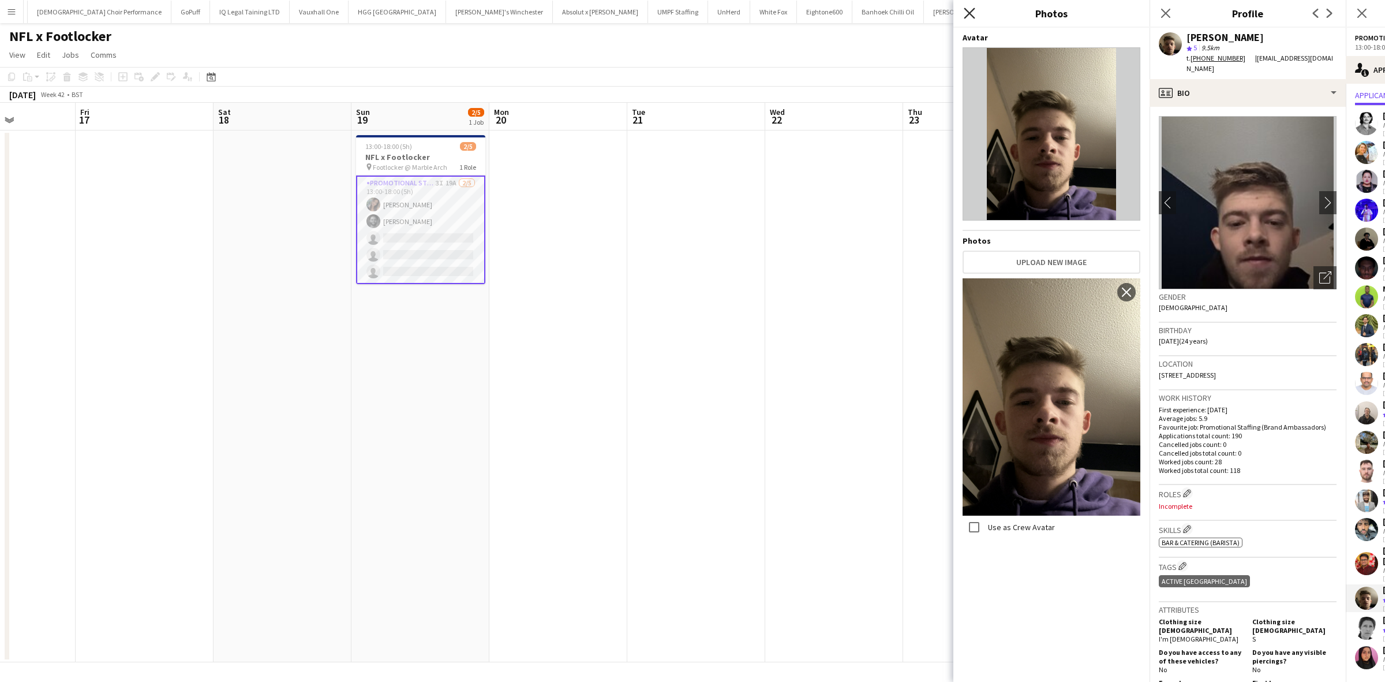
click at [969, 14] on icon at bounding box center [969, 13] width 11 height 11
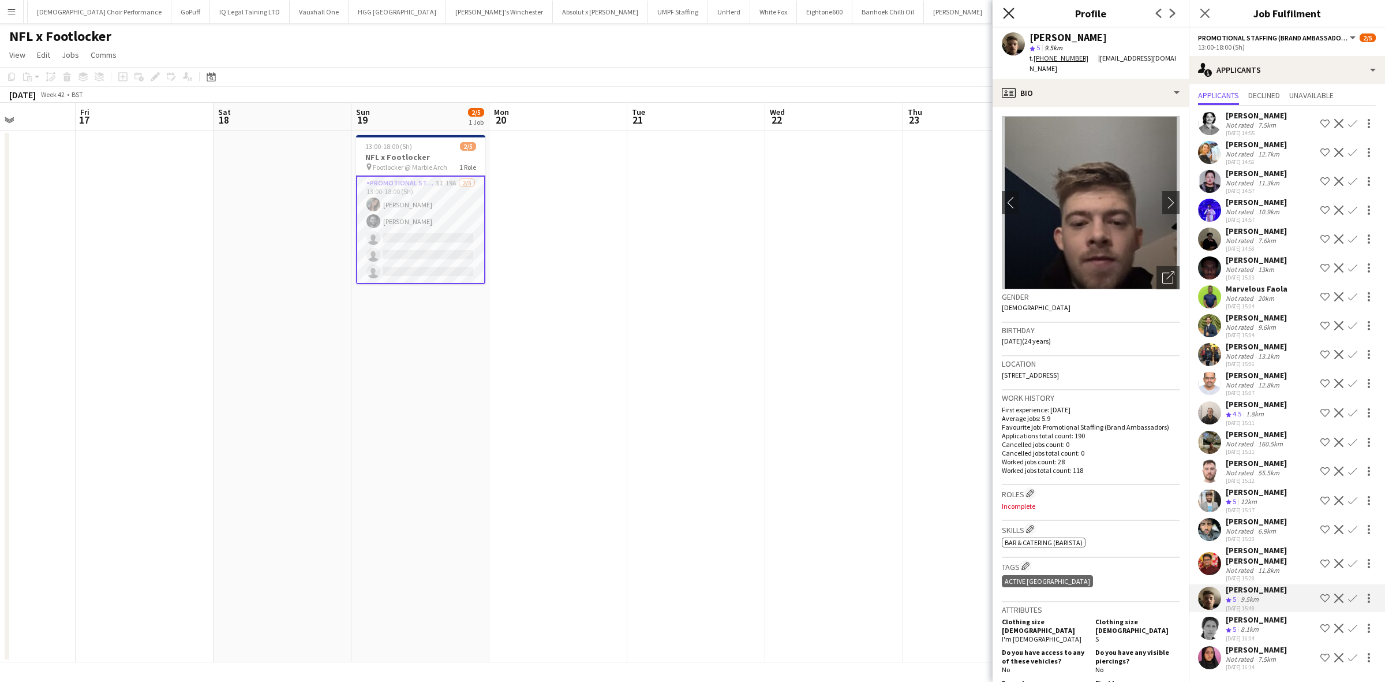
click at [1009, 10] on icon "Close pop-in" at bounding box center [1008, 13] width 11 height 11
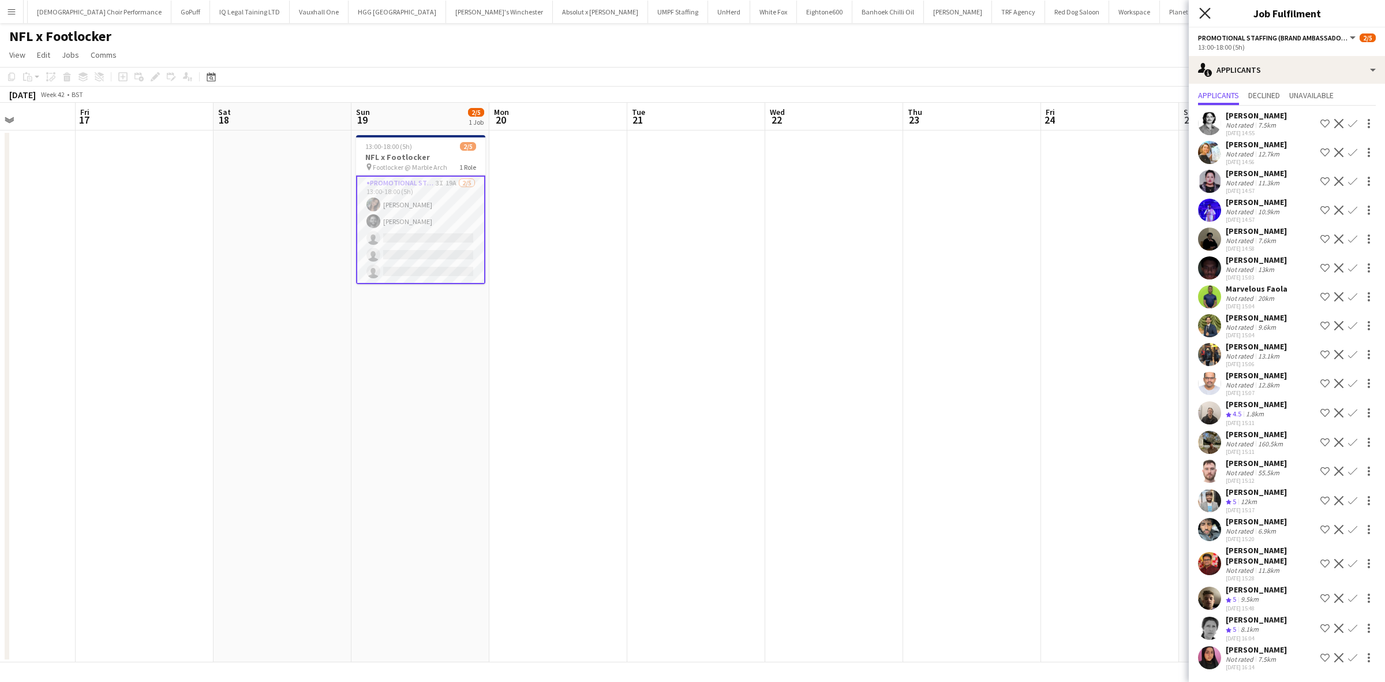
click at [1199, 10] on icon "Close pop-in" at bounding box center [1204, 13] width 11 height 11
